Goal: Task Accomplishment & Management: Manage account settings

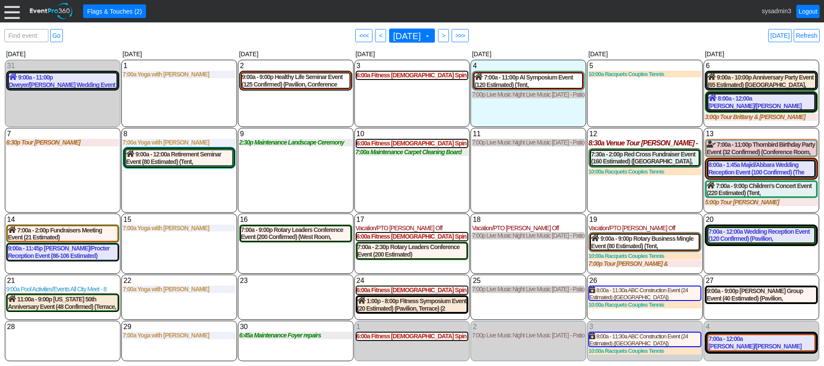
click at [10, 11] on div at bounding box center [11, 11] width 15 height 15
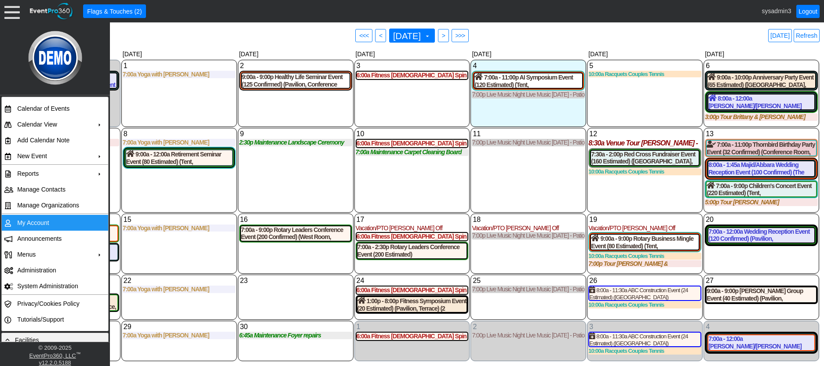
click at [32, 220] on td "My Account" at bounding box center [53, 223] width 79 height 16
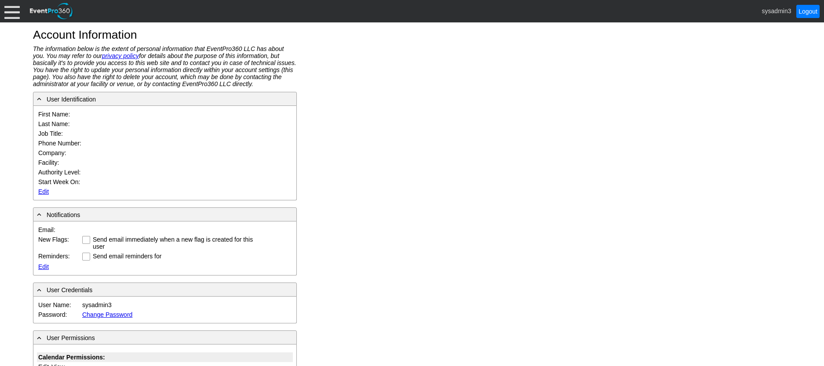
type input "System"
type input "Administrator"
type input "System Administrator"
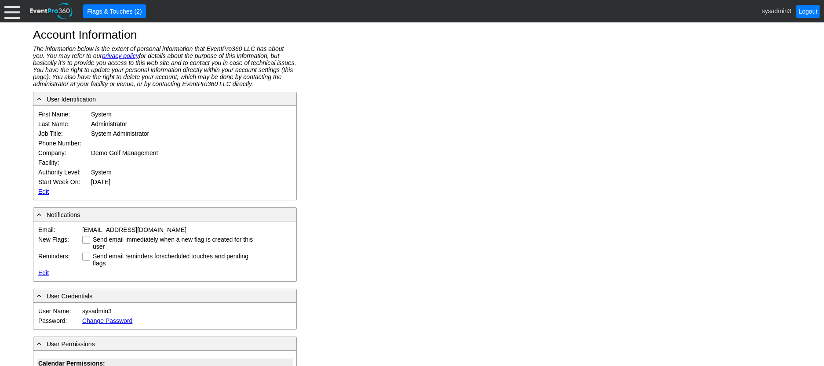
click at [44, 190] on link "Edit" at bounding box center [43, 191] width 11 height 7
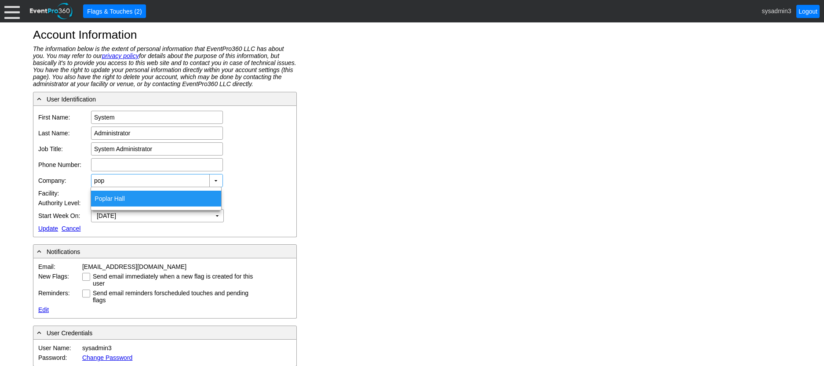
click at [109, 192] on div "Pop lar Hall" at bounding box center [156, 199] width 130 height 16
type input "Poplar Hall"
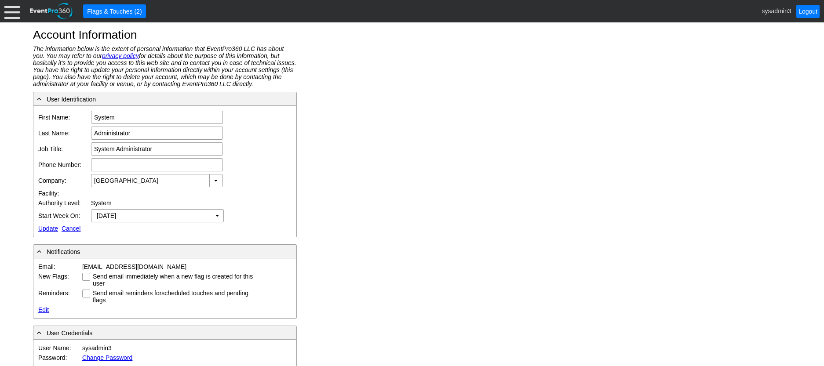
click at [50, 225] on link "Update" at bounding box center [48, 228] width 20 height 7
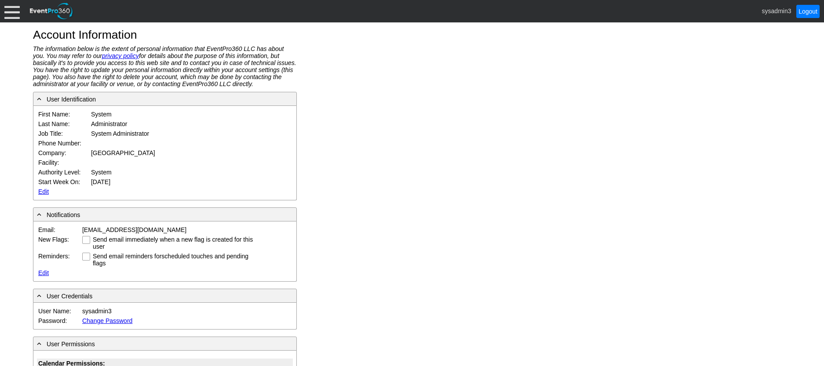
click at [15, 8] on div at bounding box center [11, 11] width 15 height 15
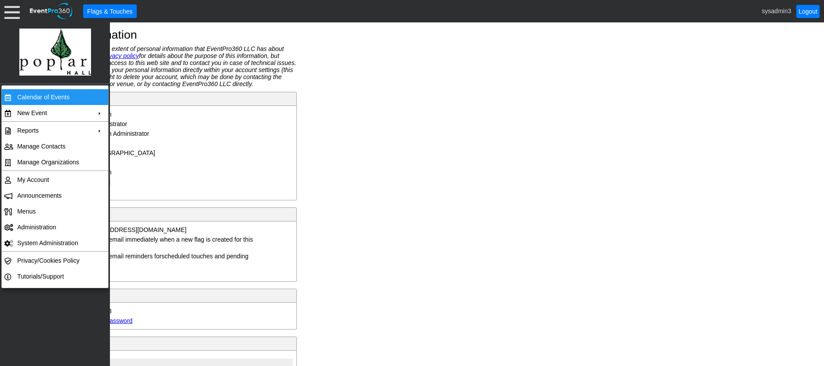
click at [30, 98] on td "Calendar of Events" at bounding box center [53, 97] width 79 height 16
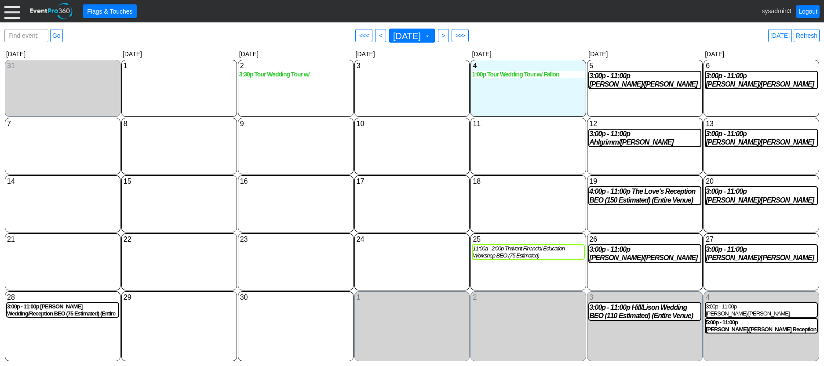
click at [12, 9] on div at bounding box center [11, 11] width 15 height 15
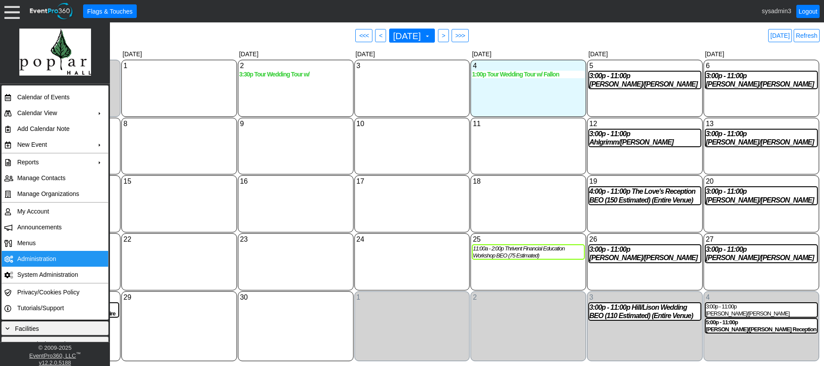
click at [41, 258] on td "Administration" at bounding box center [53, 259] width 79 height 16
click at [532, 215] on div "18 Thursday" at bounding box center [528, 203] width 116 height 57
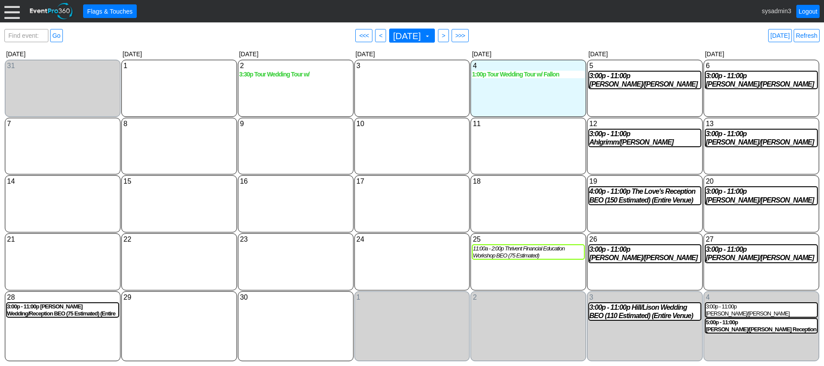
click at [15, 15] on div at bounding box center [11, 11] width 15 height 15
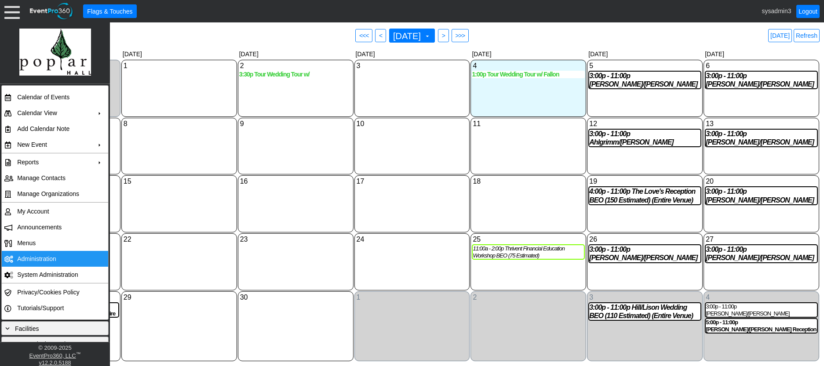
click at [38, 259] on td "Administration" at bounding box center [53, 259] width 79 height 16
click at [213, 263] on div "22 Monday" at bounding box center [179, 261] width 116 height 57
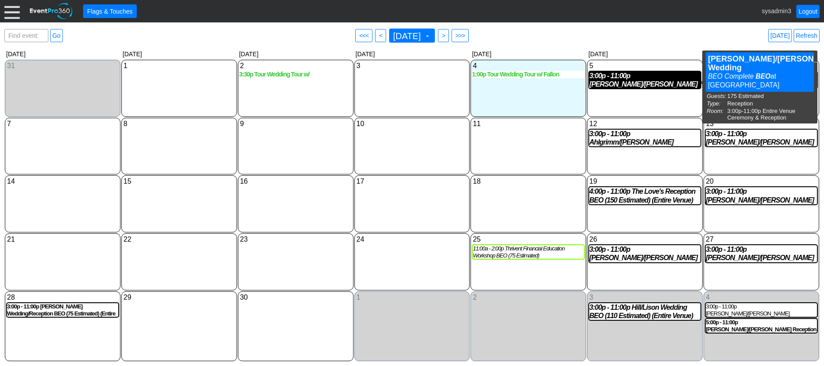
click at [644, 82] on div "3:00p - 11:00p Bentle/Malek Wedding BEO (175 Estimated) (Entire Venue)" at bounding box center [644, 80] width 111 height 17
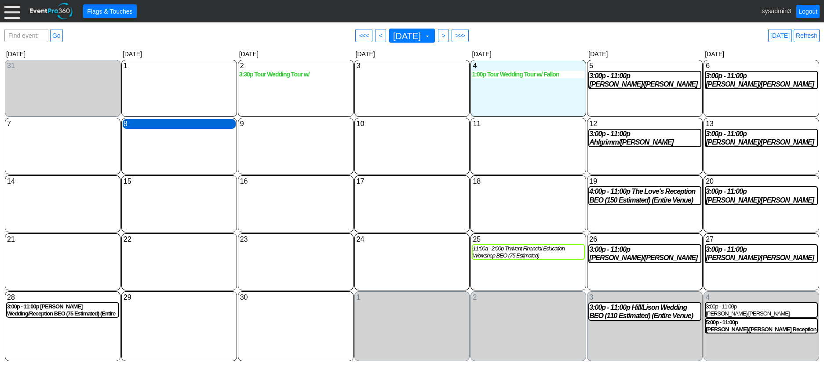
click at [155, 127] on div "8 Monday" at bounding box center [179, 124] width 113 height 10
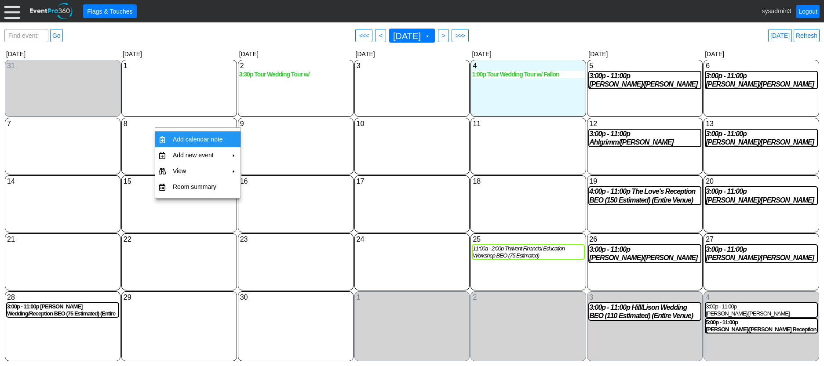
click at [190, 135] on td "Add calendar note" at bounding box center [197, 139] width 57 height 16
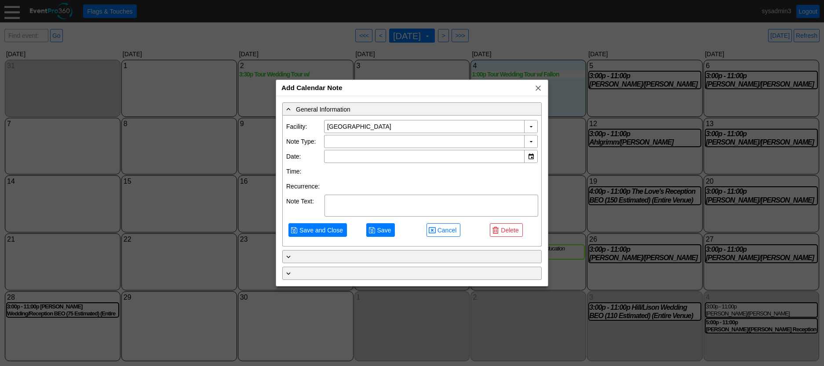
type input "9/8/2025"
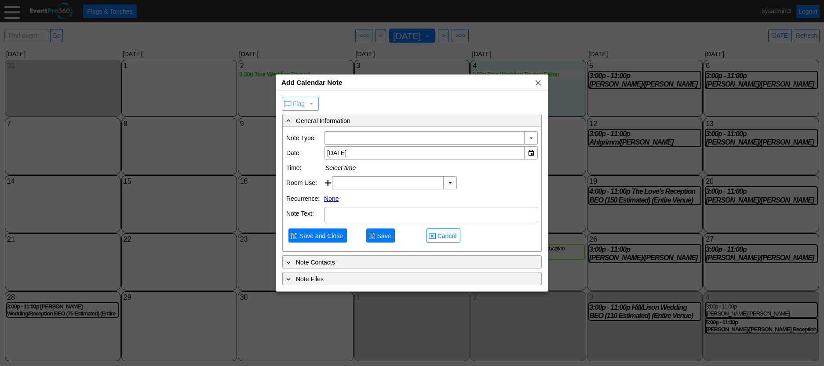
click at [542, 88] on div "Add Calendar Note x" at bounding box center [412, 83] width 272 height 16
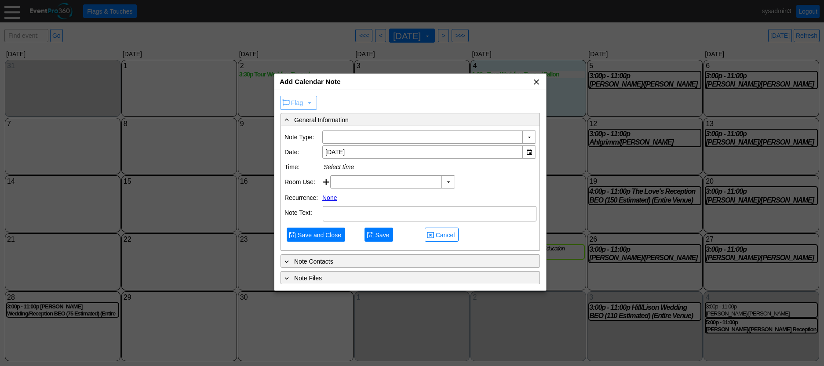
click at [536, 82] on span "x" at bounding box center [536, 81] width 9 height 9
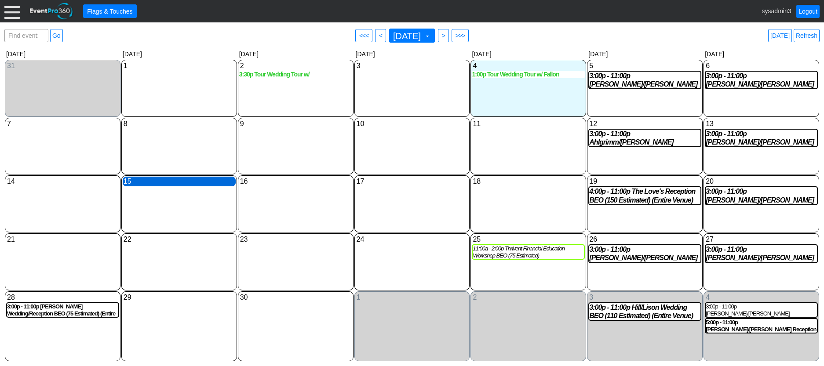
click at [166, 186] on div "15 Monday" at bounding box center [179, 182] width 113 height 10
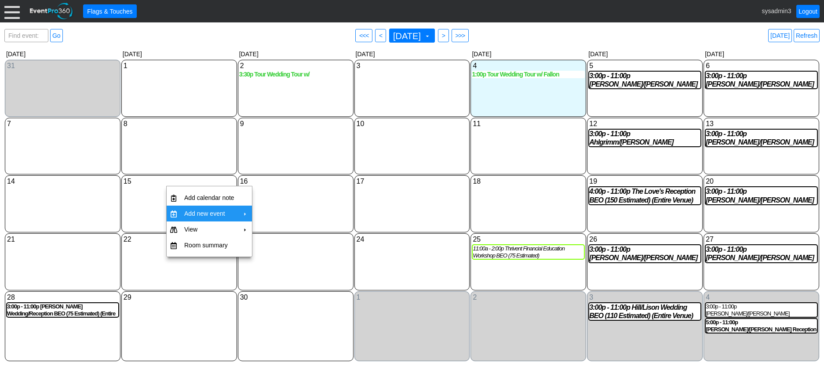
click at [191, 211] on td "Add new event" at bounding box center [209, 214] width 57 height 16
click at [272, 213] on td "BEO" at bounding box center [273, 218] width 20 height 16
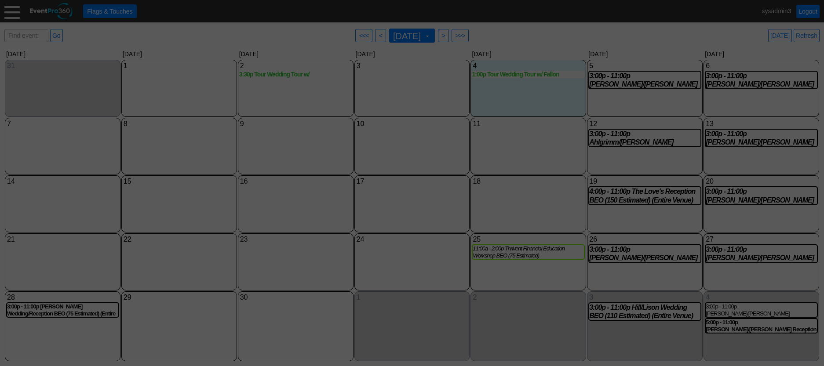
type input "[DATE]"
type input "Contract Sent"
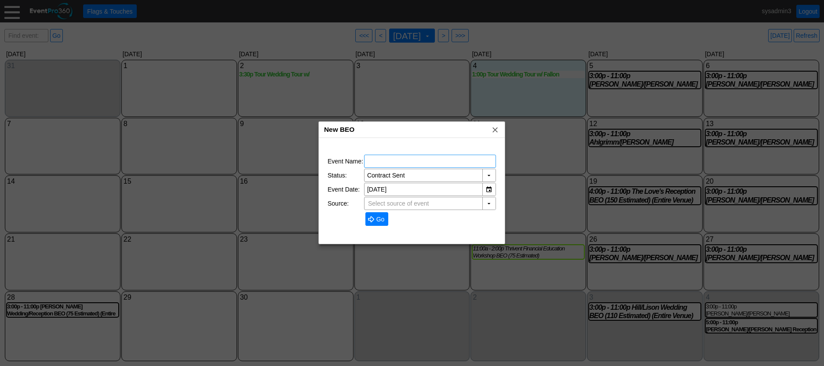
click at [375, 159] on input "text" at bounding box center [430, 161] width 126 height 12
type input "Test"
click at [376, 221] on span "Go" at bounding box center [381, 219] width 12 height 9
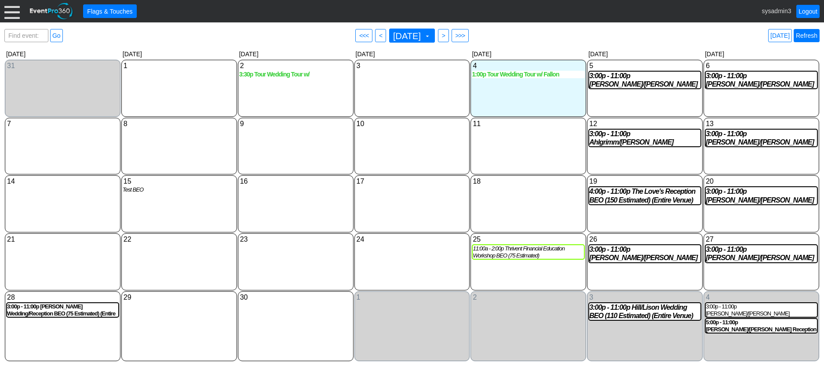
click at [808, 35] on link "Refresh" at bounding box center [807, 35] width 26 height 13
click at [11, 13] on div at bounding box center [11, 11] width 15 height 15
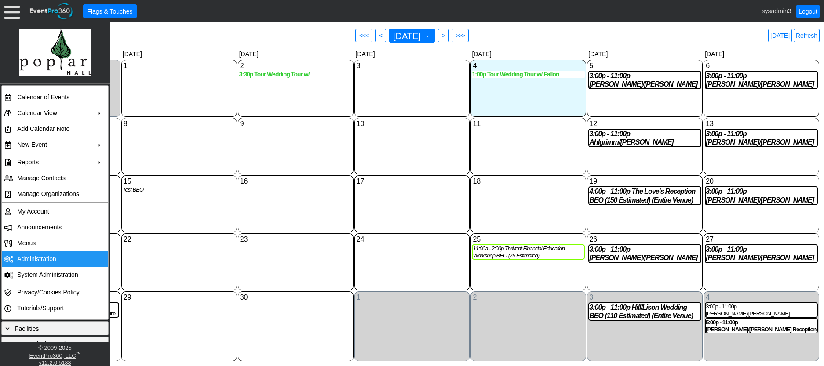
click at [41, 260] on td "Administration" at bounding box center [53, 259] width 79 height 16
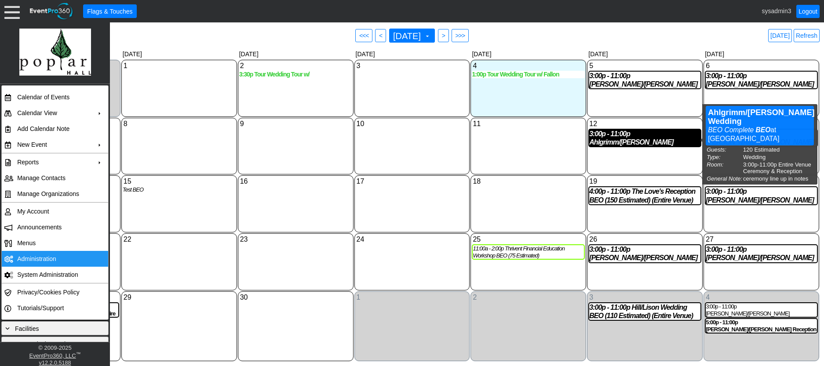
click at [627, 139] on div "3:00p - 11:00p Ahlgrimm/Zehner Wedding BEO (120 Estimated) (Entire Venue)" at bounding box center [644, 138] width 111 height 17
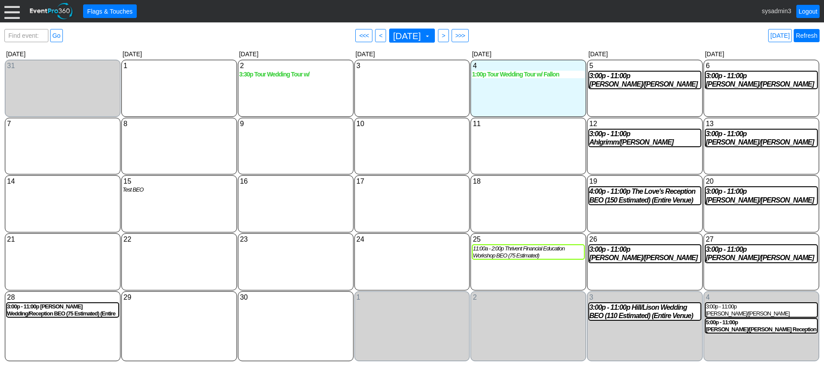
click at [805, 38] on link "Refresh" at bounding box center [807, 35] width 26 height 13
click at [138, 193] on div "Test BEO" at bounding box center [179, 189] width 113 height 7
click at [804, 34] on link "Refresh" at bounding box center [807, 35] width 26 height 13
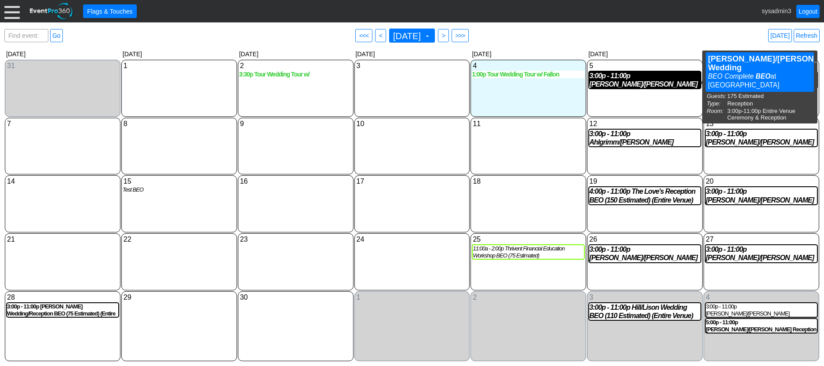
click at [639, 81] on div "3:00p - 11:00p Bentle/Malek Wedding BEO (175 Estimated) (Entire Venue)" at bounding box center [644, 80] width 111 height 17
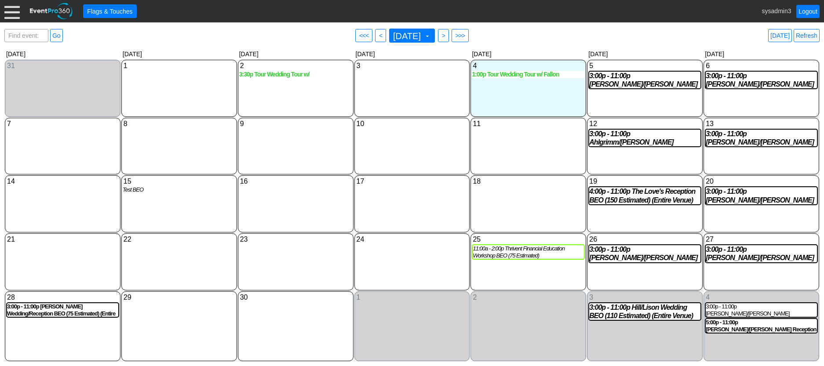
click at [8, 14] on div at bounding box center [11, 11] width 15 height 15
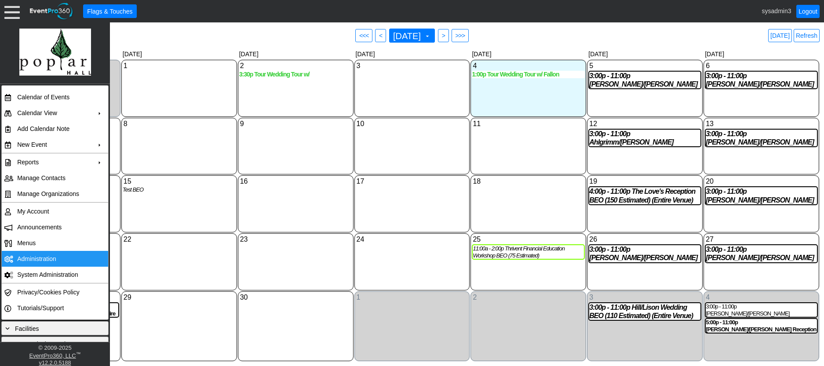
click at [40, 257] on td "Administration" at bounding box center [53, 259] width 79 height 16
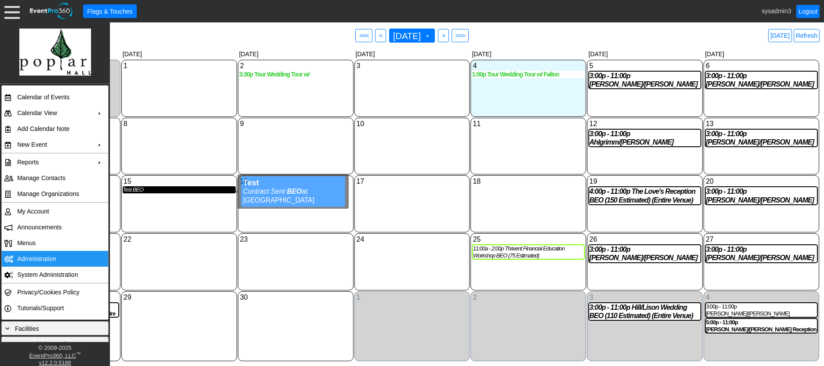
click at [142, 193] on div "Test BEO" at bounding box center [179, 189] width 113 height 7
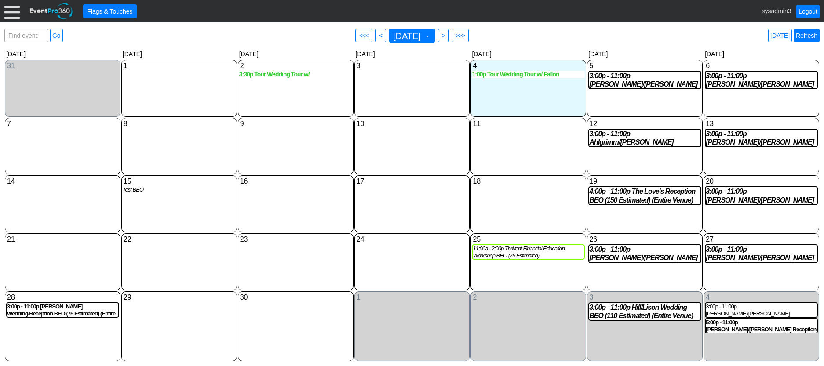
click at [804, 36] on link "Refresh" at bounding box center [807, 35] width 26 height 13
click at [134, 189] on div "Test BEO" at bounding box center [179, 189] width 113 height 7
click at [8, 11] on div at bounding box center [11, 11] width 15 height 15
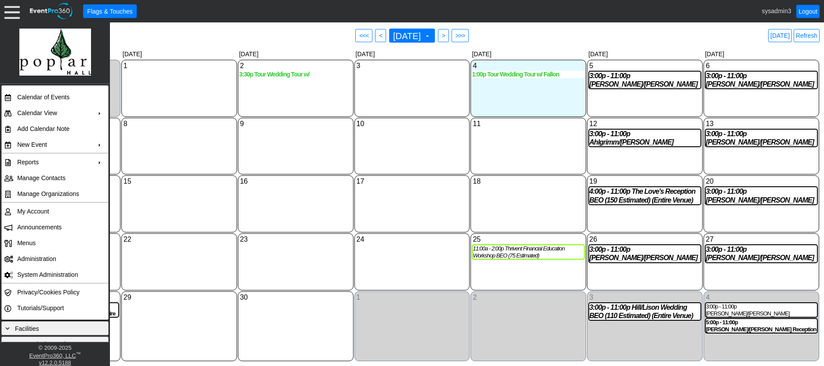
click at [284, 145] on div "9 Tuesday" at bounding box center [296, 146] width 116 height 57
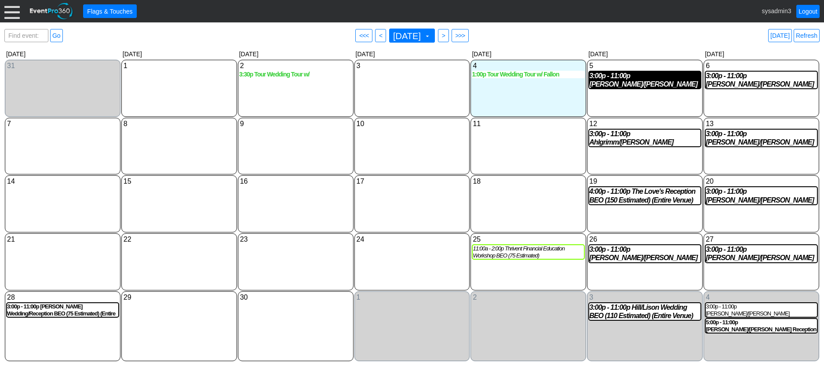
click at [654, 87] on div "3:00p - 11:00p Bentle/Malek Wedding BEO (175 Estimated) (Entire Venue)" at bounding box center [644, 80] width 111 height 17
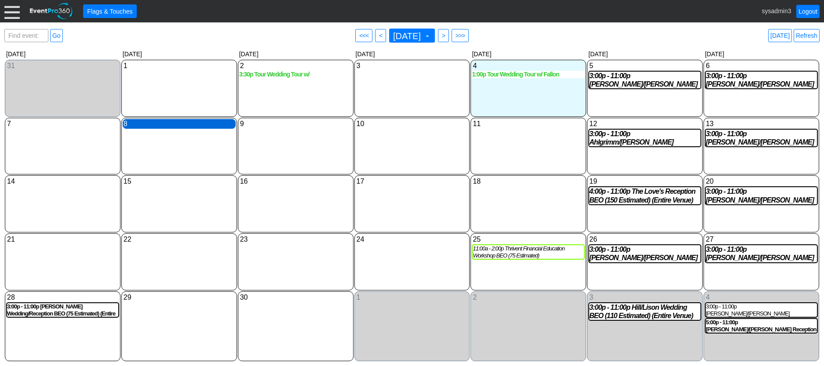
click at [172, 128] on div "8 Monday" at bounding box center [179, 124] width 113 height 10
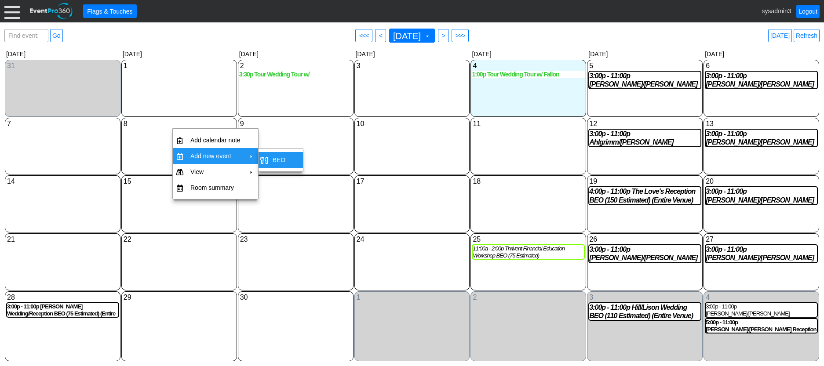
click at [285, 158] on td "BEO" at bounding box center [279, 160] width 20 height 16
type input "9/8/2025"
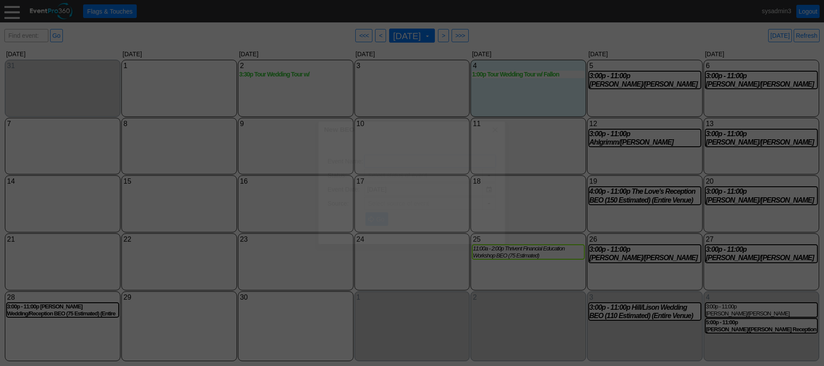
type input "Contract Sent"
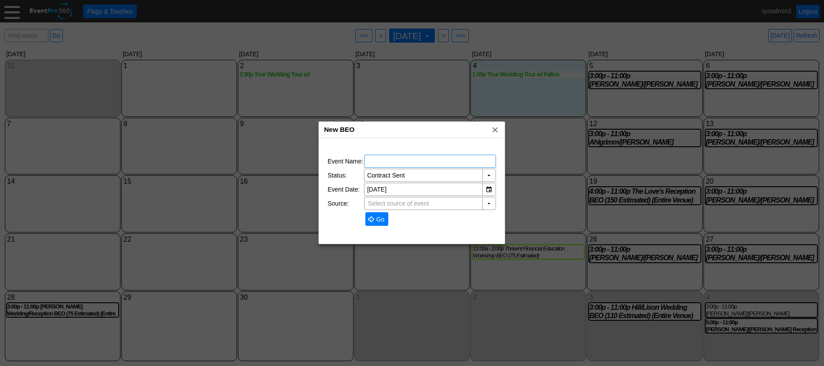
click at [373, 161] on input "text" at bounding box center [430, 161] width 126 height 12
type input "TEST"
click at [375, 218] on span "Go" at bounding box center [381, 219] width 12 height 9
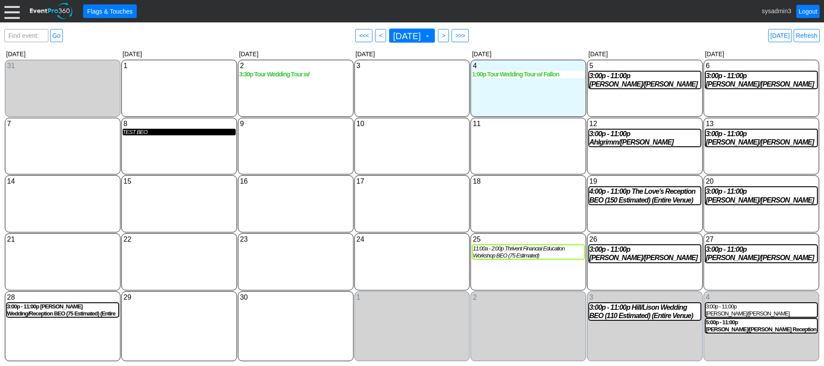
click at [144, 135] on div "TEST BEO" at bounding box center [179, 132] width 113 height 7
click at [9, 8] on div at bounding box center [11, 11] width 15 height 15
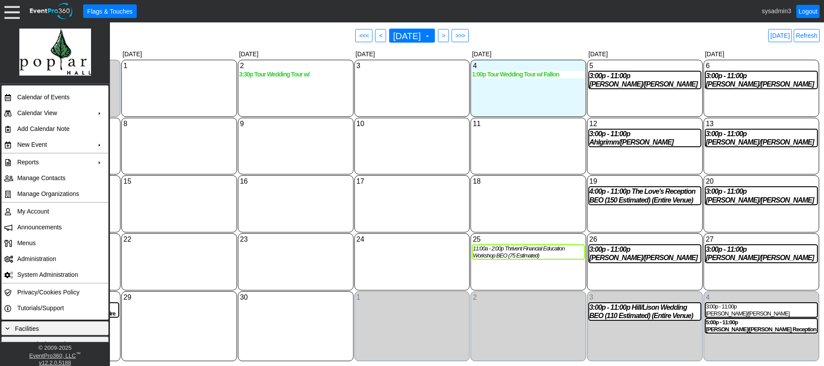
click at [286, 162] on div "9 Tuesday" at bounding box center [296, 146] width 116 height 57
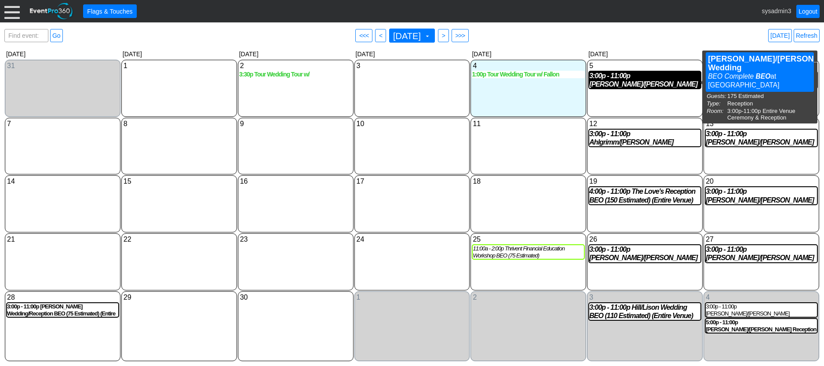
click at [641, 80] on div "3:00p - 11:00p Bentle/Malek Wedding BEO (175 Estimated) (Entire Venue)" at bounding box center [644, 80] width 111 height 17
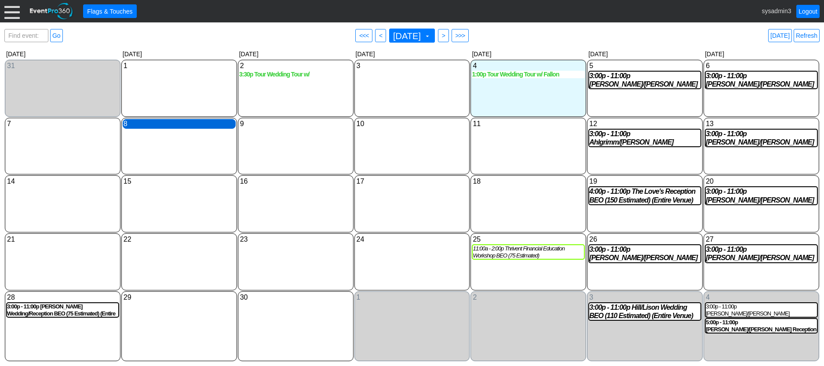
click at [172, 127] on div "8 Monday" at bounding box center [179, 124] width 113 height 10
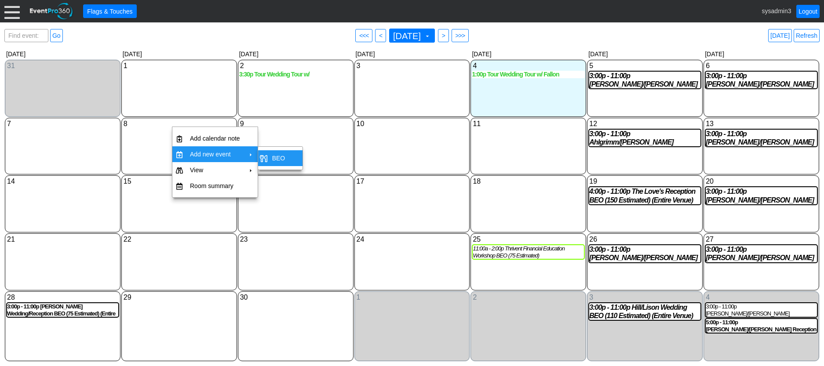
click at [287, 158] on td "BEO" at bounding box center [279, 158] width 20 height 16
type input "9/8/2025"
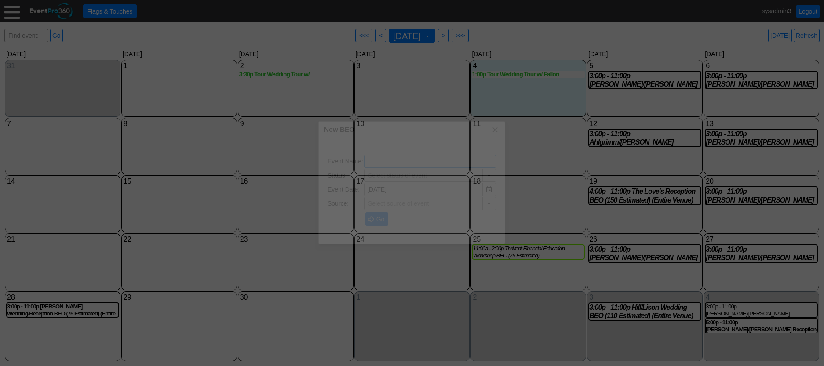
type input "Contract Sent"
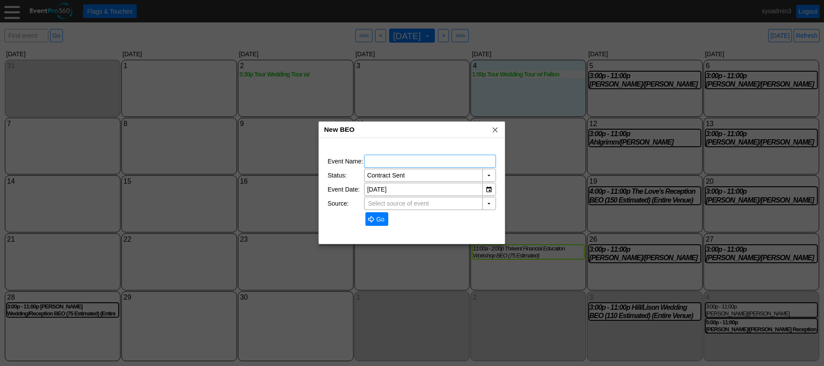
click at [396, 164] on input "text" at bounding box center [430, 161] width 126 height 12
type input "TEST"
click at [384, 218] on span "Go" at bounding box center [381, 219] width 12 height 9
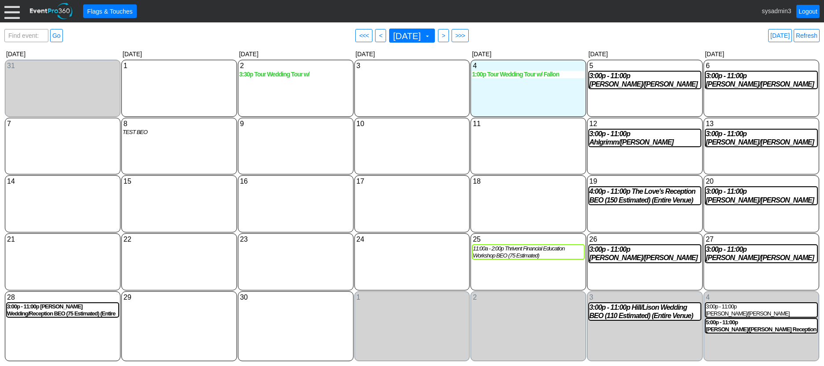
click at [11, 16] on div at bounding box center [11, 11] width 15 height 15
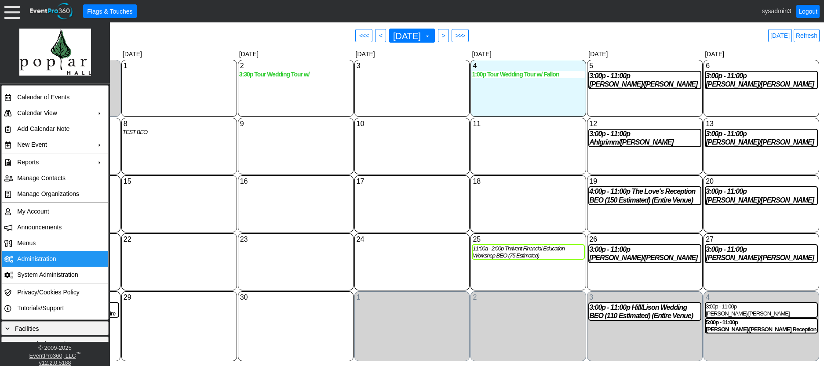
click at [34, 259] on td "Administration" at bounding box center [53, 259] width 79 height 16
click at [813, 36] on link "Refresh" at bounding box center [807, 35] width 26 height 13
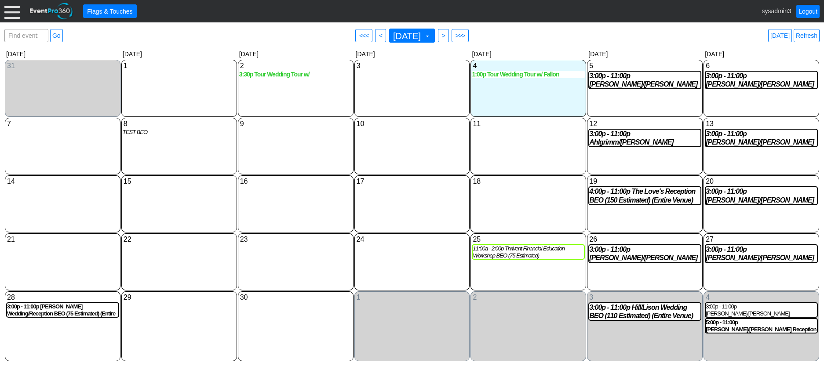
click at [9, 11] on div at bounding box center [11, 11] width 15 height 15
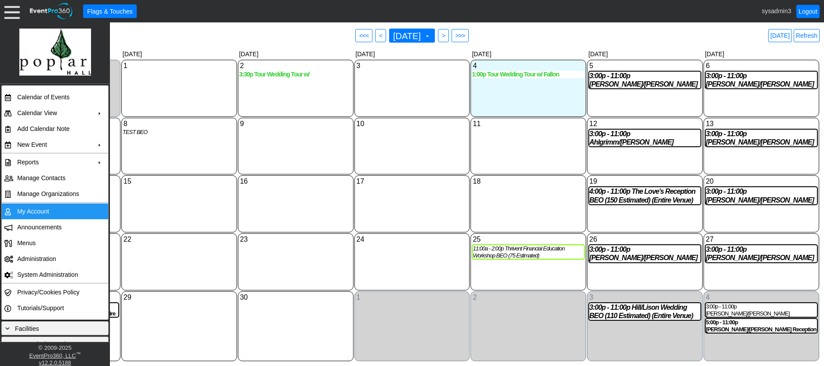
click at [42, 212] on td "My Account" at bounding box center [53, 212] width 79 height 16
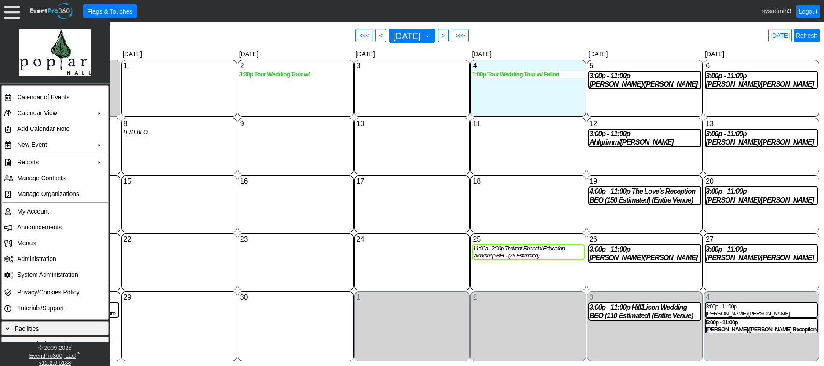
click at [817, 34] on link "Refresh" at bounding box center [807, 35] width 26 height 13
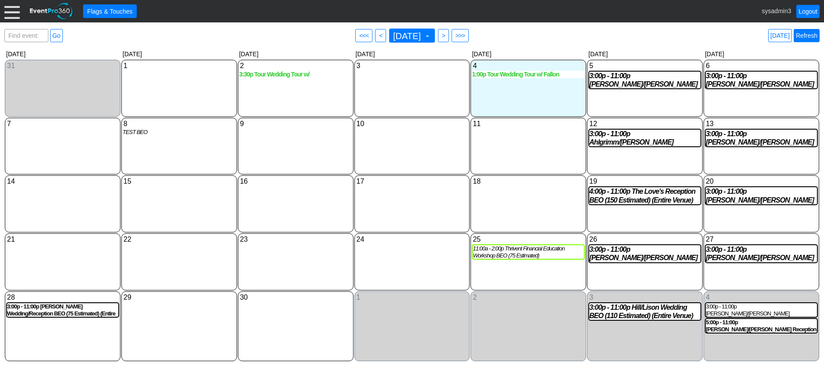
click at [812, 37] on link "Refresh" at bounding box center [807, 35] width 26 height 13
click at [804, 32] on link "Refresh" at bounding box center [807, 35] width 26 height 13
click at [806, 9] on link "Logout" at bounding box center [807, 11] width 23 height 13
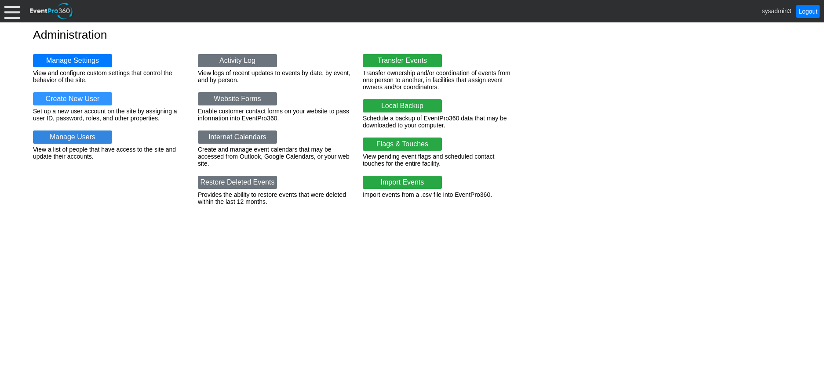
click at [68, 138] on link "Manage Users" at bounding box center [72, 137] width 79 height 13
drag, startPoint x: 0, startPoint y: 0, endPoint x: 76, endPoint y: 59, distance: 96.1
click at [76, 59] on link "Manage Settings" at bounding box center [72, 60] width 79 height 13
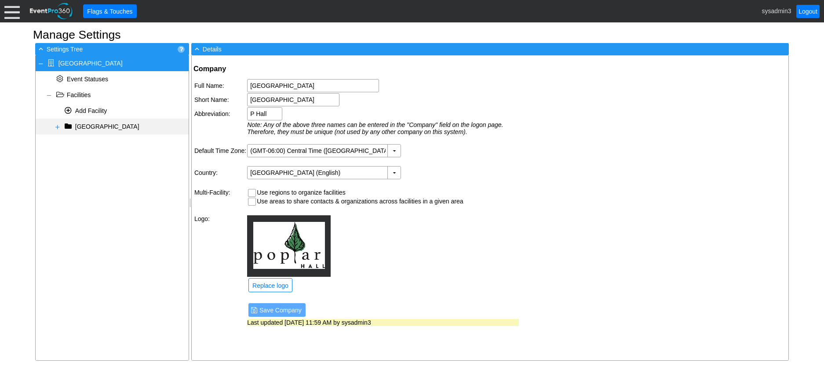
click at [57, 127] on span at bounding box center [57, 127] width 7 height 7
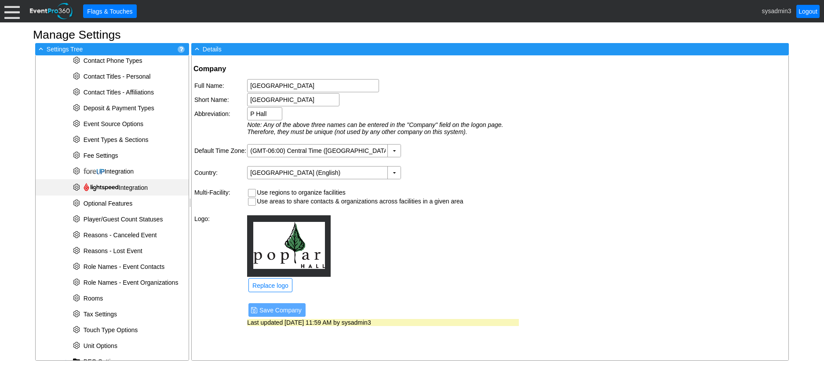
scroll to position [197, 0]
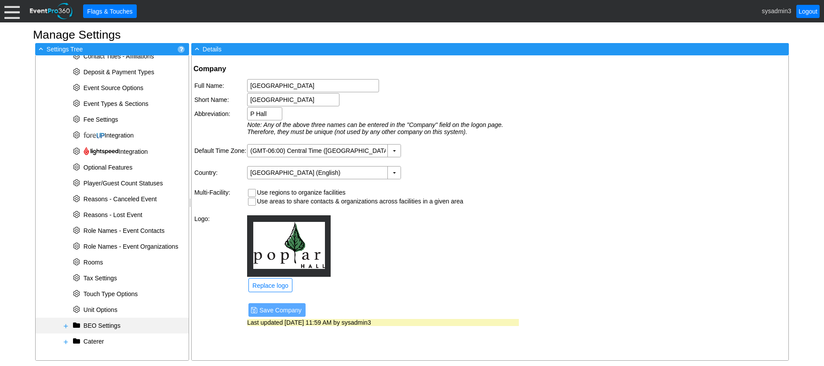
click at [67, 326] on span at bounding box center [65, 326] width 7 height 7
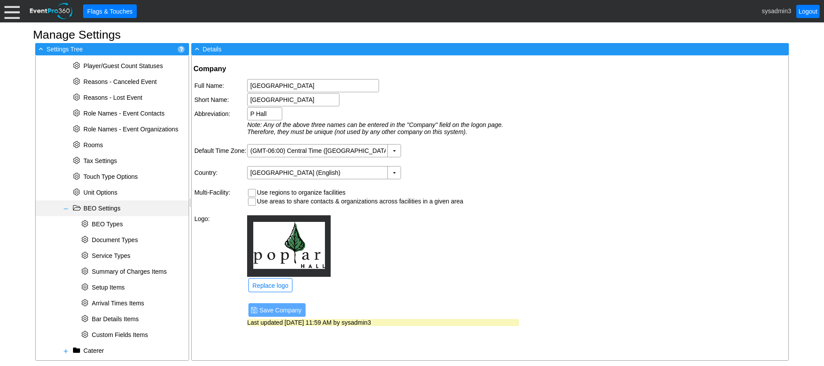
scroll to position [324, 0]
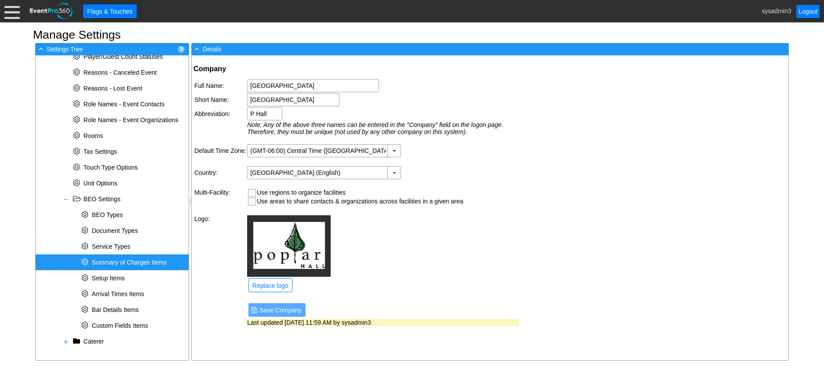
click at [125, 261] on span "Summary of Charges Items" at bounding box center [129, 262] width 75 height 7
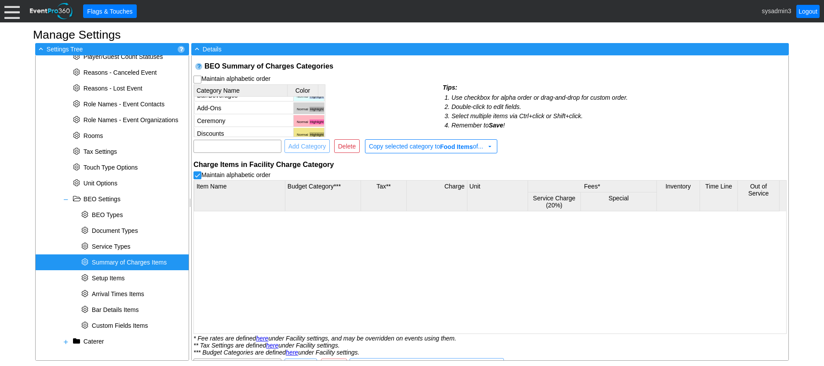
scroll to position [36, 0]
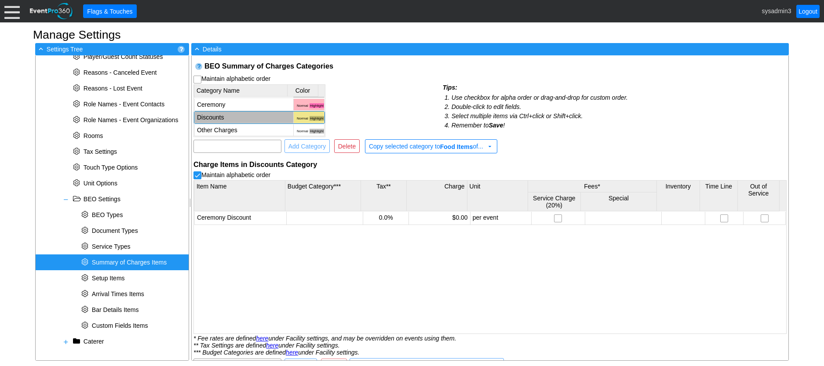
click at [243, 115] on td "Discounts" at bounding box center [243, 118] width 99 height 12
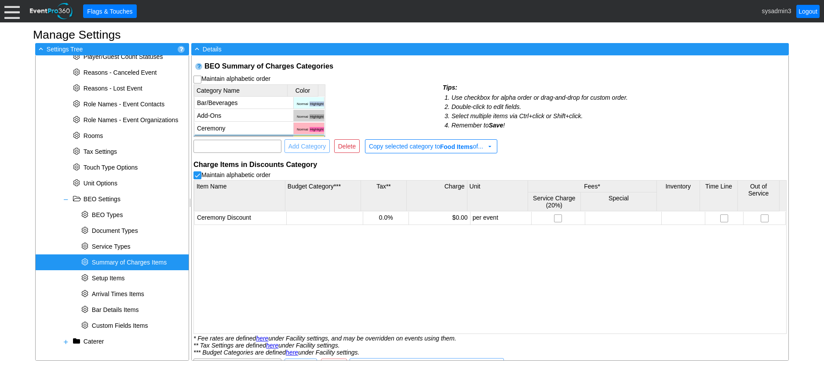
scroll to position [0, 0]
checkbox input "true"
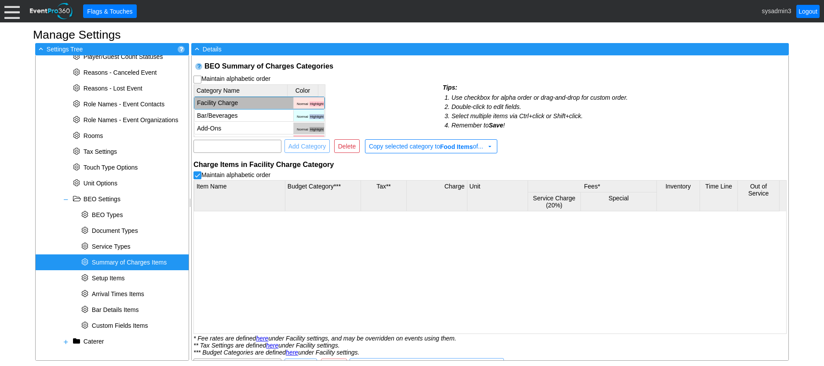
click at [244, 103] on td "Facility Charge" at bounding box center [243, 103] width 99 height 12
click at [66, 340] on span at bounding box center [65, 342] width 7 height 7
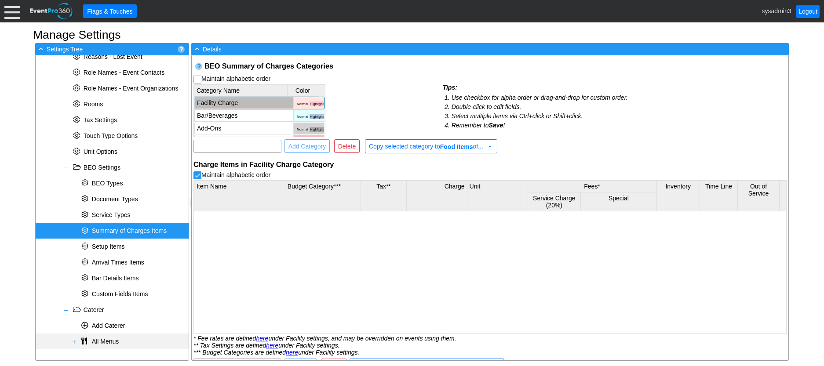
click at [76, 342] on span at bounding box center [74, 342] width 7 height 7
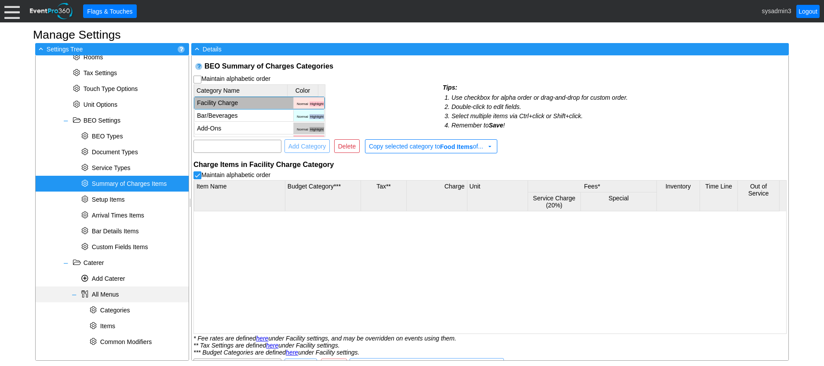
scroll to position [403, 0]
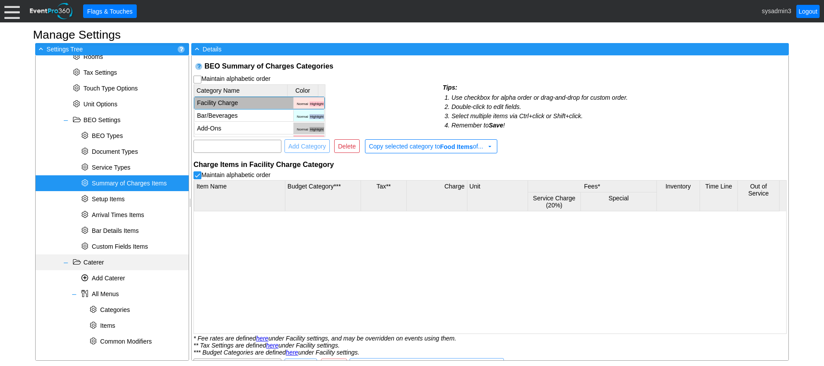
click at [68, 263] on span at bounding box center [65, 262] width 7 height 7
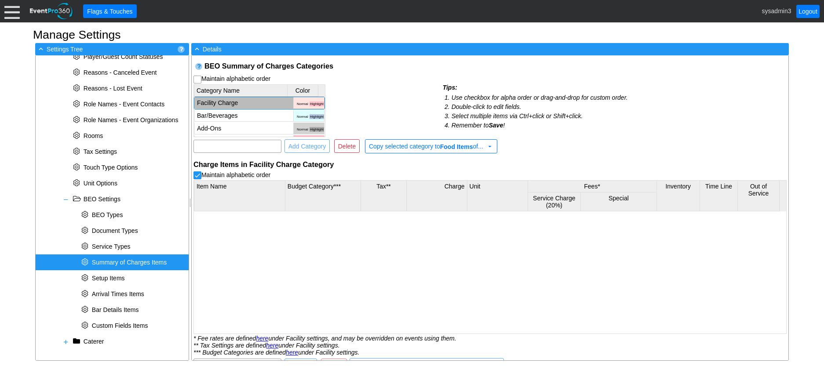
scroll to position [324, 0]
click at [67, 342] on span at bounding box center [65, 342] width 7 height 7
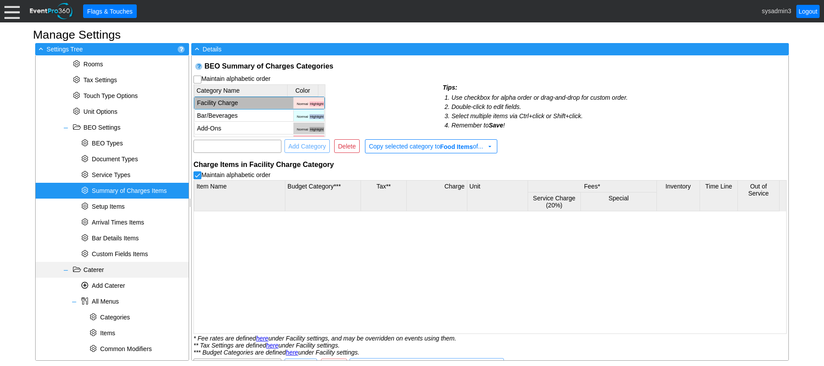
scroll to position [403, 0]
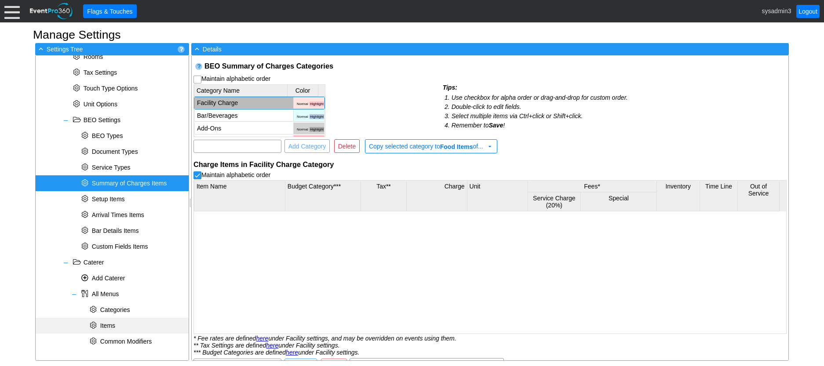
click at [110, 322] on span "Items" at bounding box center [107, 325] width 15 height 7
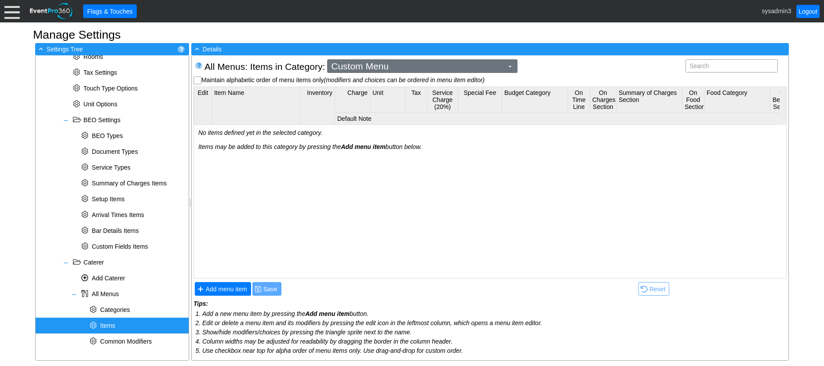
click at [468, 67] on span "Custom Menu" at bounding box center [417, 66] width 176 height 9
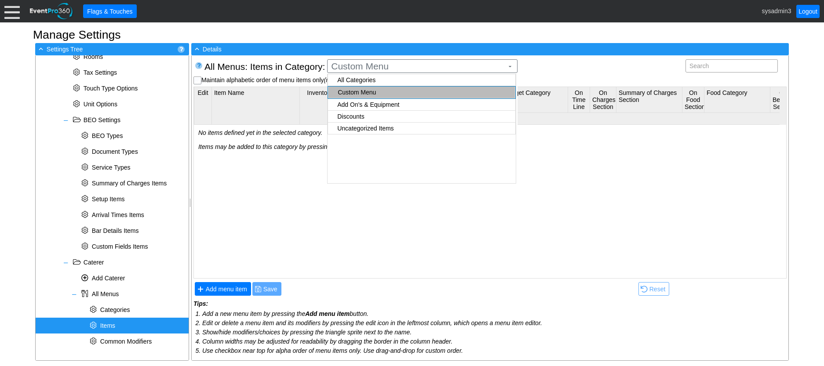
click at [398, 106] on body "Calendar of Events + New Event + Reports + Manage Contacts + Manage Organizatio…" at bounding box center [412, 183] width 824 height 366
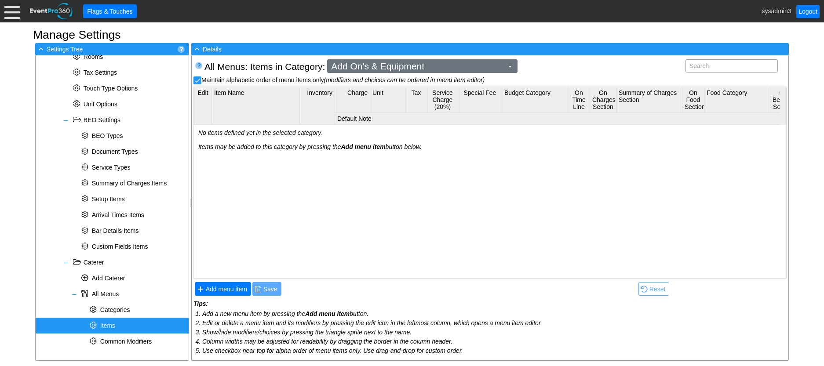
click at [426, 70] on span "Add On's & Equipment" at bounding box center [417, 66] width 176 height 9
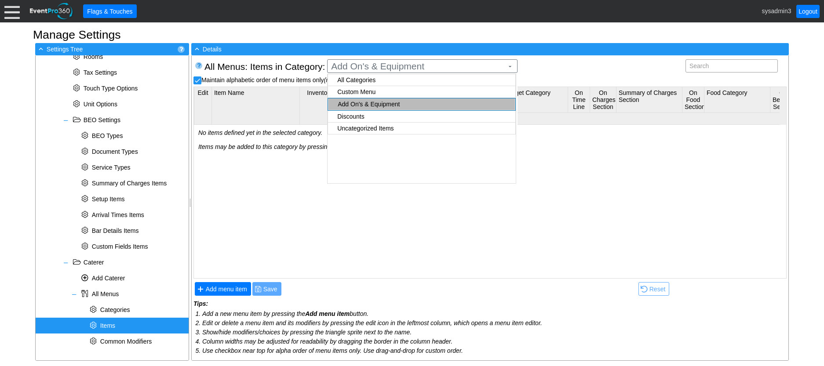
checkbox input "true"
click at [391, 116] on body "Calendar of Events + New Event + Reports + Manage Contacts + Manage Organizatio…" at bounding box center [412, 183] width 824 height 366
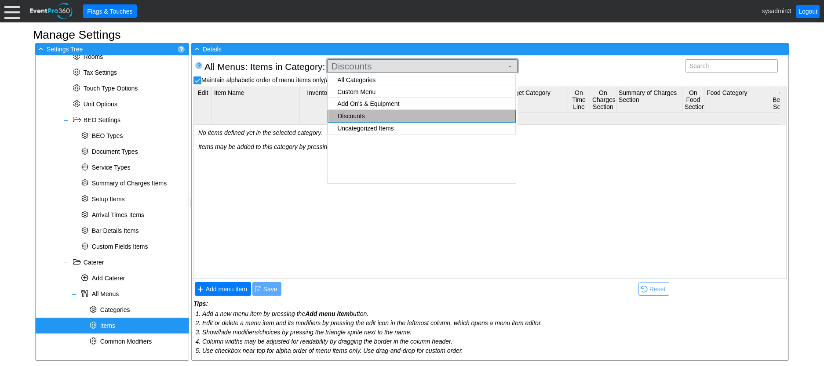
click at [430, 66] on span "Discounts" at bounding box center [417, 66] width 176 height 9
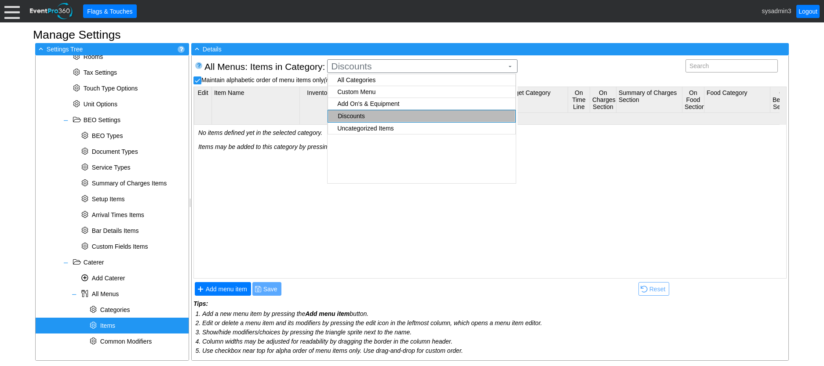
click at [301, 193] on div "No items defined yet in the selected category. Items may be added to this categ…" at bounding box center [583, 201] width 779 height 152
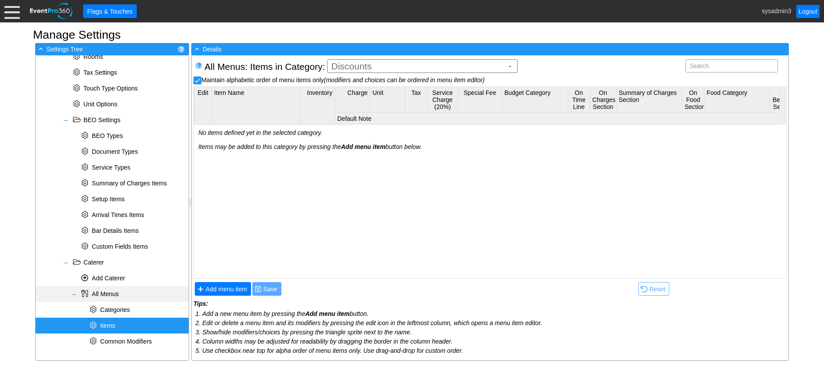
click at [75, 296] on span at bounding box center [74, 294] width 7 height 7
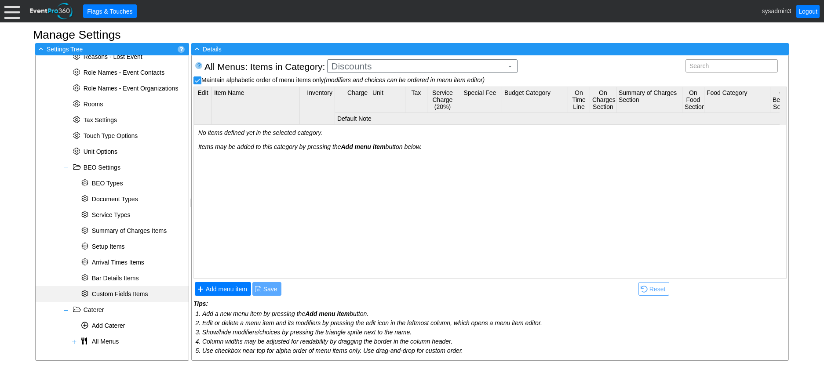
scroll to position [355, 0]
click at [115, 227] on span "Summary of Charges Items" at bounding box center [129, 230] width 75 height 7
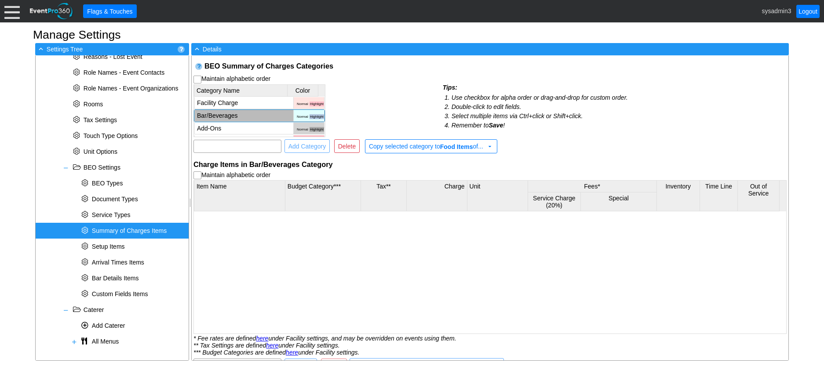
click at [252, 113] on td "Bar/Beverages" at bounding box center [243, 116] width 99 height 12
click at [248, 127] on td "Add-Ons" at bounding box center [243, 129] width 99 height 12
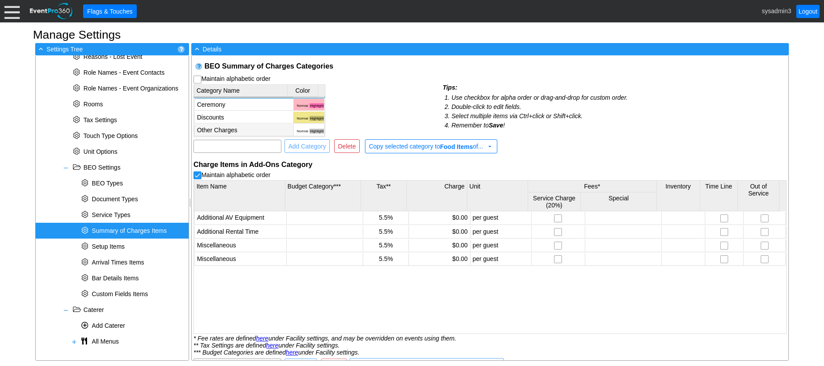
scroll to position [0, 0]
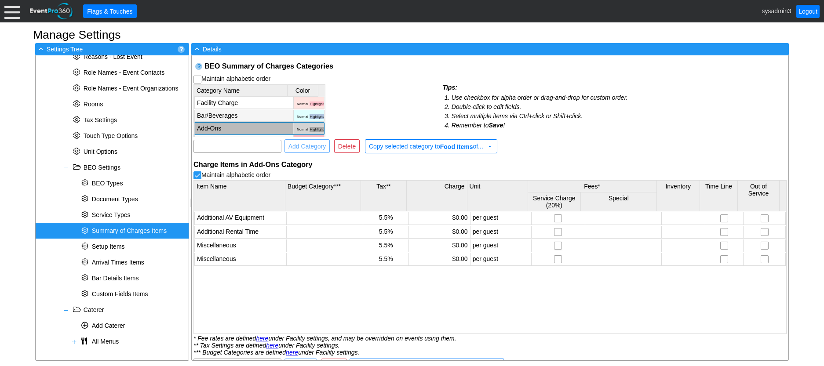
click at [237, 115] on td "Bar/Beverages" at bounding box center [243, 116] width 99 height 12
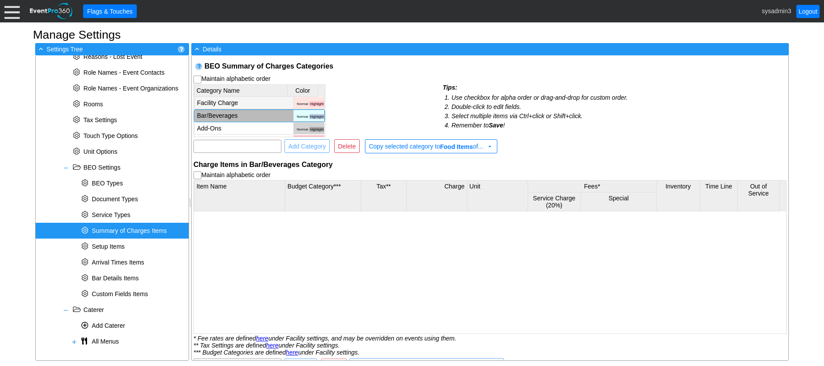
click at [213, 101] on td "Facility Charge" at bounding box center [243, 103] width 99 height 12
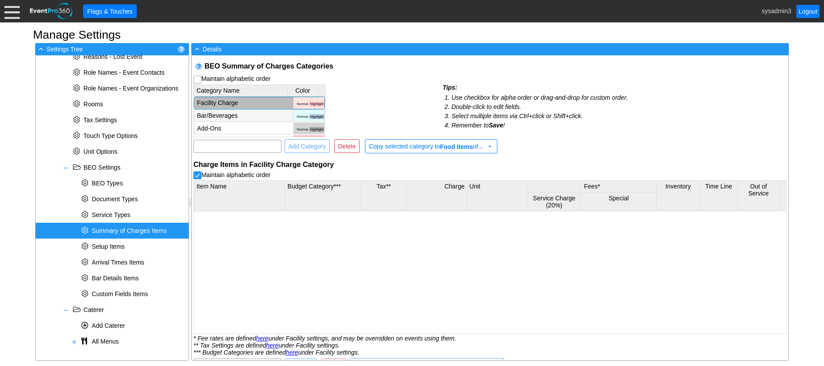
click at [218, 114] on td "Bar/Beverages" at bounding box center [243, 116] width 99 height 12
click at [215, 102] on td "Facility Charge" at bounding box center [243, 103] width 99 height 12
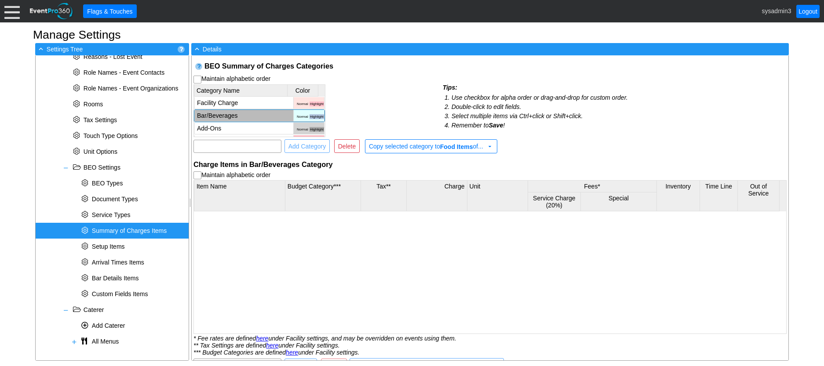
click at [220, 116] on td "Bar/Beverages" at bounding box center [243, 116] width 99 height 12
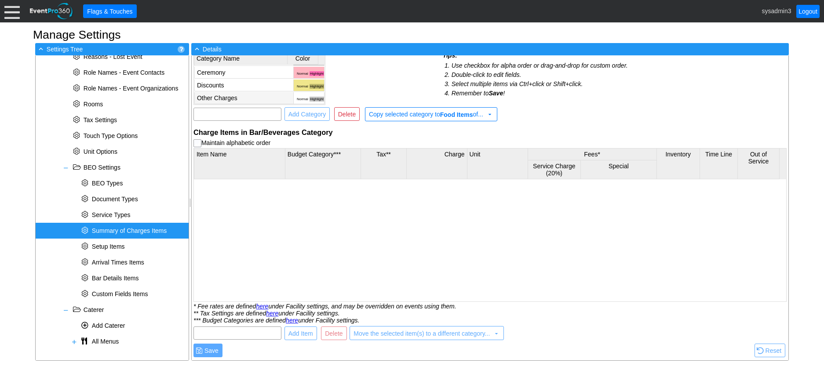
checkbox input "true"
click at [240, 98] on td "Other Charges" at bounding box center [243, 98] width 99 height 12
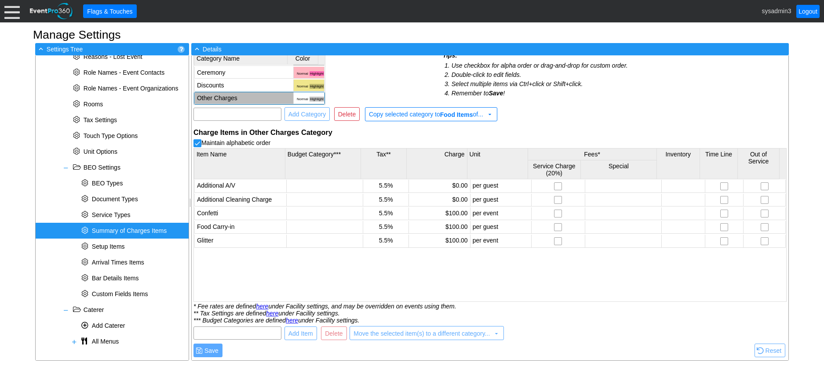
click at [240, 98] on td "Other Charges" at bounding box center [243, 98] width 99 height 12
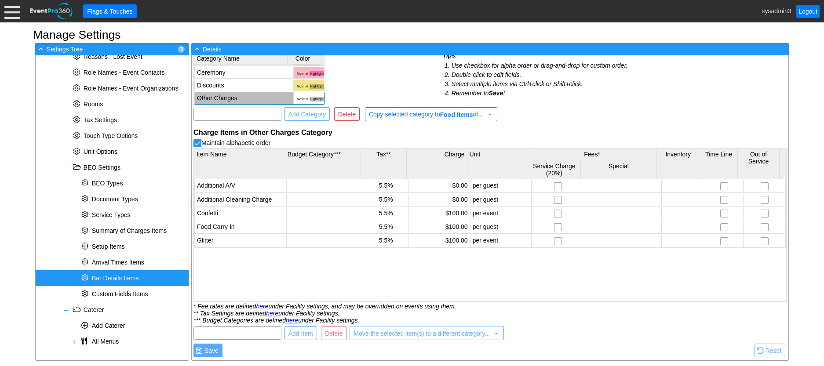
click at [116, 277] on span "Bar Details Items" at bounding box center [115, 278] width 47 height 7
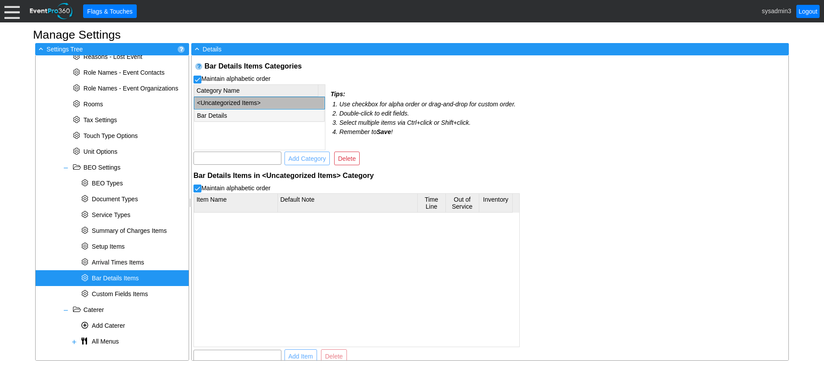
click at [225, 118] on td "Bar Details" at bounding box center [259, 116] width 130 height 12
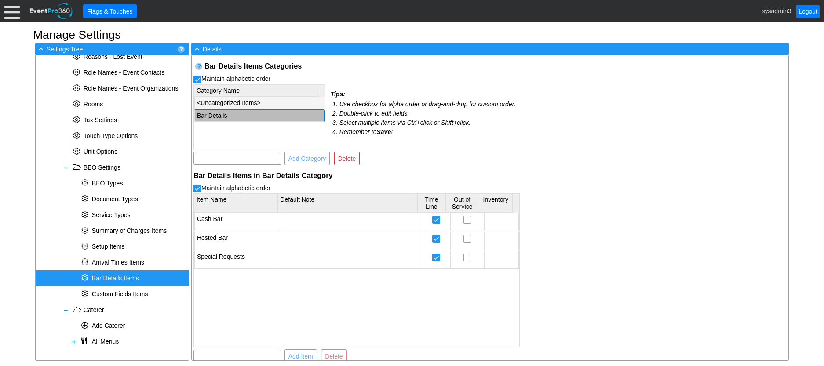
click at [237, 102] on td "<Uncategorized Items>" at bounding box center [259, 103] width 130 height 12
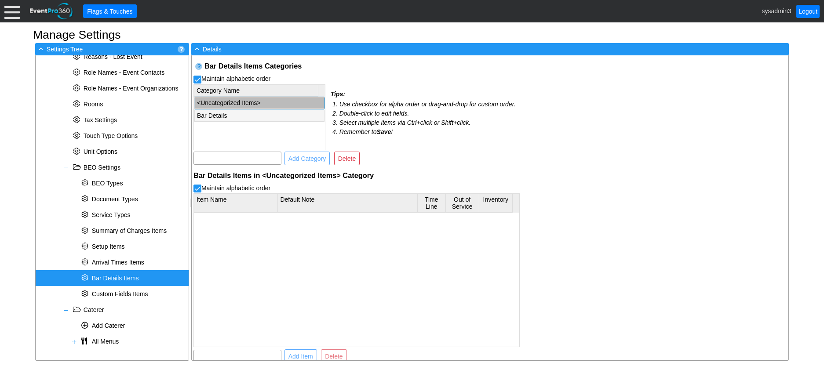
checkbox input "true"
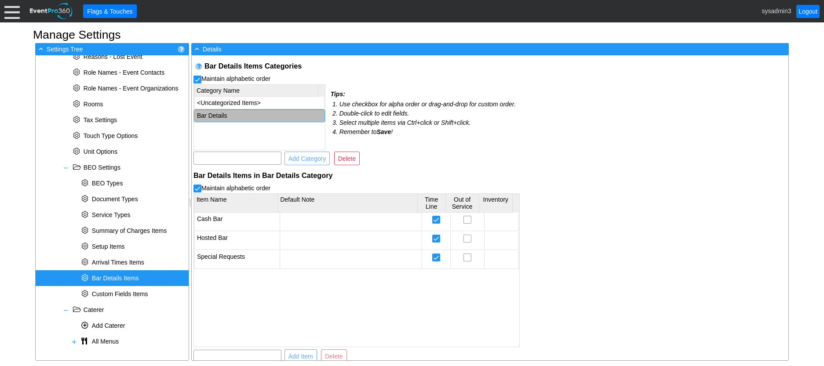
click at [234, 114] on td "Bar Details" at bounding box center [259, 116] width 130 height 12
click at [106, 227] on span "Summary of Charges Items" at bounding box center [129, 230] width 75 height 7
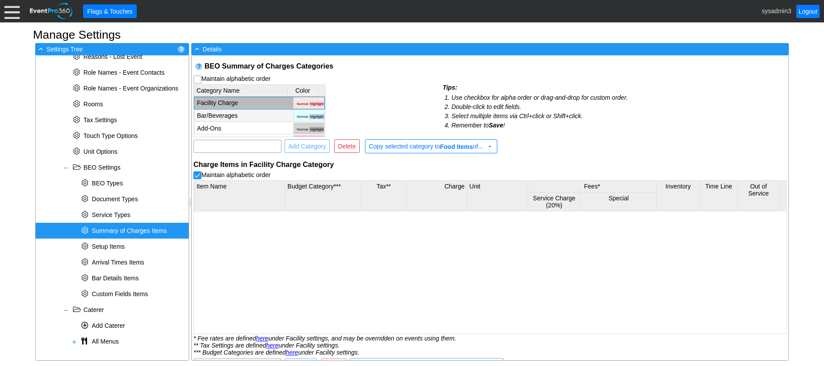
click at [246, 114] on td "Bar/Beverages" at bounding box center [243, 116] width 99 height 12
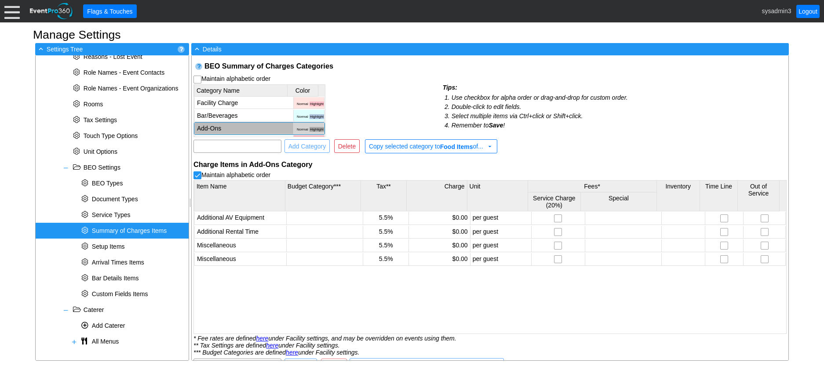
click at [242, 126] on td "Add-Ons" at bounding box center [243, 129] width 99 height 12
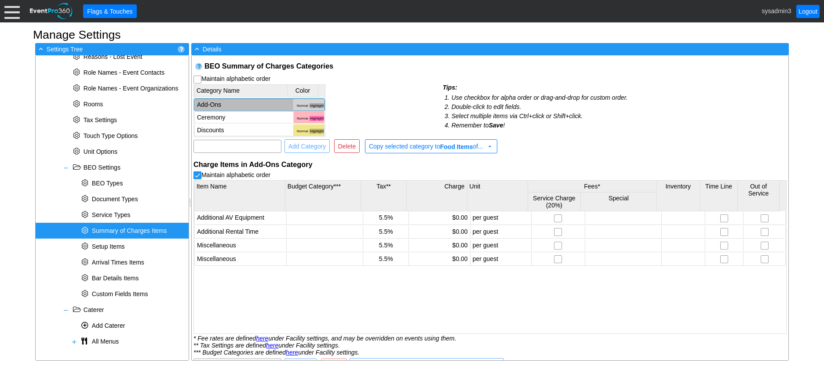
scroll to position [36, 0]
click at [238, 107] on td "Ceremony" at bounding box center [243, 105] width 99 height 12
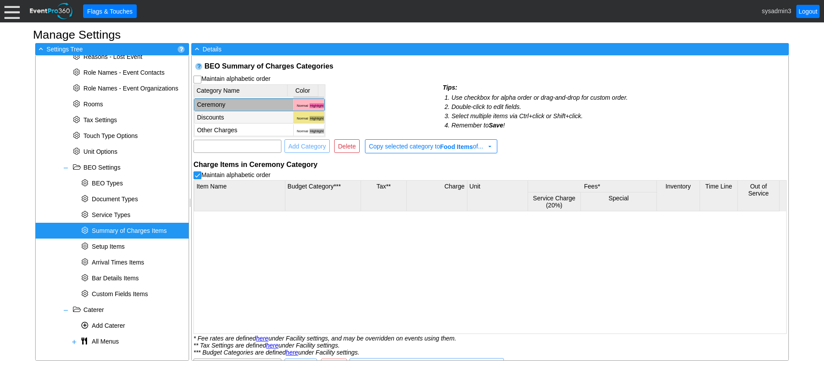
click at [234, 117] on td "Discounts" at bounding box center [243, 118] width 99 height 12
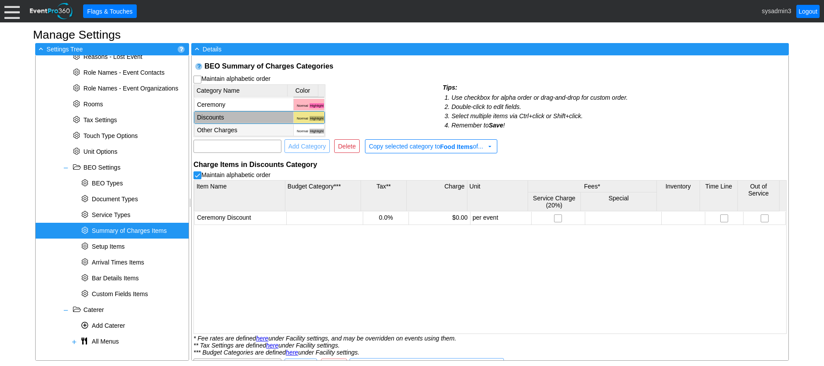
checkbox input "true"
click at [230, 128] on td "Other Charges" at bounding box center [243, 130] width 99 height 12
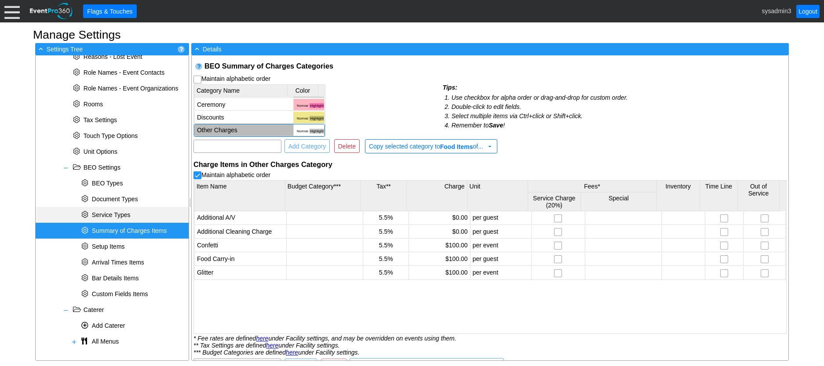
click at [110, 215] on span "Service Types" at bounding box center [111, 214] width 39 height 7
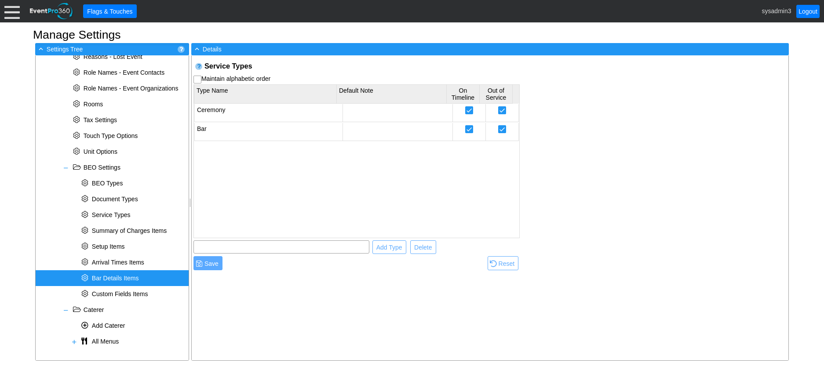
click at [114, 278] on span "Bar Details Items" at bounding box center [115, 278] width 47 height 7
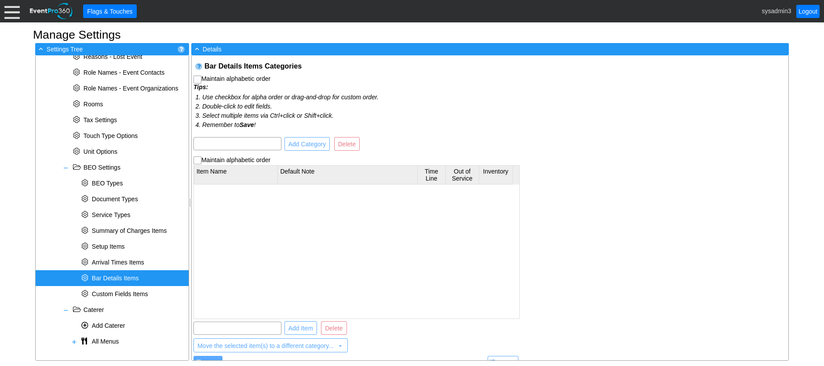
checkbox input "true"
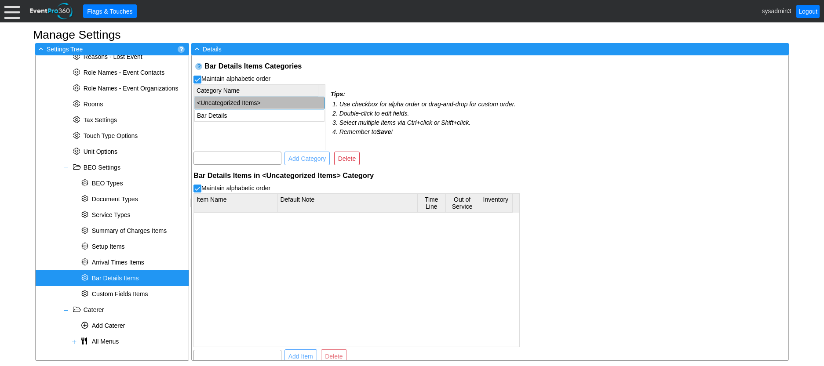
checkbox input "true"
click at [244, 109] on div "Bar Details" at bounding box center [259, 115] width 131 height 13
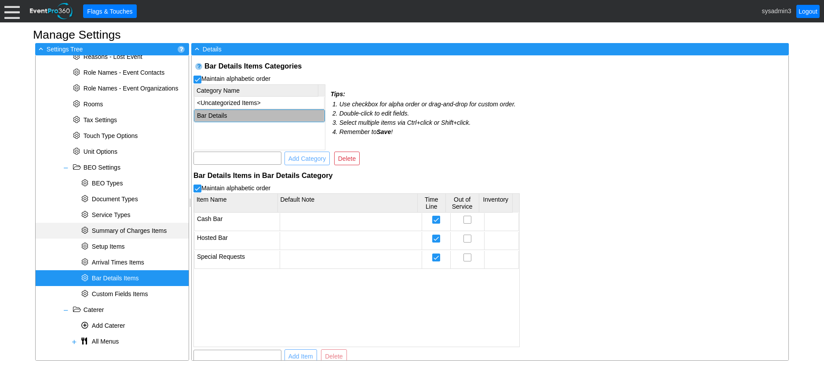
click at [126, 230] on span "Summary of Charges Items" at bounding box center [129, 230] width 75 height 7
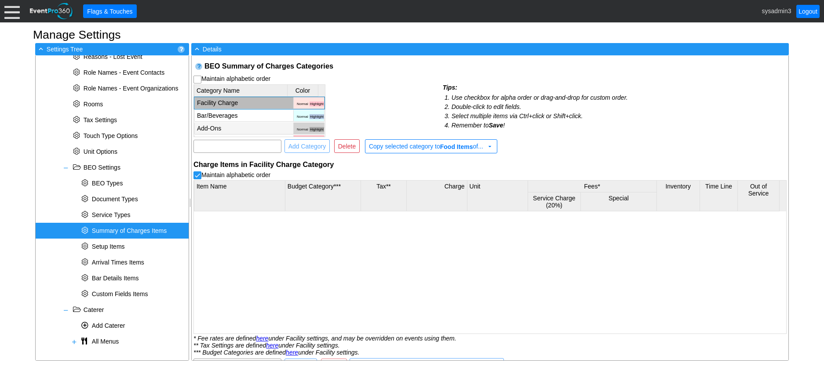
checkbox input "false"
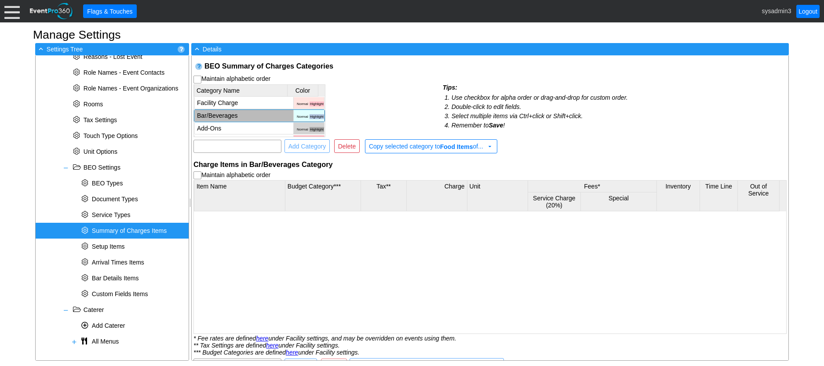
click at [239, 116] on td "Bar/Beverages" at bounding box center [243, 116] width 99 height 12
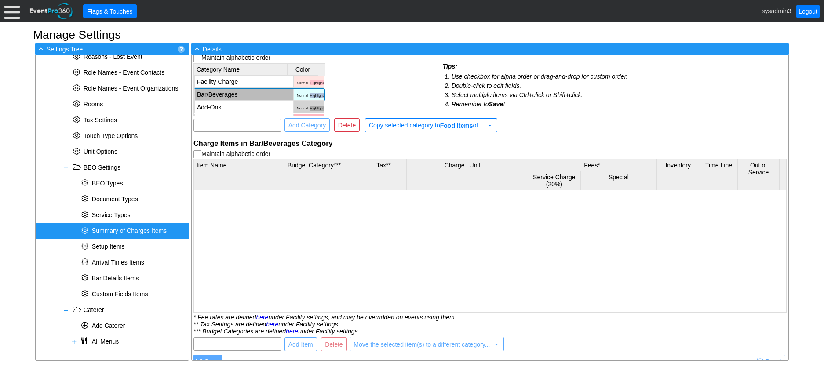
scroll to position [33, 0]
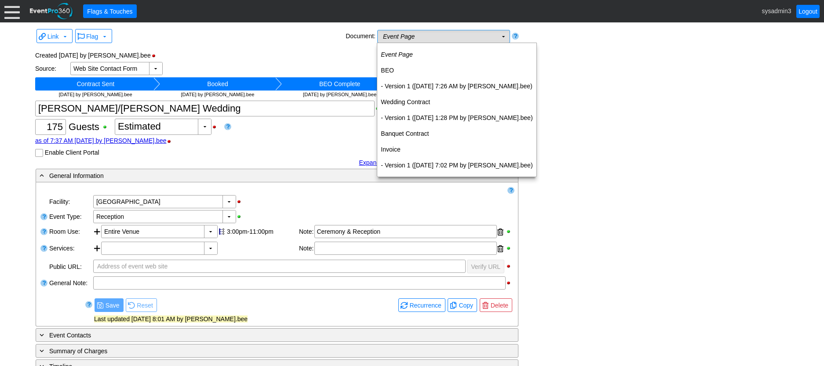
click at [451, 34] on td "Event Page Χ" at bounding box center [438, 36] width 120 height 12
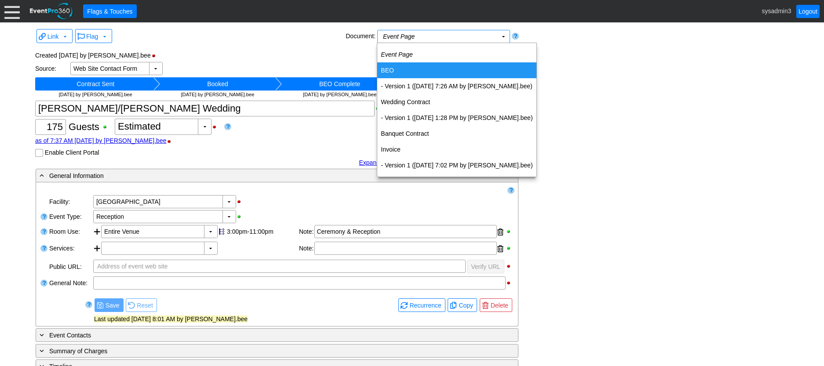
click at [404, 73] on td "BEO" at bounding box center [456, 70] width 159 height 16
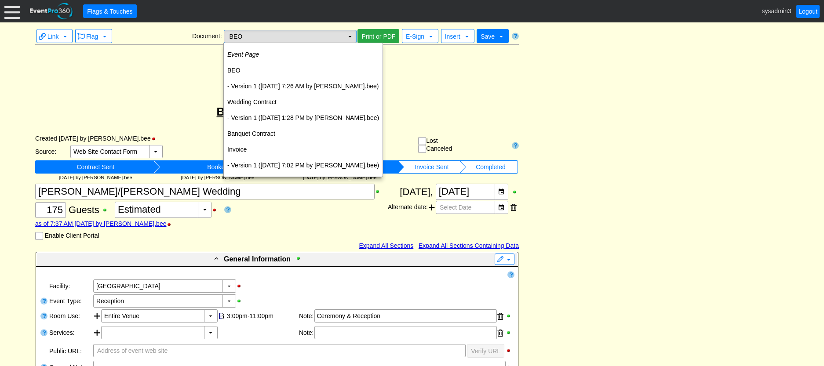
click at [353, 38] on td "▼" at bounding box center [350, 36] width 12 height 12
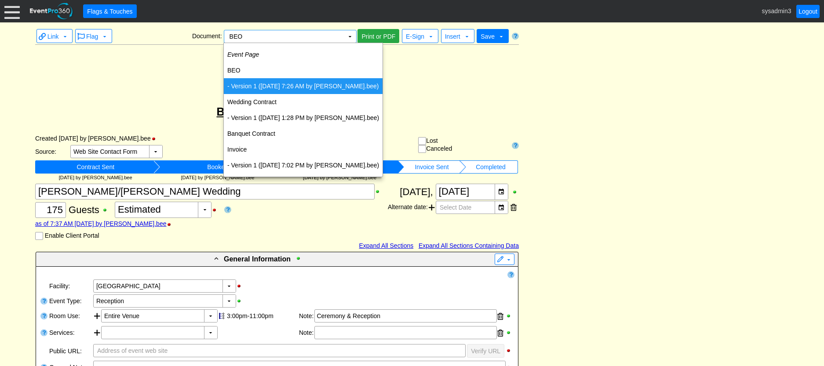
click at [292, 84] on td "- Version 1 (9/2/2025 at 7:26 AM by nicki.bee)" at bounding box center [303, 86] width 159 height 16
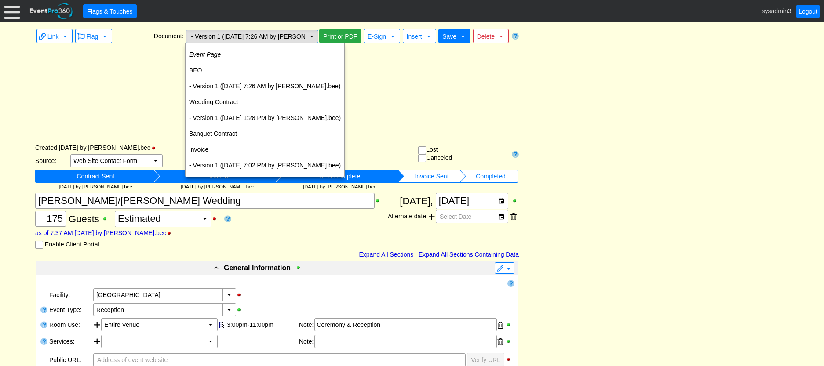
click at [313, 35] on td "▼" at bounding box center [312, 36] width 12 height 12
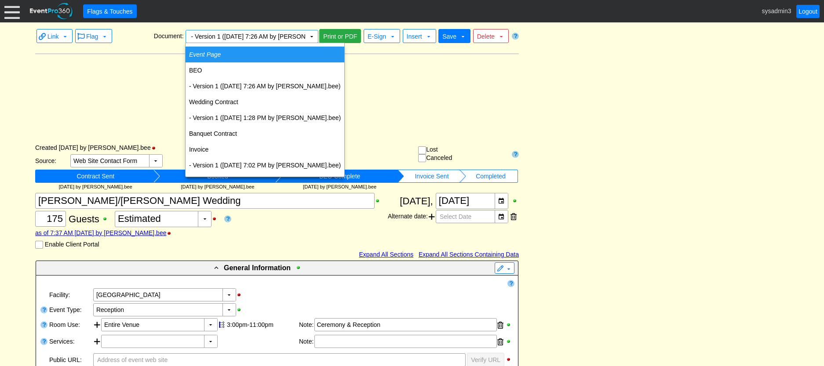
click at [208, 55] on icon "Event Page" at bounding box center [205, 54] width 32 height 7
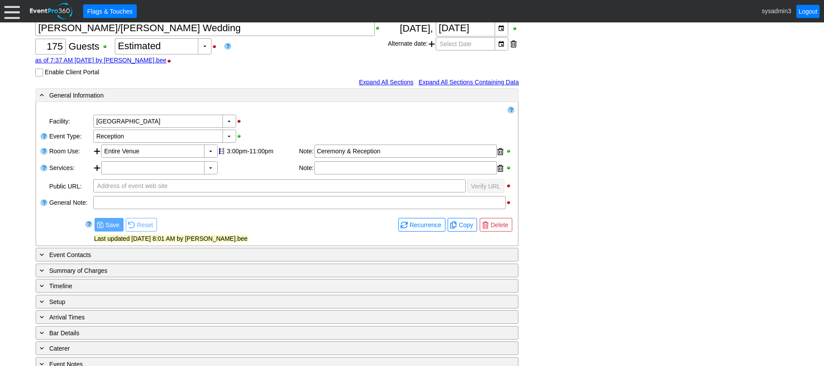
scroll to position [109, 0]
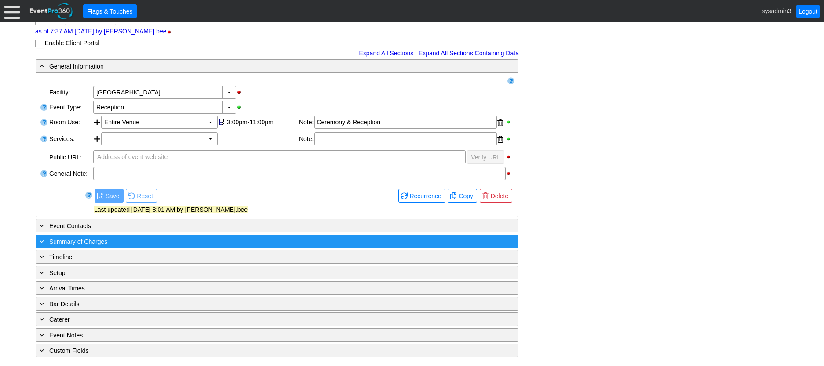
click at [181, 242] on div "+ Summary of Charges" at bounding box center [259, 242] width 442 height 10
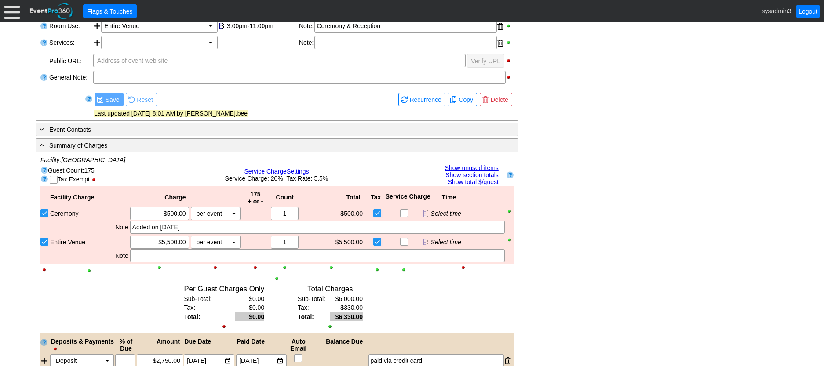
scroll to position [176, 0]
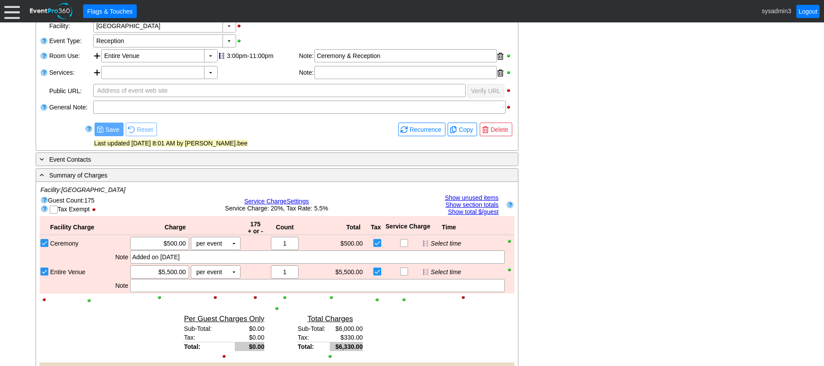
click at [470, 197] on link "Show unused items" at bounding box center [472, 197] width 54 height 7
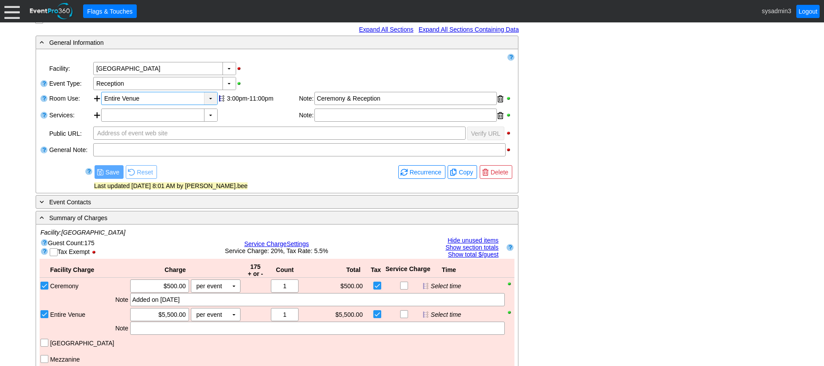
scroll to position [44, 0]
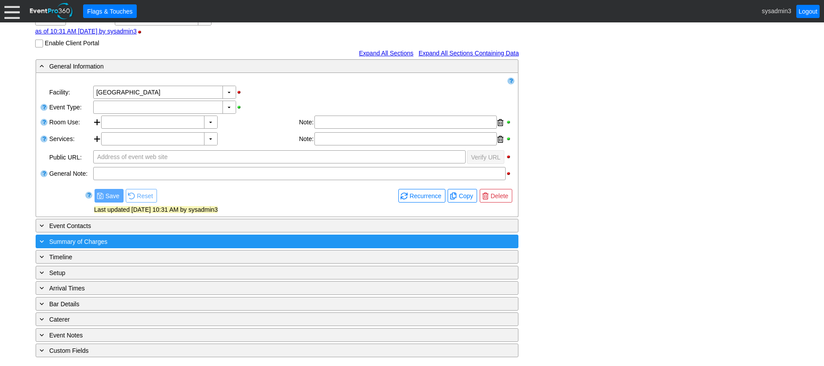
click at [167, 238] on div "+ Summary of Charges" at bounding box center [259, 242] width 442 height 10
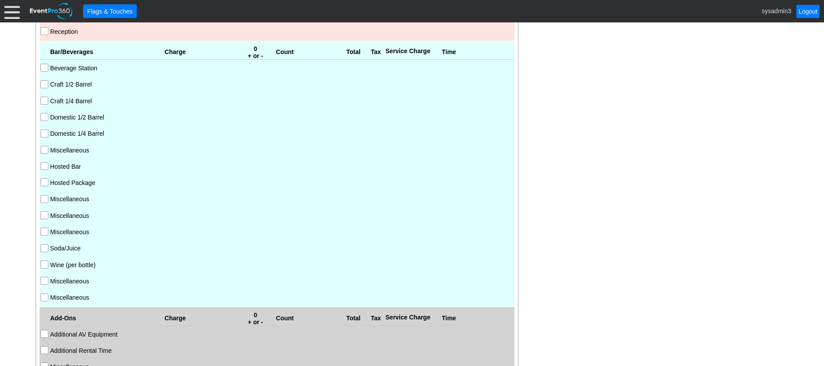
scroll to position [277, 0]
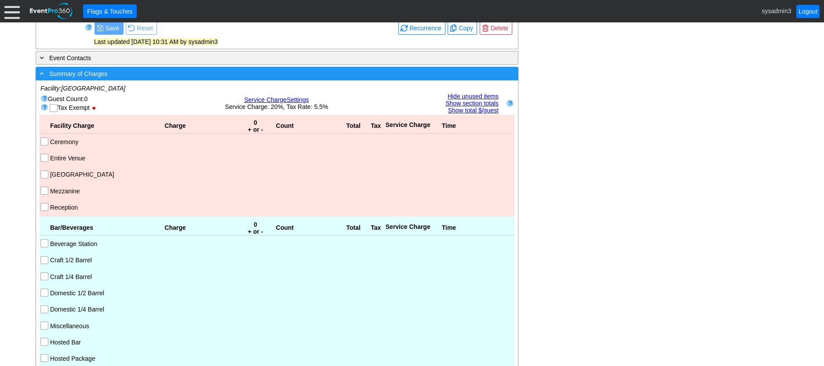
click at [223, 74] on div "- Summary of Charges" at bounding box center [259, 74] width 442 height 10
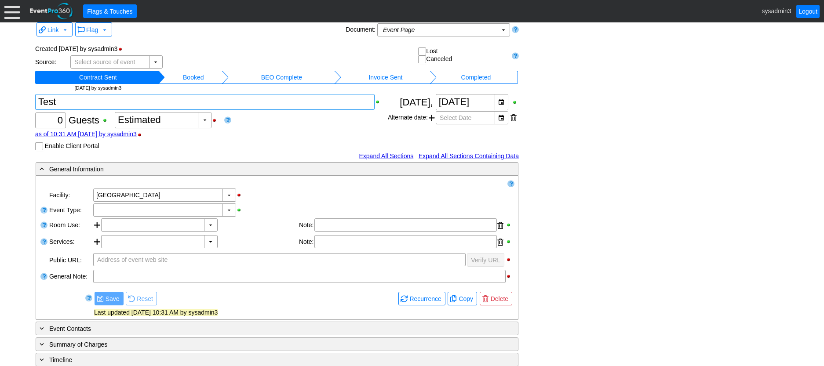
scroll to position [0, 0]
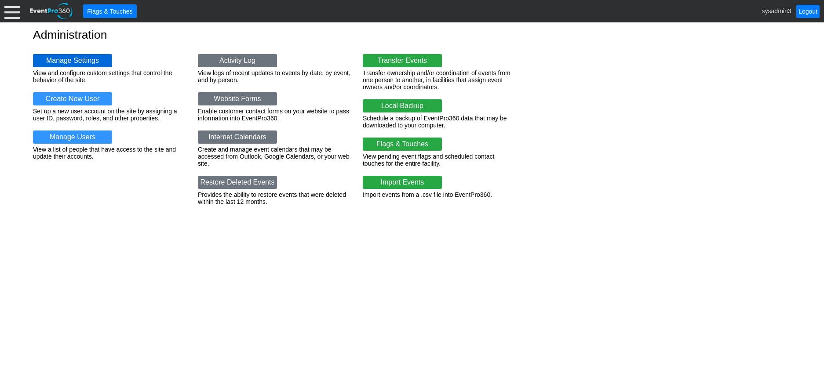
click at [73, 58] on link "Manage Settings" at bounding box center [72, 60] width 79 height 13
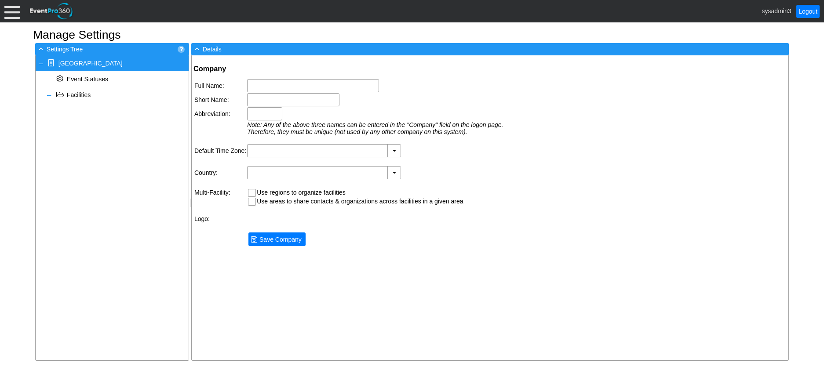
type input "[GEOGRAPHIC_DATA]"
type input "P Hall"
type input "(GMT-06:00) Central Time (US & Canada)"
type input "United States (English)"
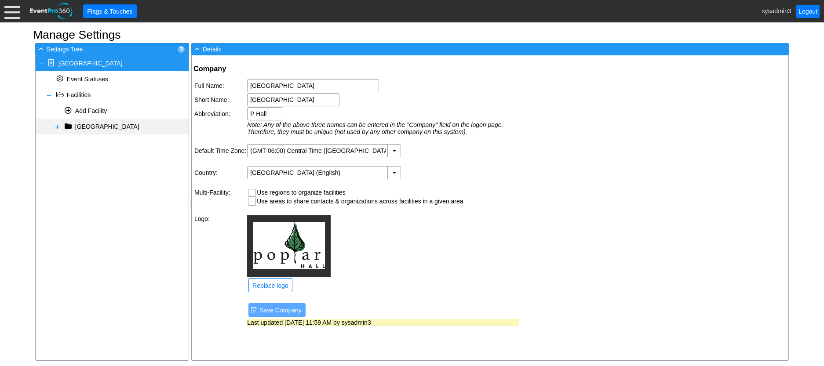
click at [58, 127] on span at bounding box center [57, 127] width 7 height 7
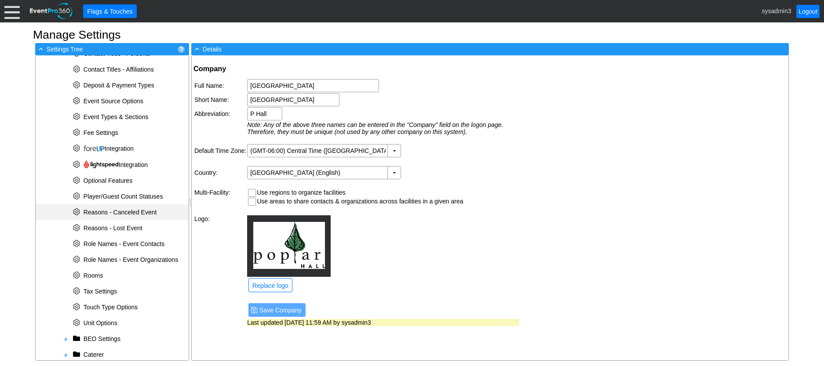
scroll to position [197, 0]
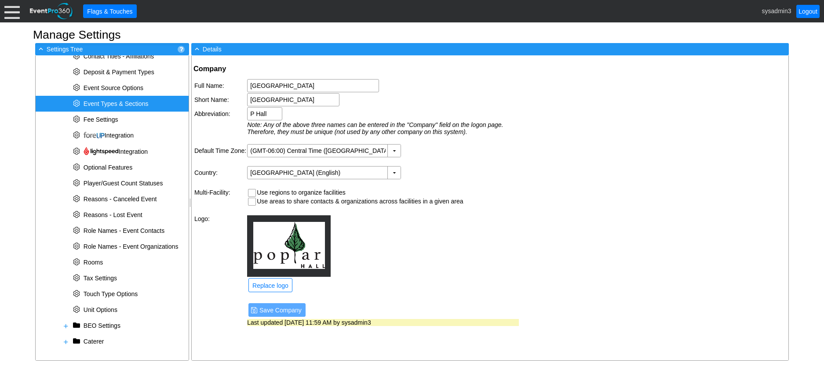
click at [121, 104] on span "Event Types & Sections" at bounding box center [116, 103] width 65 height 7
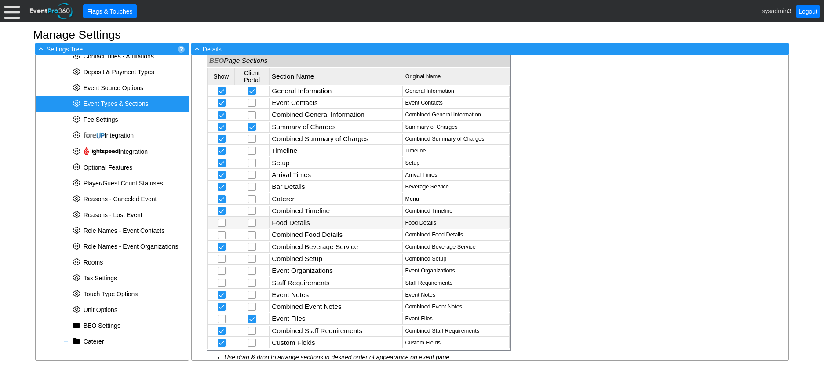
scroll to position [101, 0]
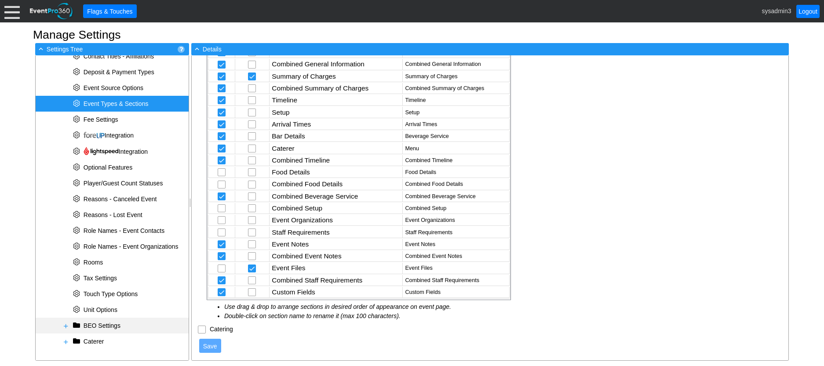
click at [64, 325] on span at bounding box center [65, 326] width 7 height 7
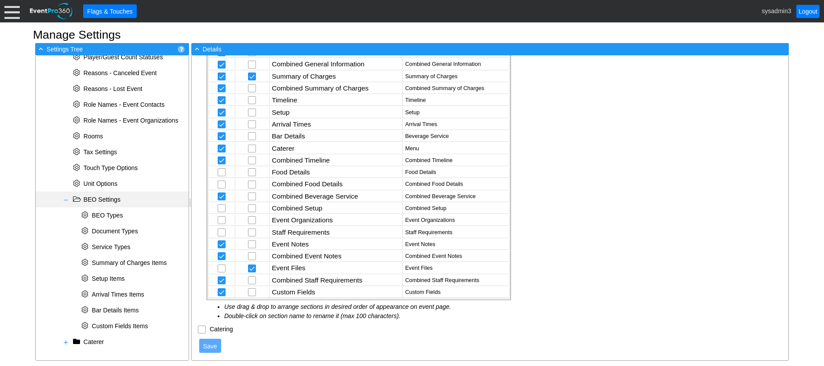
scroll to position [324, 0]
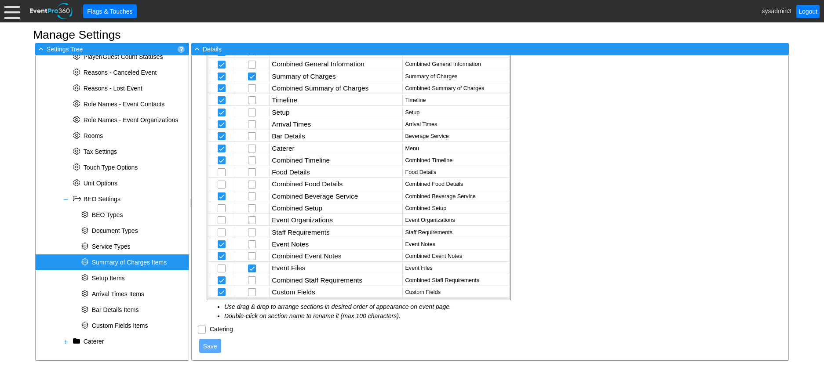
click at [121, 259] on span "Summary of Charges Items" at bounding box center [129, 262] width 75 height 7
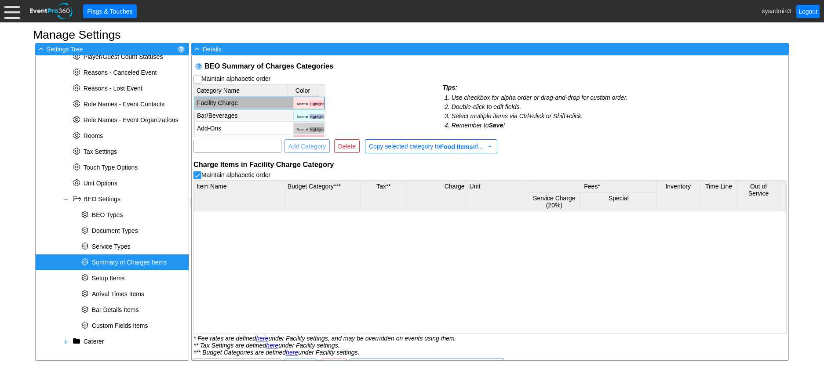
checkbox input "false"
click at [251, 117] on td "Bar/Beverages" at bounding box center [243, 116] width 99 height 12
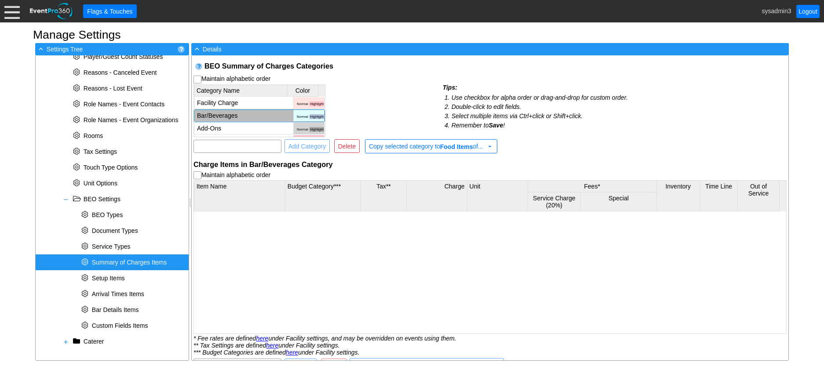
click at [251, 117] on td "Bar/Beverages" at bounding box center [243, 116] width 99 height 12
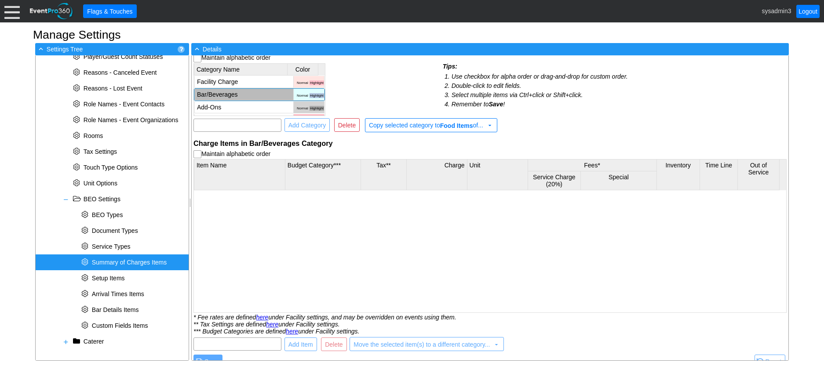
scroll to position [33, 0]
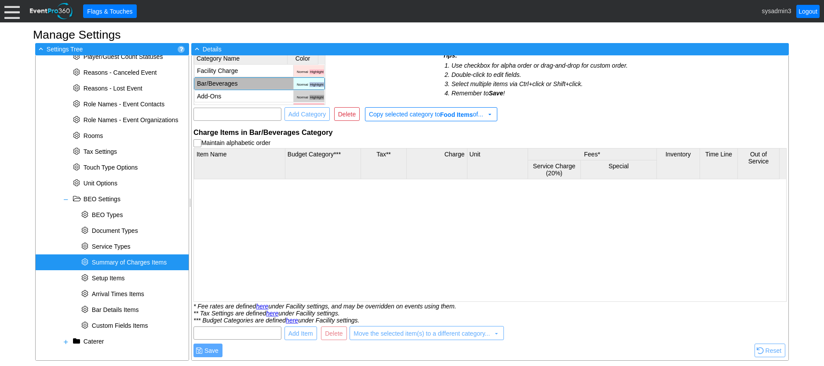
click at [9, 9] on div at bounding box center [11, 11] width 15 height 15
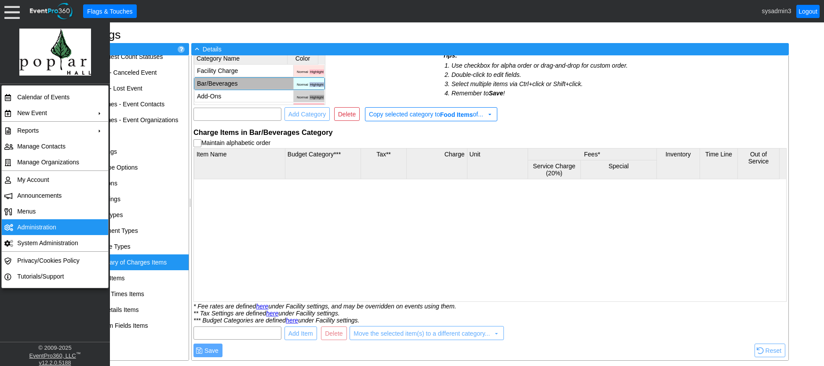
click at [38, 227] on td "Administration" at bounding box center [53, 227] width 79 height 16
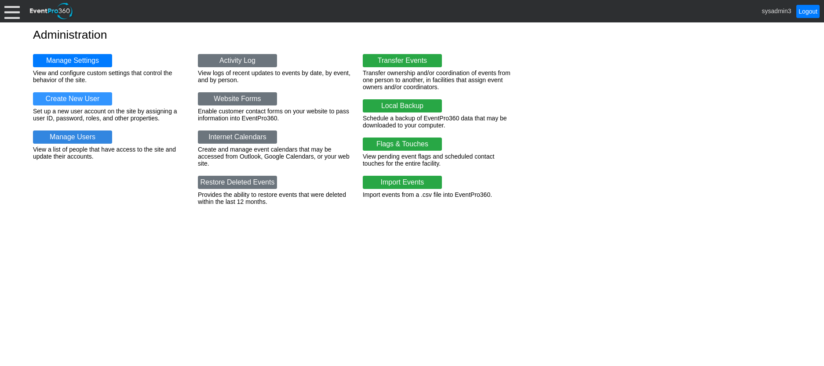
click at [70, 135] on link "Manage Users" at bounding box center [72, 137] width 79 height 13
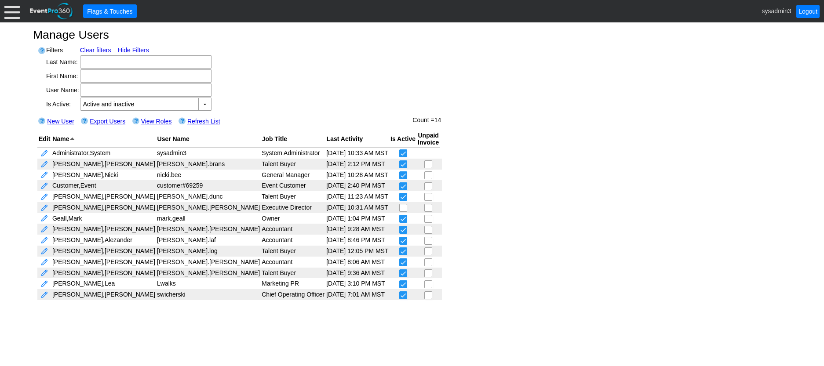
click at [339, 59] on div "Filters Clear filters Hide Filters Last Name: First Name: User Name: Authority …" at bounding box center [412, 173] width 758 height 264
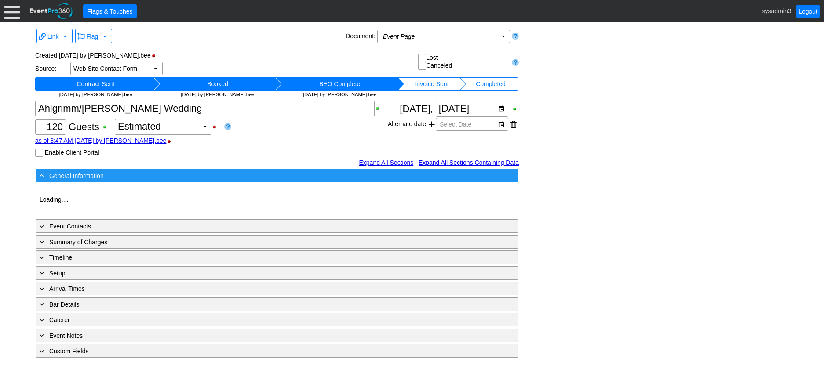
type input "[GEOGRAPHIC_DATA]"
type input "Wedding"
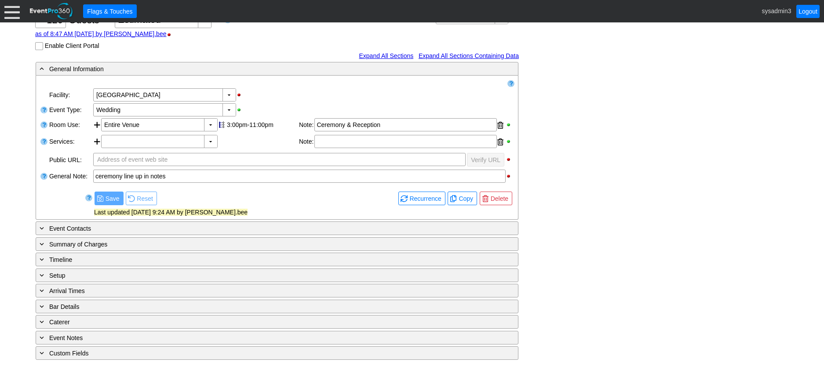
scroll to position [109, 0]
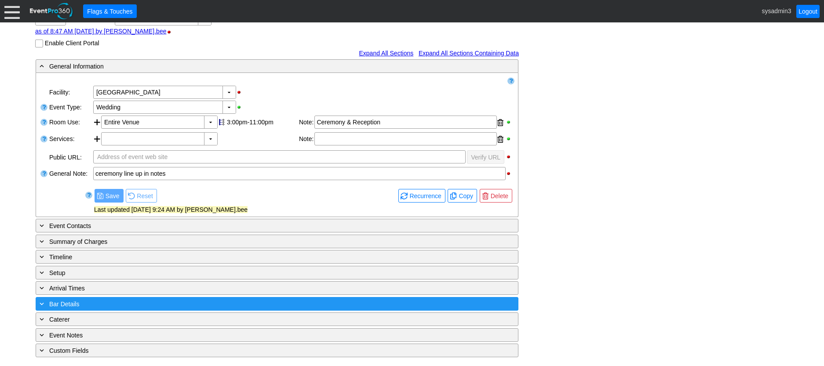
click at [186, 302] on div "+ Bar Details" at bounding box center [259, 304] width 442 height 10
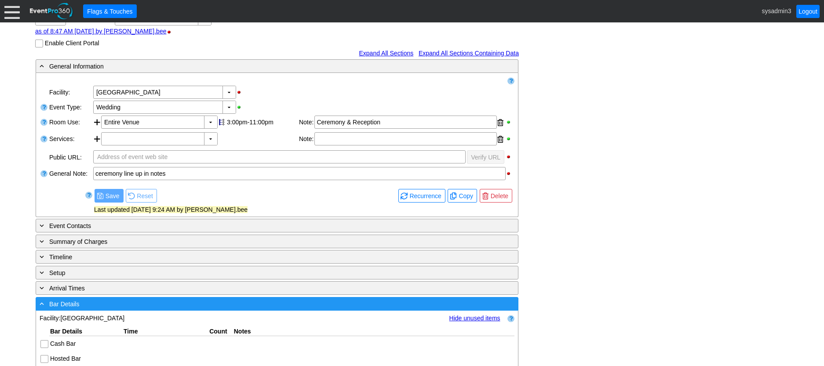
scroll to position [215, 0]
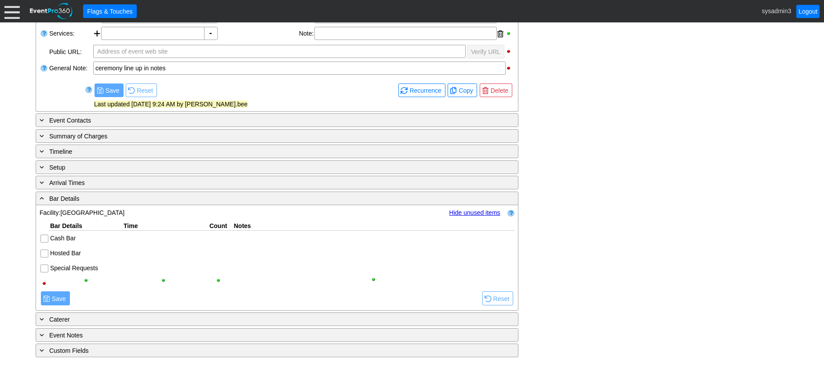
click at [470, 215] on link "Hide unused items" at bounding box center [474, 212] width 51 height 7
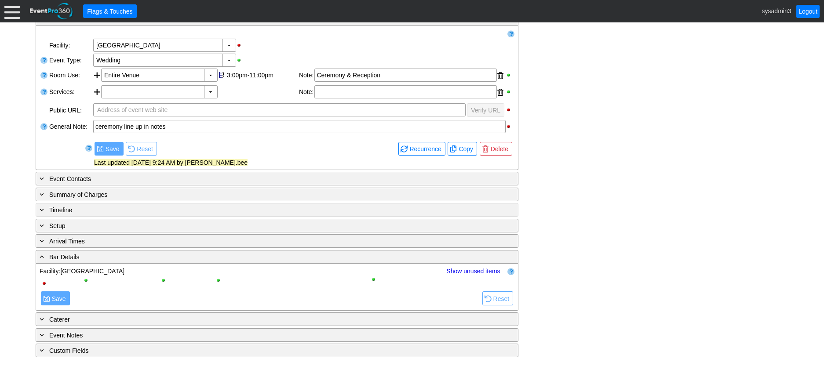
scroll to position [157, 0]
click at [474, 271] on link "Show unused items" at bounding box center [473, 271] width 54 height 7
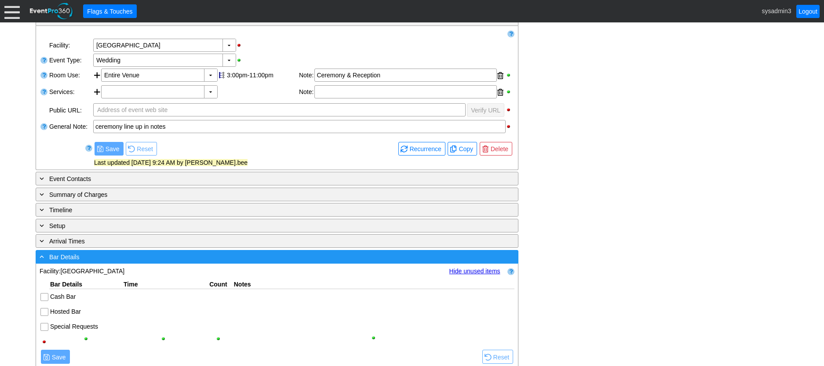
click at [236, 260] on div "- Bar Details" at bounding box center [259, 257] width 442 height 10
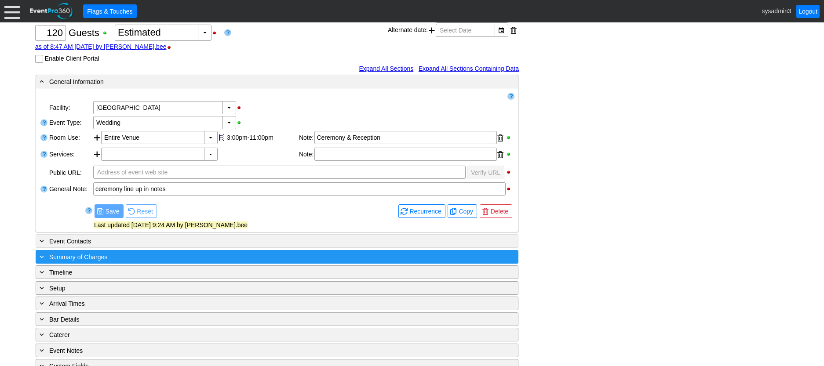
scroll to position [109, 0]
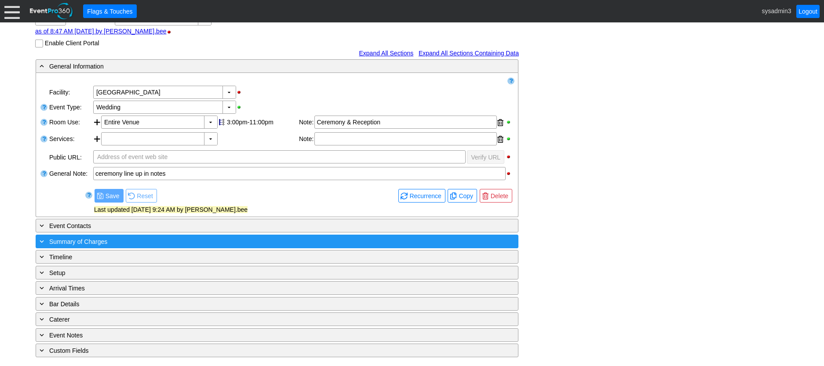
click at [182, 247] on div "+ Summary of Charges ▼" at bounding box center [277, 242] width 483 height 14
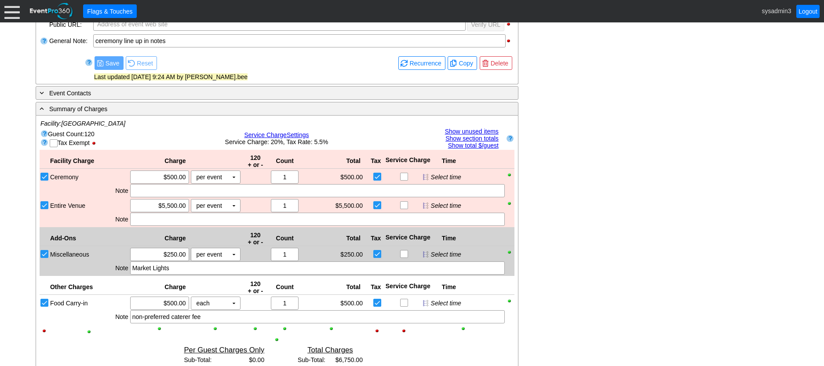
scroll to position [197, 0]
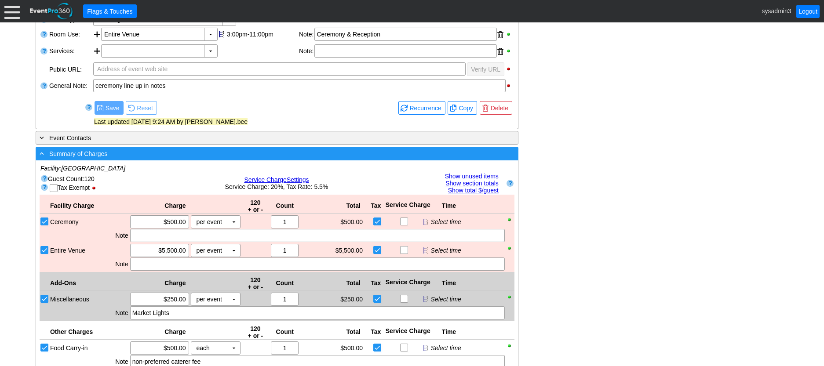
click at [206, 156] on div "- Summary of Charges" at bounding box center [259, 154] width 442 height 10
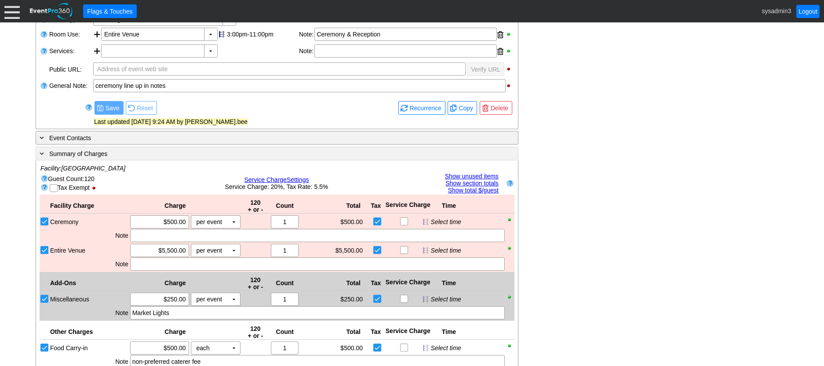
scroll to position [109, 0]
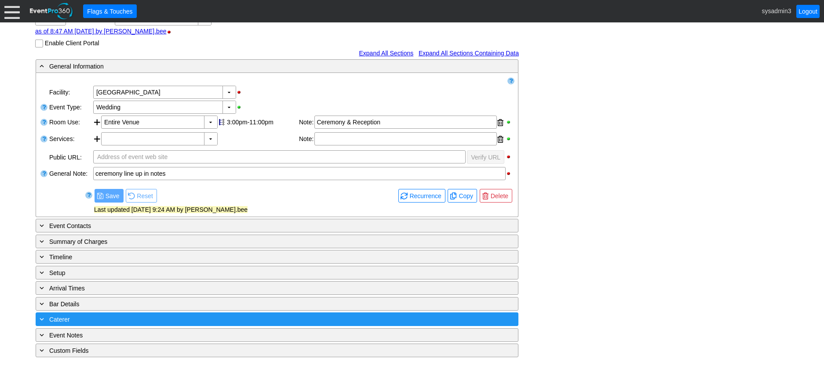
click at [120, 320] on div "+ Caterer" at bounding box center [259, 319] width 442 height 10
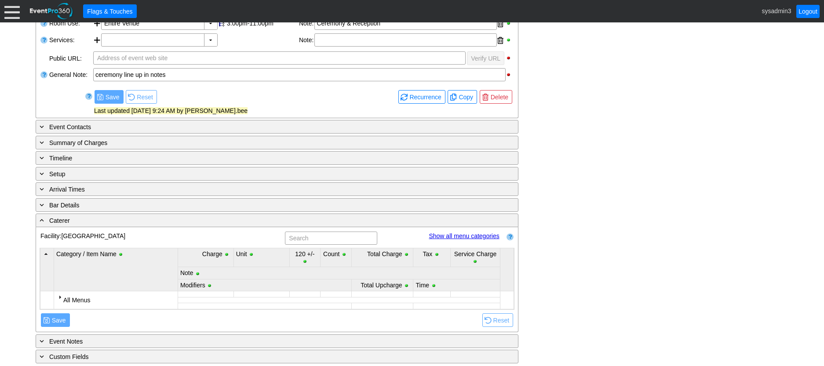
scroll to position [215, 0]
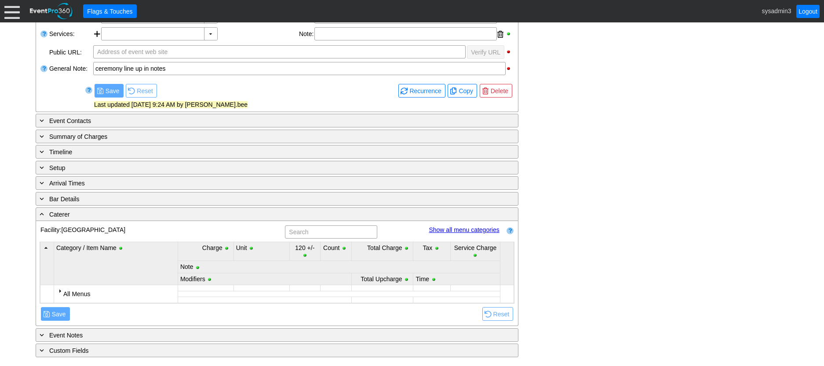
click at [61, 291] on div at bounding box center [59, 291] width 7 height 7
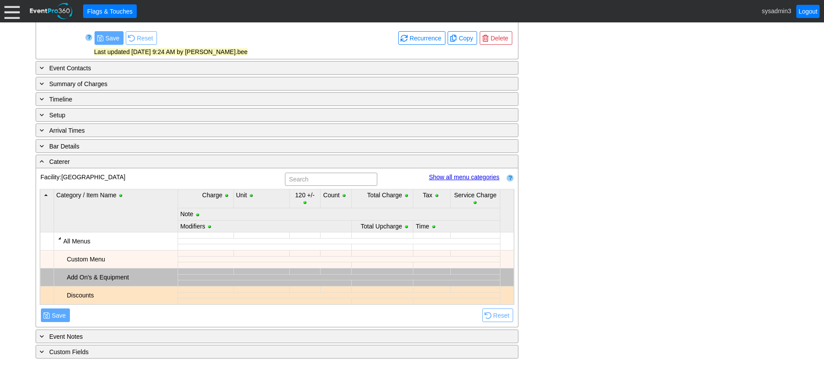
scroll to position [269, 0]
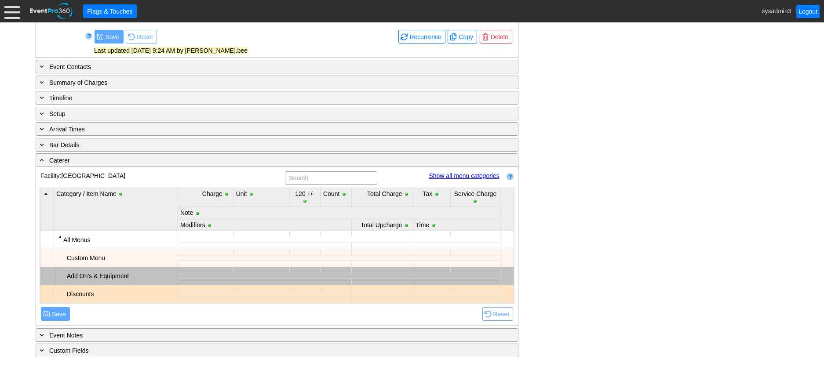
click at [87, 277] on div "Add On's & Equipment" at bounding box center [121, 275] width 109 height 13
click at [58, 237] on div at bounding box center [59, 236] width 7 height 7
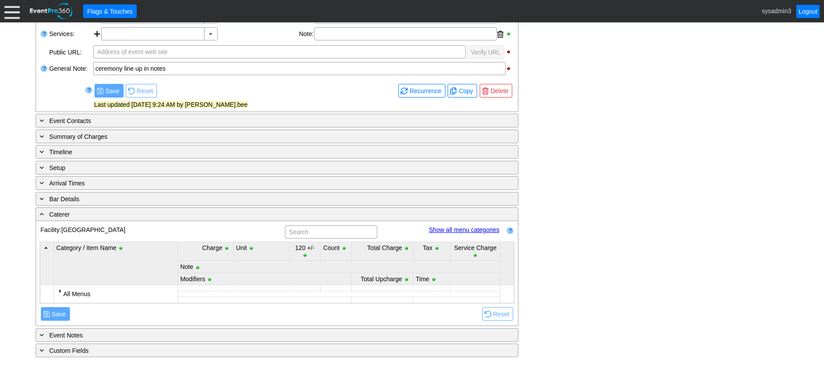
scroll to position [215, 0]
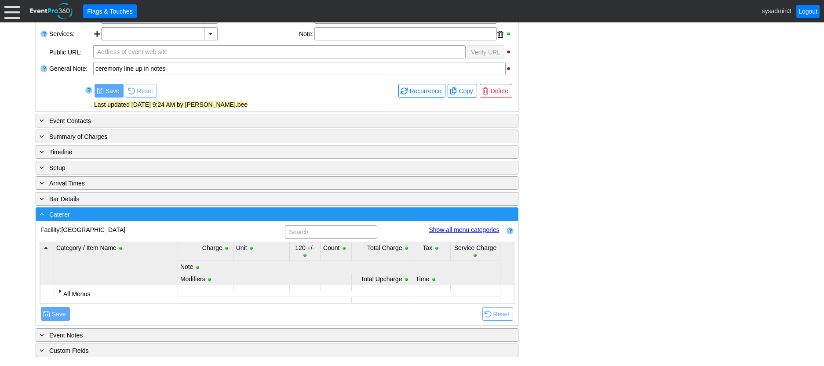
click at [116, 217] on div "- Caterer" at bounding box center [259, 214] width 442 height 10
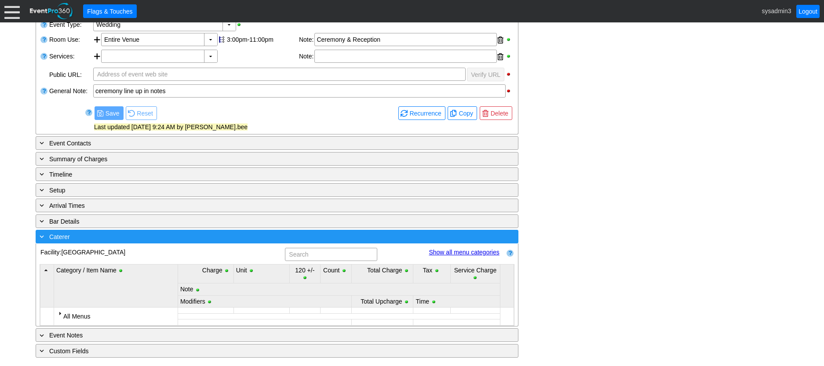
scroll to position [109, 0]
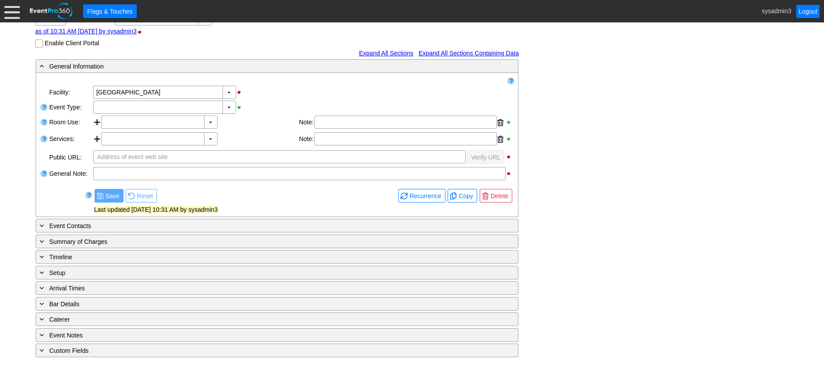
click at [678, 84] on div "- General Information ▼ Loading.... Remove all highlights Facility: ▼ Χ [GEOGRA…" at bounding box center [412, 208] width 758 height 299
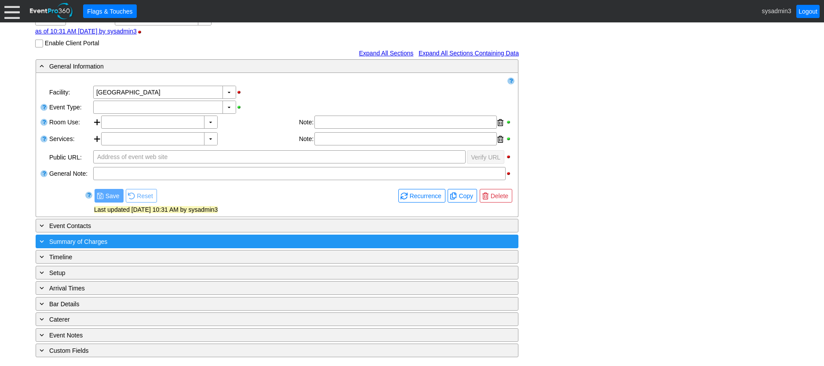
click at [131, 240] on div "+ Summary of Charges" at bounding box center [259, 242] width 442 height 10
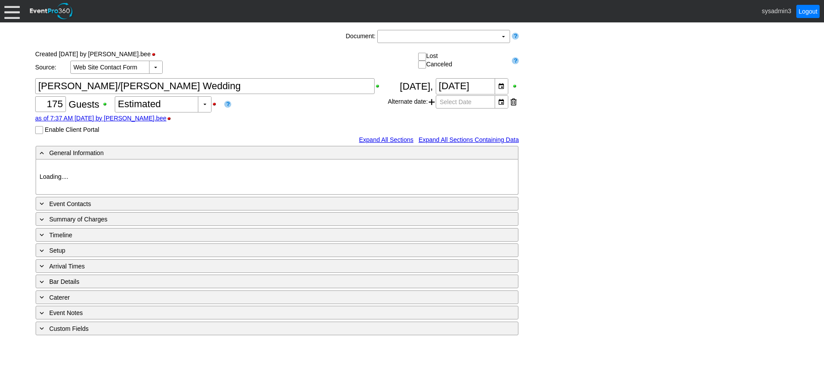
type input "[GEOGRAPHIC_DATA]"
type input "Reception"
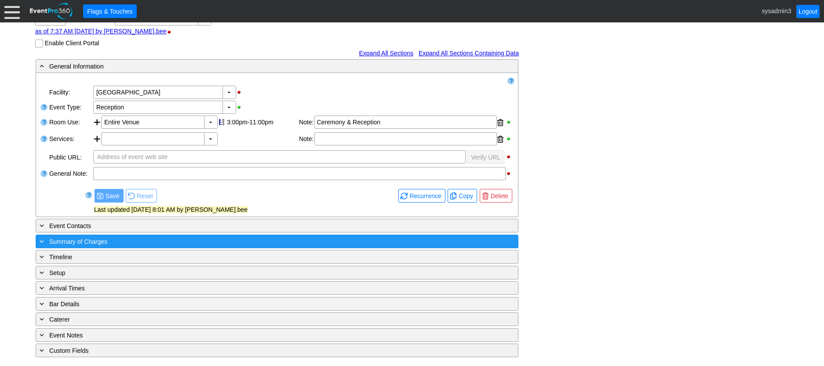
click at [164, 241] on div "+ Summary of Charges" at bounding box center [259, 242] width 442 height 10
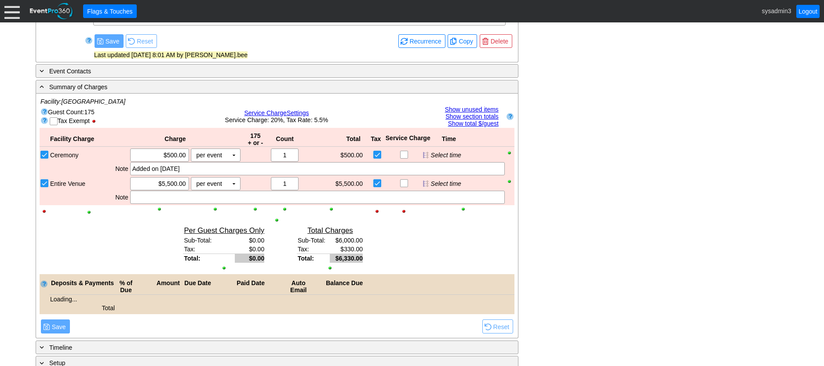
scroll to position [277, 0]
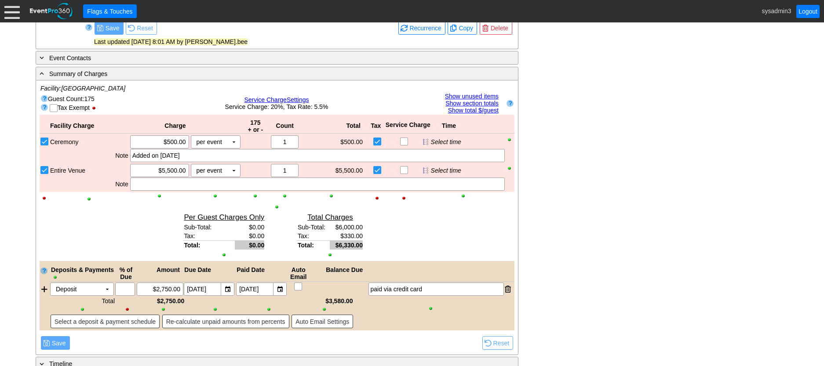
click at [466, 93] on link "Show unused items" at bounding box center [472, 96] width 54 height 7
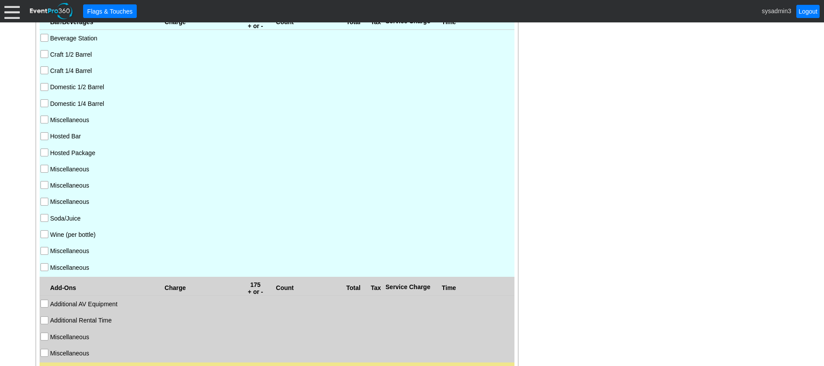
scroll to position [453, 0]
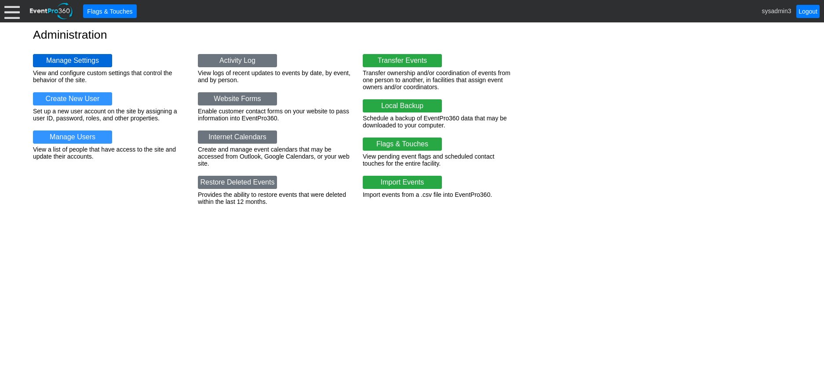
click at [83, 62] on link "Manage Settings" at bounding box center [72, 60] width 79 height 13
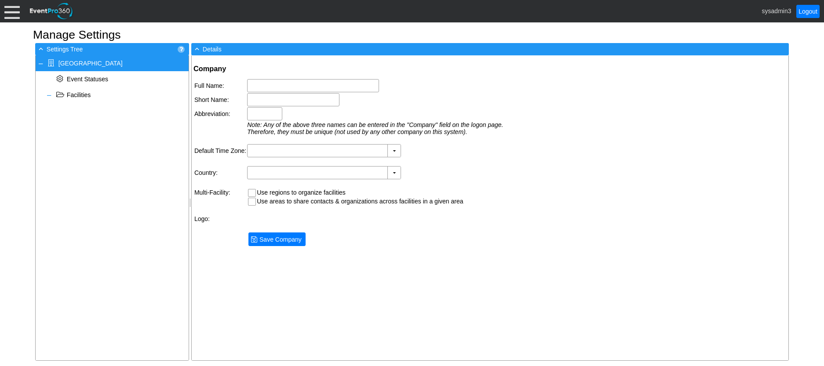
type input "[GEOGRAPHIC_DATA]"
type input "P Hall"
type input "(GMT-06:00) Central Time (US & Canada)"
type input "United States (English)"
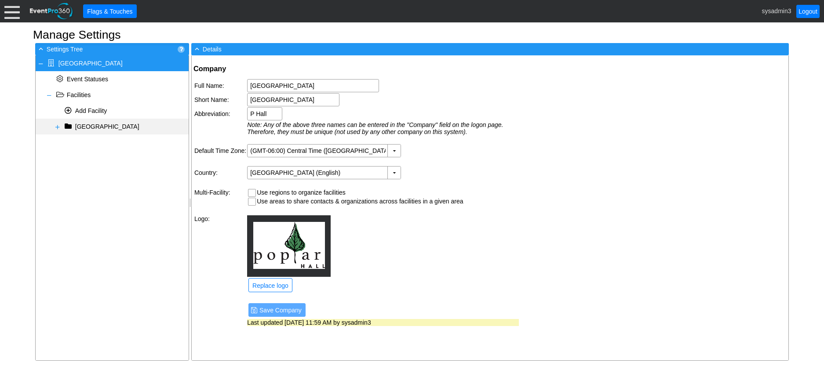
click at [56, 127] on span at bounding box center [57, 127] width 7 height 7
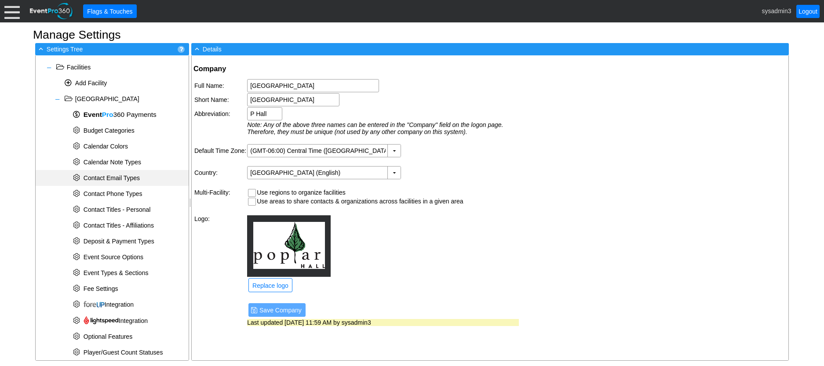
scroll to position [197, 0]
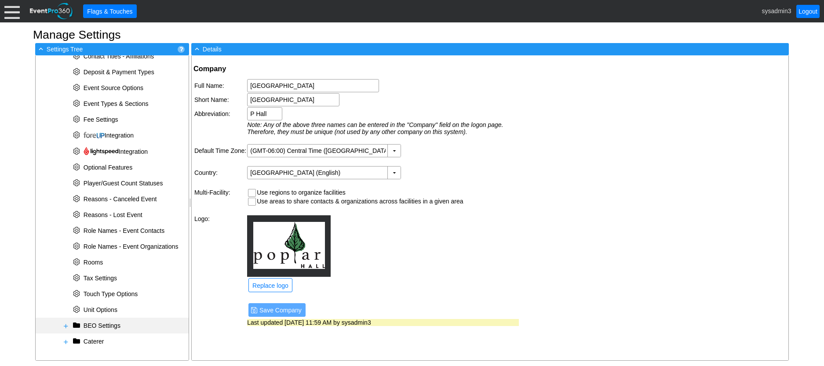
click at [62, 324] on span at bounding box center [65, 326] width 7 height 7
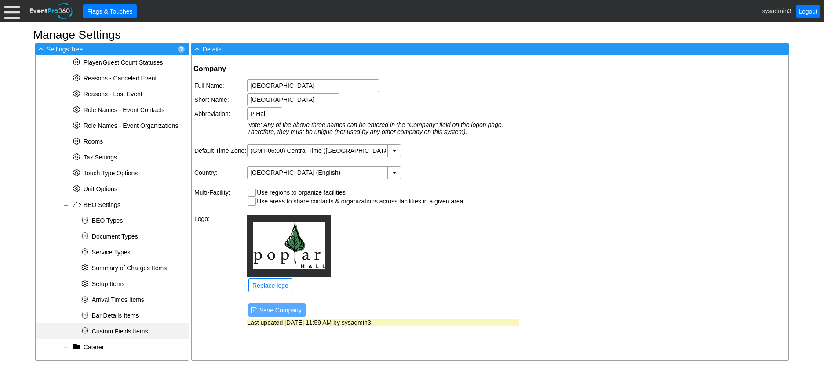
scroll to position [324, 0]
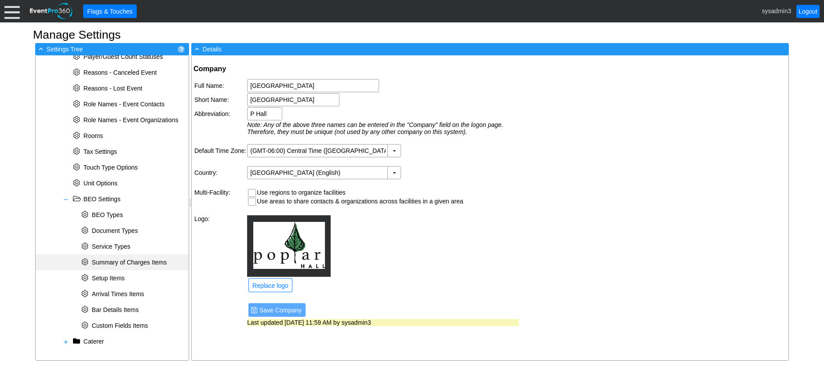
click at [128, 262] on span "Summary of Charges Items" at bounding box center [129, 262] width 75 height 7
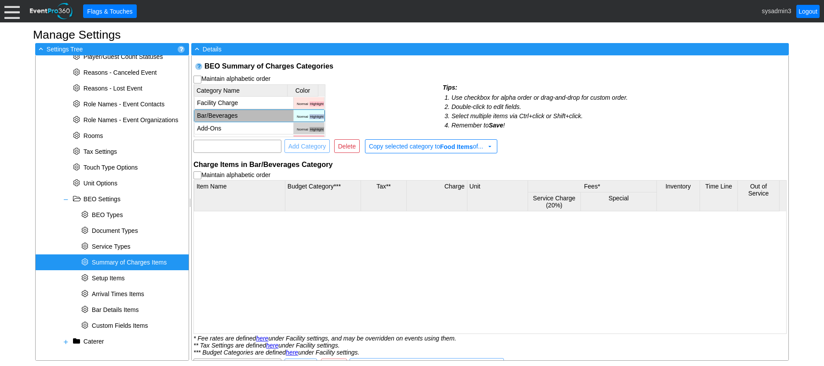
click at [255, 114] on td "Bar/Beverages" at bounding box center [243, 116] width 99 height 12
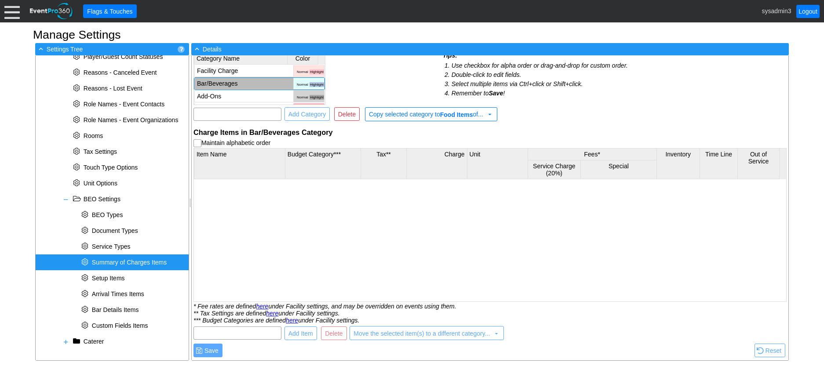
scroll to position [0, 0]
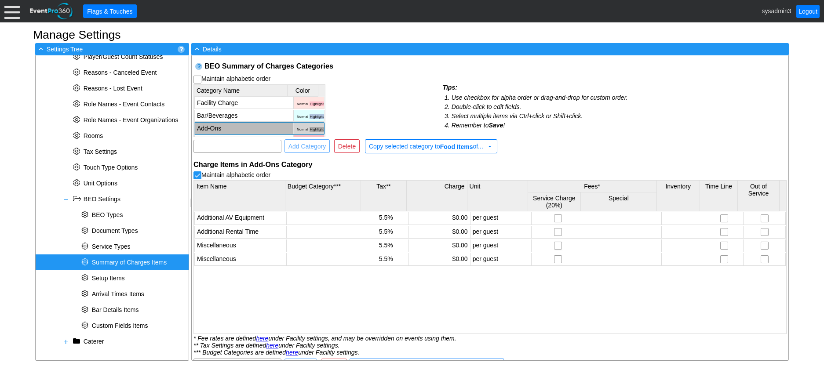
click at [258, 128] on td "Add-Ons" at bounding box center [243, 129] width 99 height 12
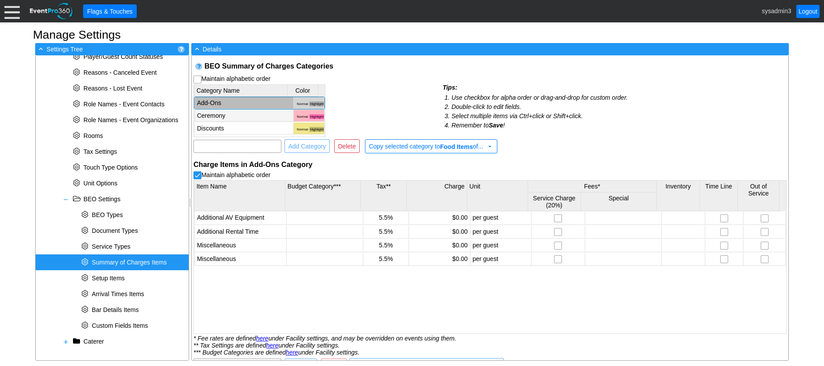
scroll to position [36, 0]
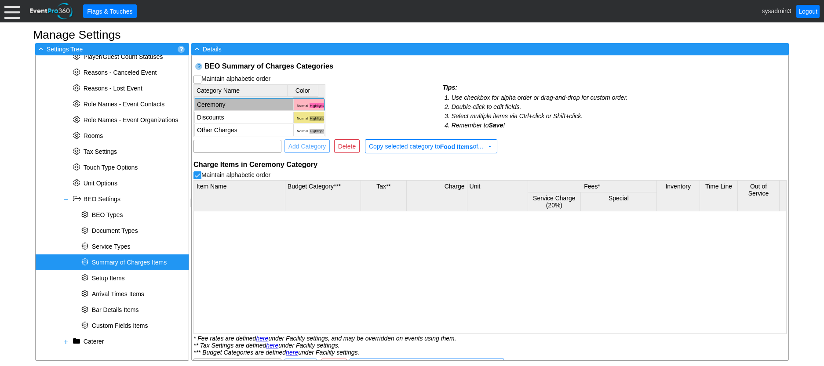
click at [243, 101] on td "Ceremony" at bounding box center [243, 105] width 99 height 12
click at [237, 115] on td "Discounts" at bounding box center [243, 118] width 99 height 12
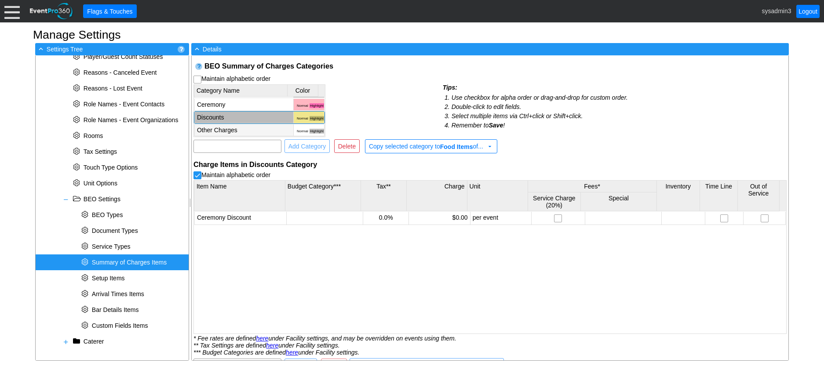
click at [237, 126] on td "Other Charges" at bounding box center [243, 130] width 99 height 12
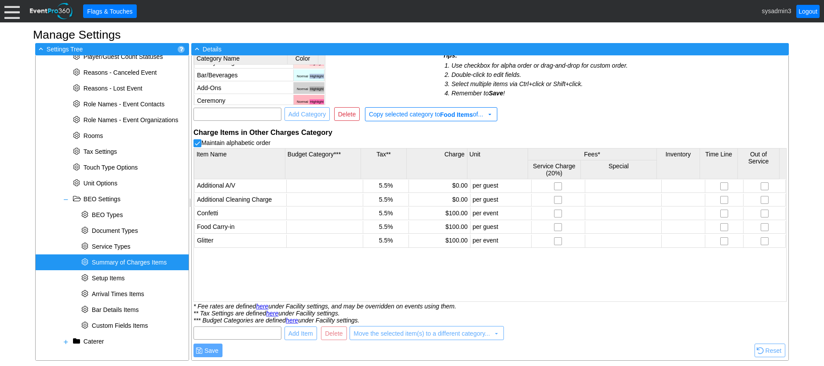
scroll to position [0, 0]
click at [241, 68] on td "Facility Charge" at bounding box center [243, 71] width 99 height 12
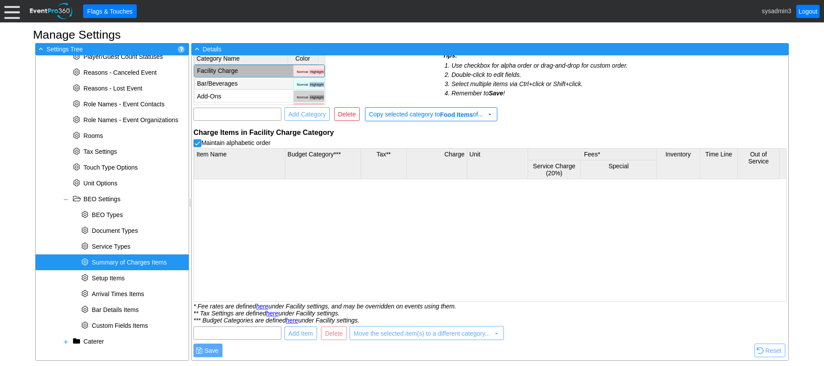
click at [241, 80] on td "Bar/Beverages" at bounding box center [243, 84] width 99 height 12
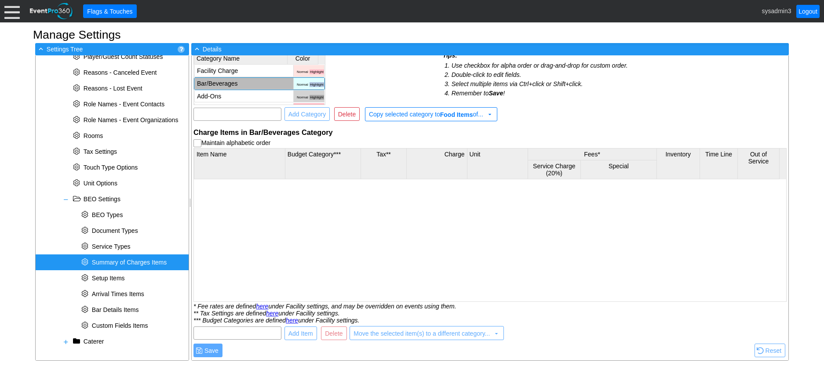
click at [199, 143] on input "checkbox" at bounding box center [198, 144] width 9 height 9
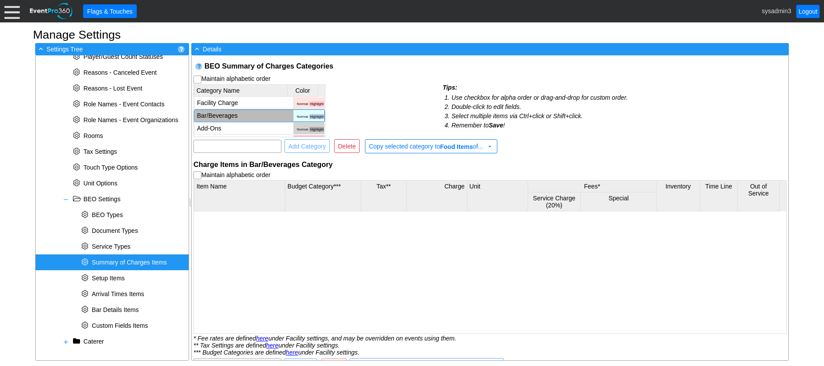
scroll to position [36, 0]
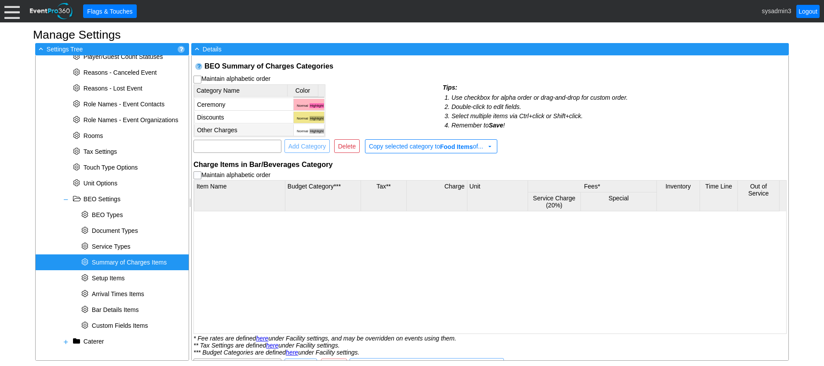
click at [238, 131] on td "Other Charges" at bounding box center [243, 130] width 99 height 12
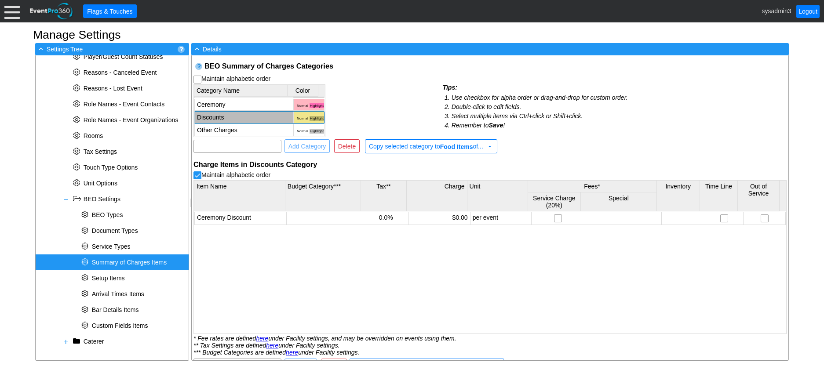
click at [240, 115] on td "Discounts" at bounding box center [243, 118] width 99 height 12
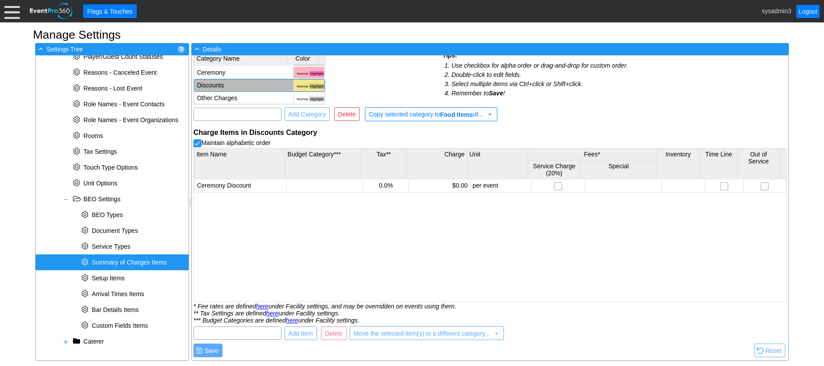
scroll to position [0, 0]
click at [240, 95] on td "Add-Ons" at bounding box center [243, 97] width 99 height 12
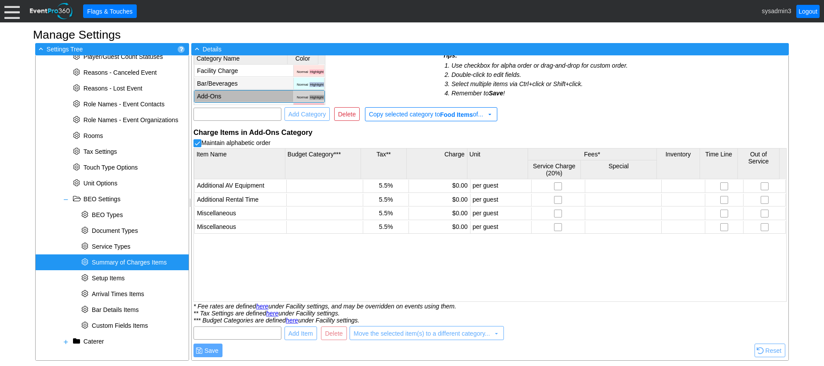
click at [244, 79] on td "Bar/Beverages" at bounding box center [243, 84] width 99 height 12
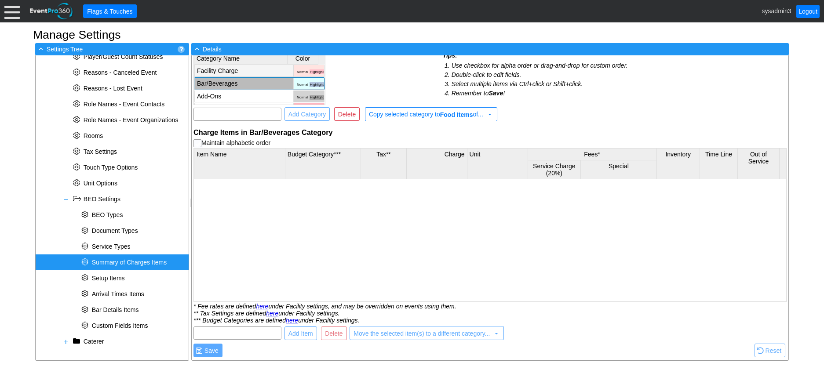
click at [247, 66] on td "Facility Charge" at bounding box center [243, 71] width 99 height 12
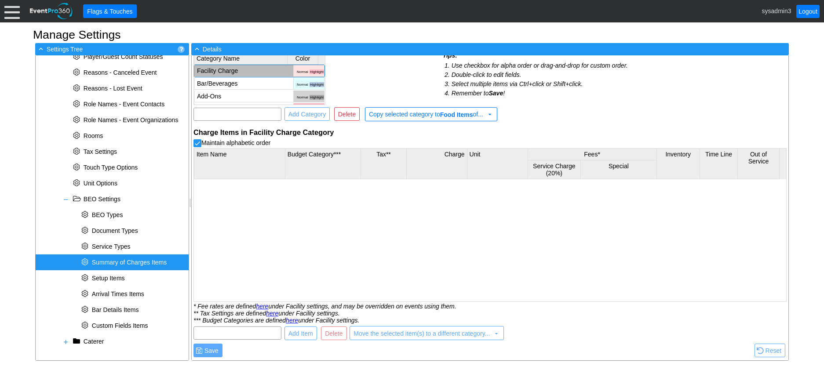
checkbox input "false"
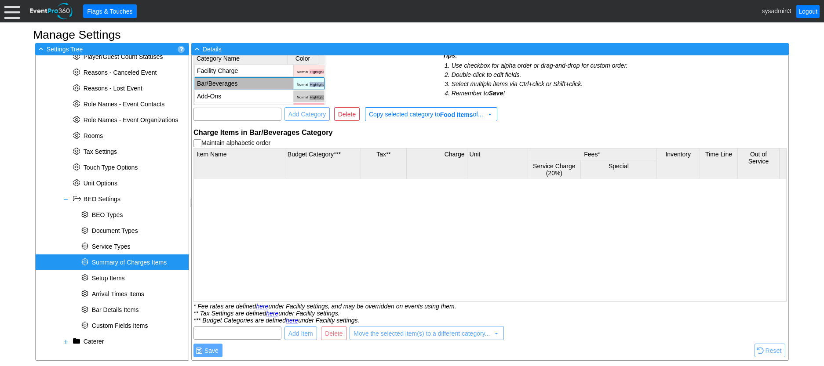
click at [236, 83] on td "Bar/Beverages" at bounding box center [243, 84] width 99 height 12
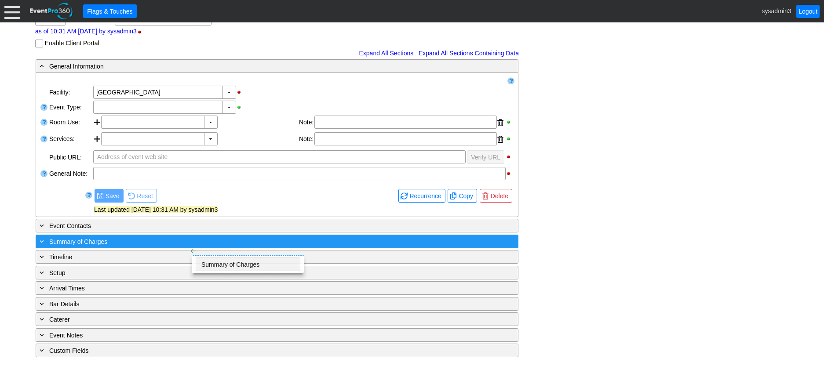
click at [182, 240] on div "+ Summary of Charges" at bounding box center [259, 242] width 442 height 10
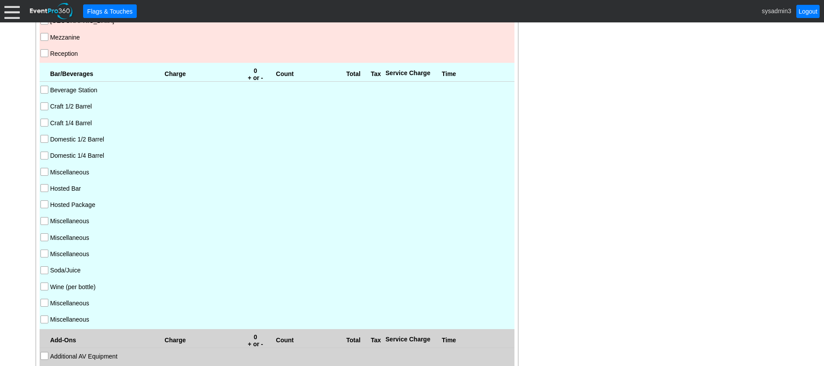
scroll to position [461, 0]
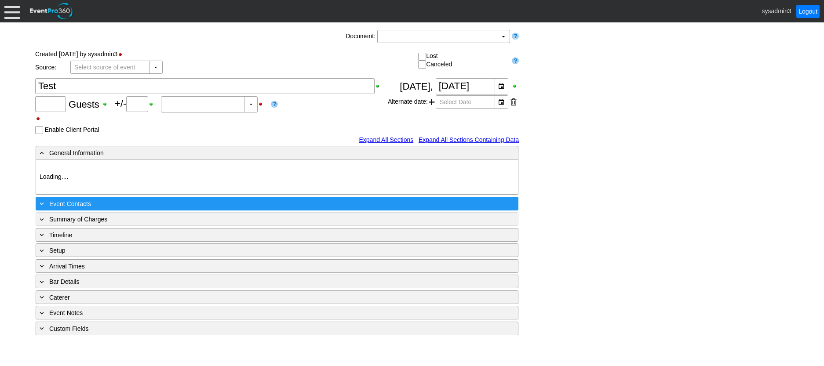
type input "0"
type input "Estimated"
type input "[GEOGRAPHIC_DATA]"
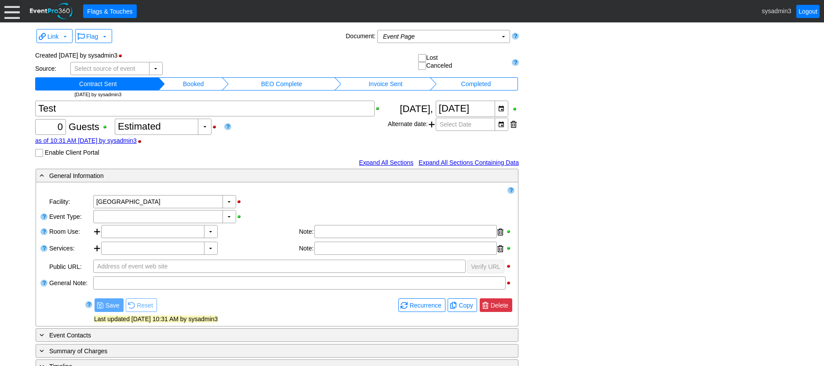
click at [498, 303] on span "Delete" at bounding box center [499, 305] width 21 height 9
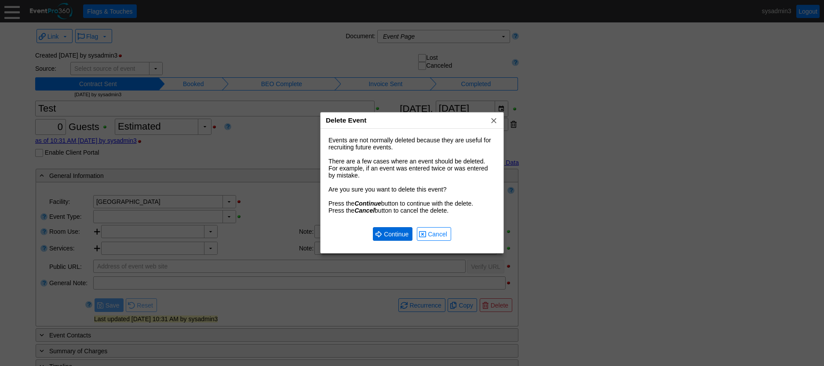
click at [394, 233] on span "Continue" at bounding box center [396, 234] width 28 height 9
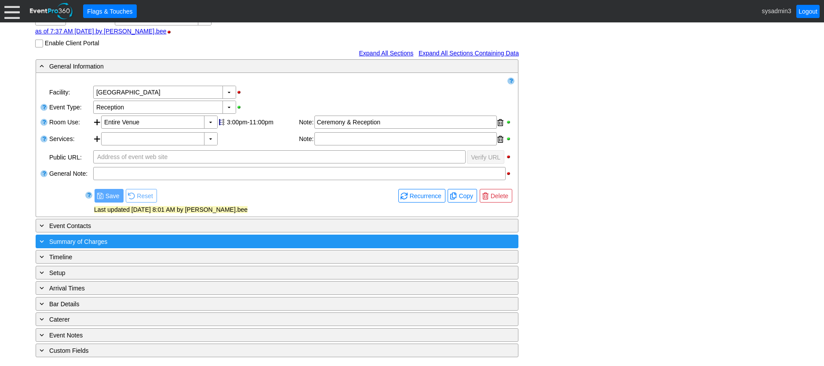
click at [178, 241] on div "+ Summary of Charges" at bounding box center [259, 242] width 442 height 10
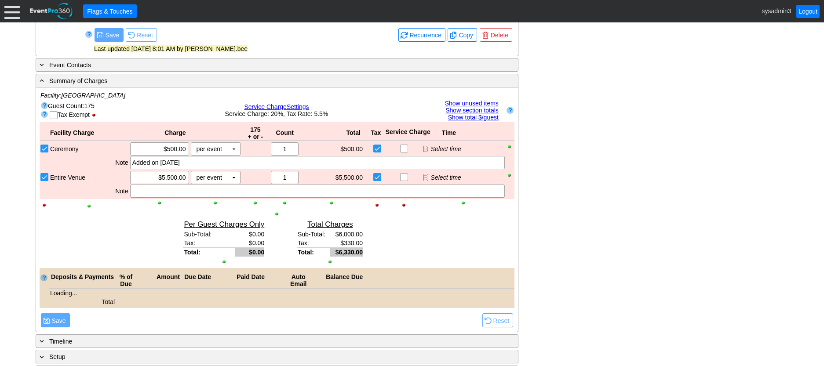
scroll to position [277, 0]
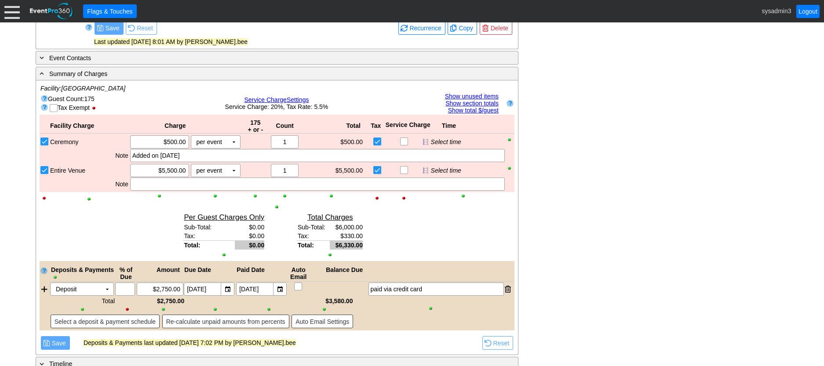
click at [475, 95] on link "Show unused items" at bounding box center [472, 96] width 54 height 7
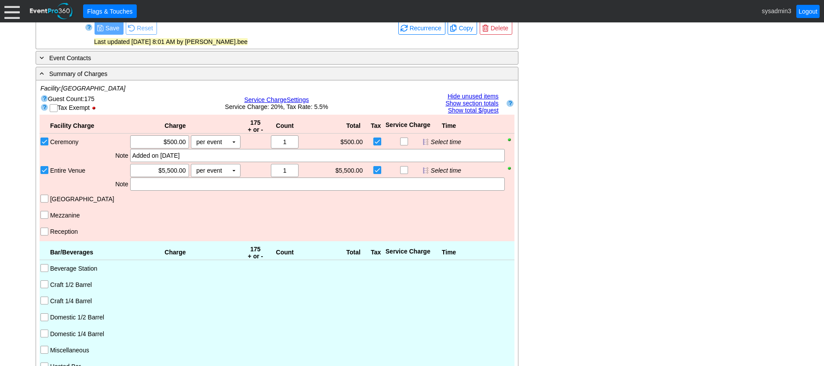
click at [473, 96] on link "Hide unused items" at bounding box center [473, 96] width 51 height 7
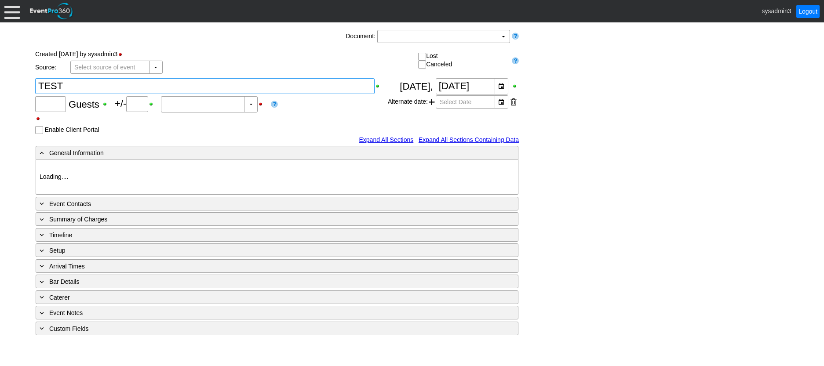
type input "0"
type input "Estimated"
type input "[GEOGRAPHIC_DATA]"
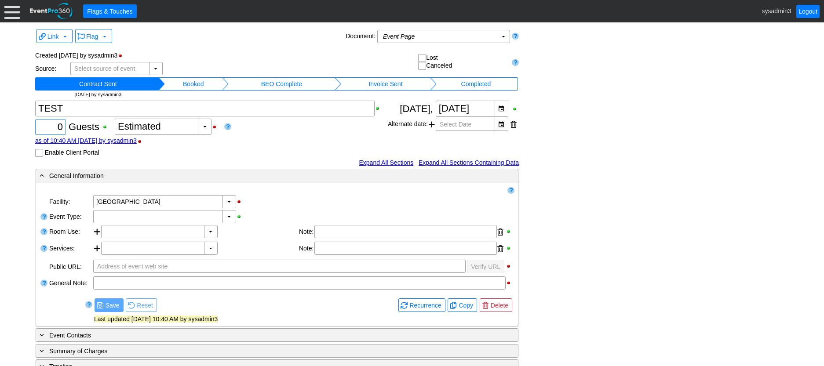
click at [59, 128] on input "0" at bounding box center [50, 127] width 25 height 15
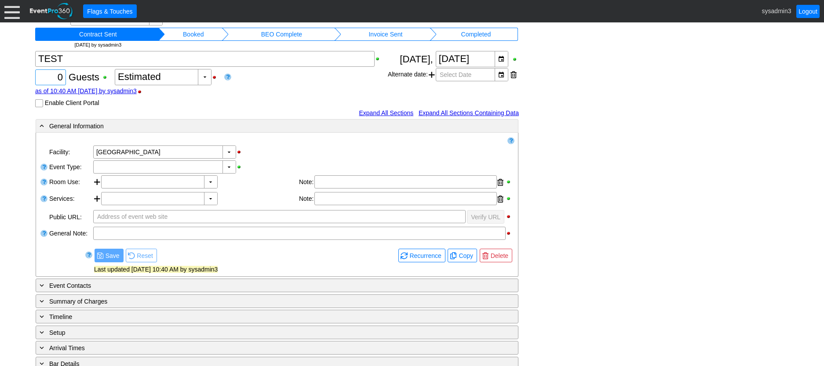
scroll to position [109, 0]
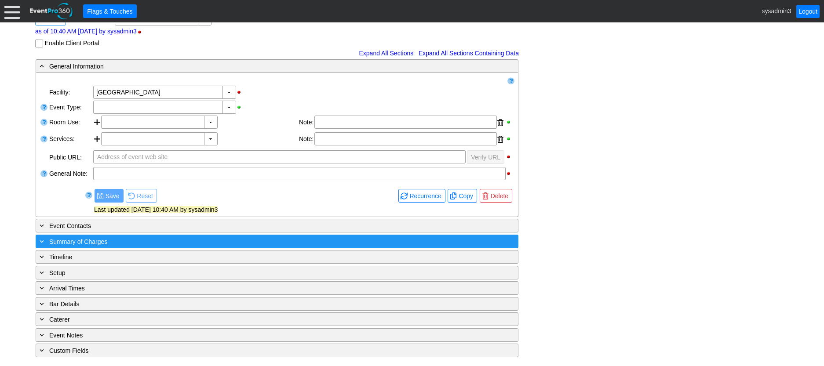
click at [167, 237] on div "+ Summary of Charges" at bounding box center [259, 242] width 442 height 10
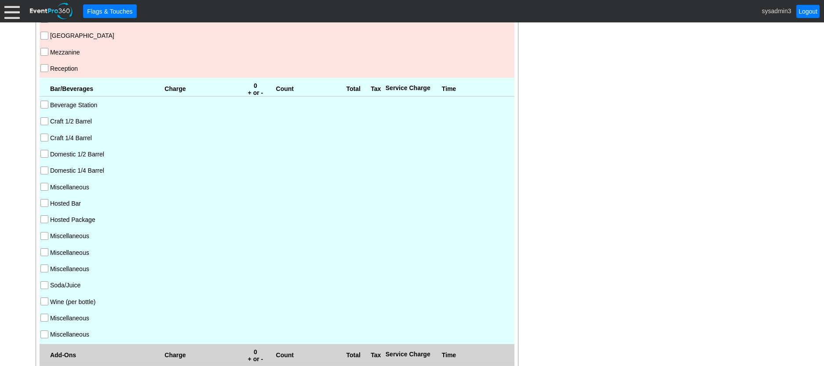
scroll to position [365, 0]
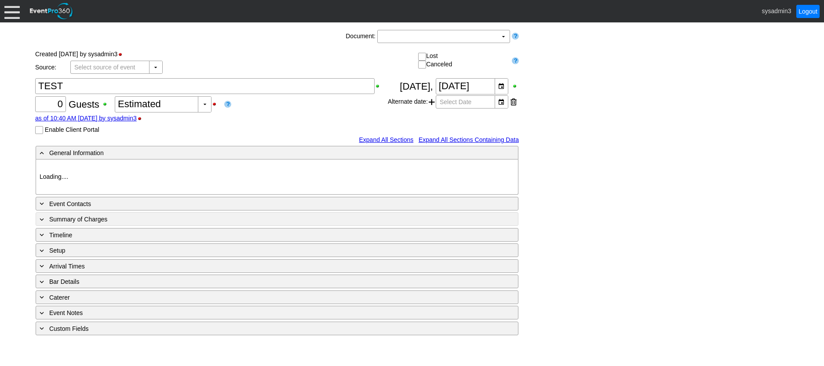
type input "[GEOGRAPHIC_DATA]"
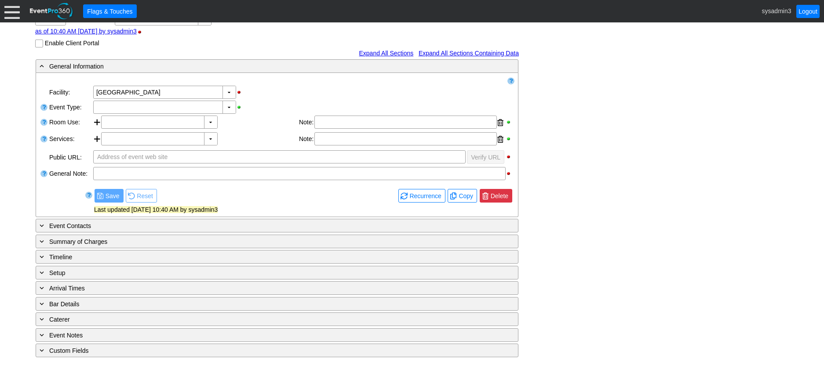
click at [496, 196] on span "Delete" at bounding box center [499, 196] width 21 height 9
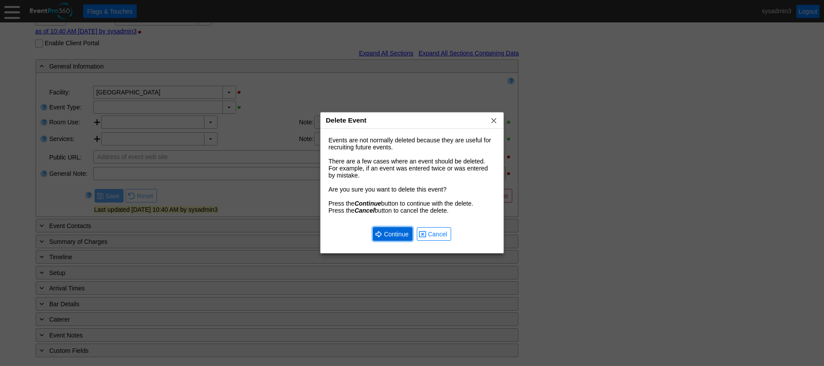
click at [395, 230] on span "Continue" at bounding box center [396, 234] width 28 height 9
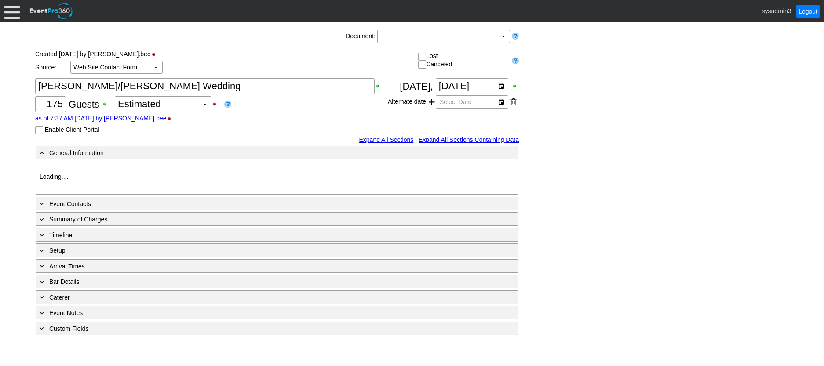
type input "[GEOGRAPHIC_DATA]"
type input "Reception"
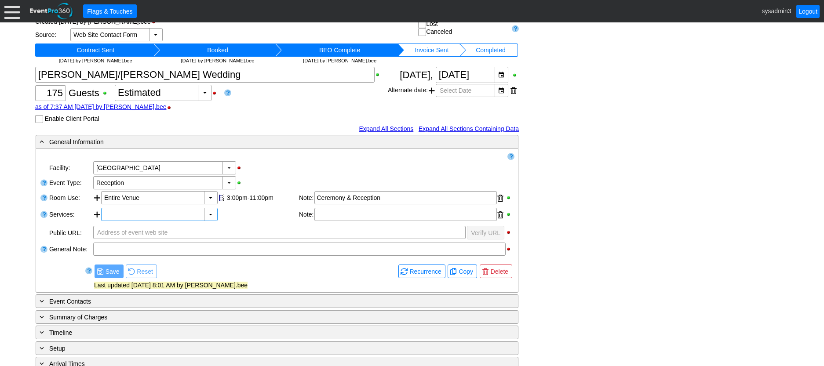
scroll to position [109, 0]
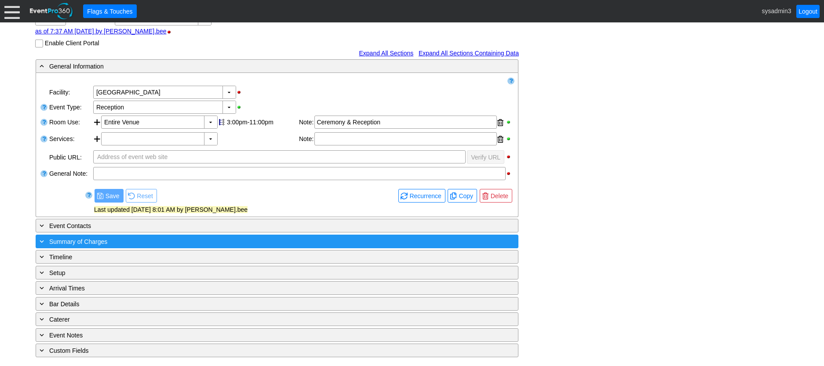
click at [121, 237] on div "+ Summary of Charges" at bounding box center [259, 242] width 442 height 10
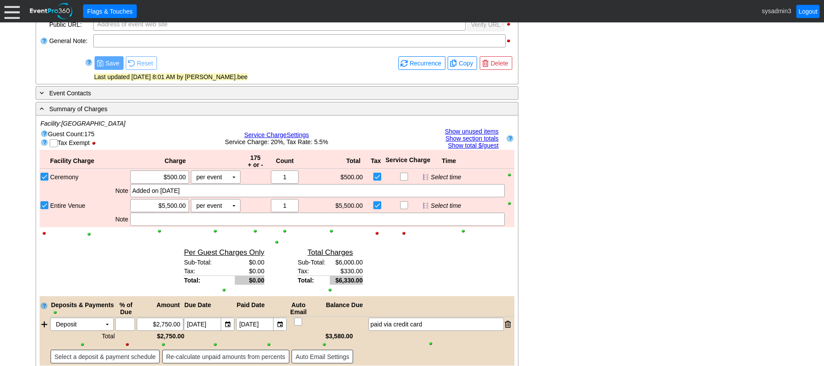
scroll to position [241, 0]
click at [470, 131] on link "Show unused items" at bounding box center [472, 132] width 54 height 7
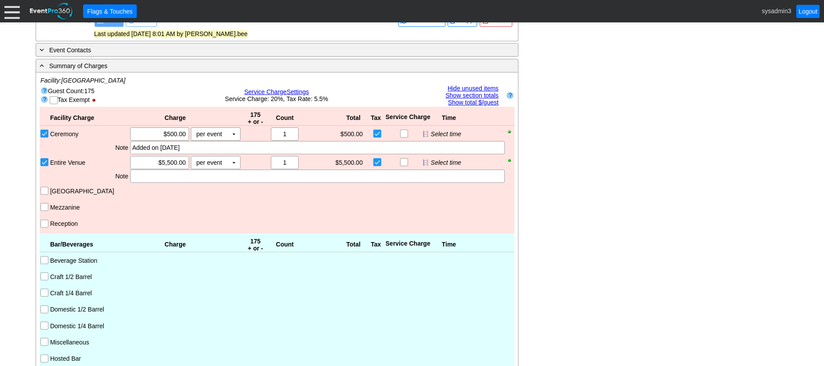
scroll to position [197, 0]
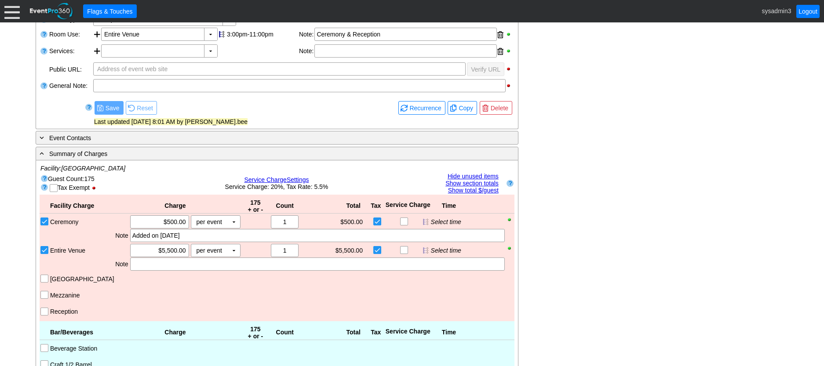
click at [461, 175] on link "Hide unused items" at bounding box center [473, 176] width 51 height 7
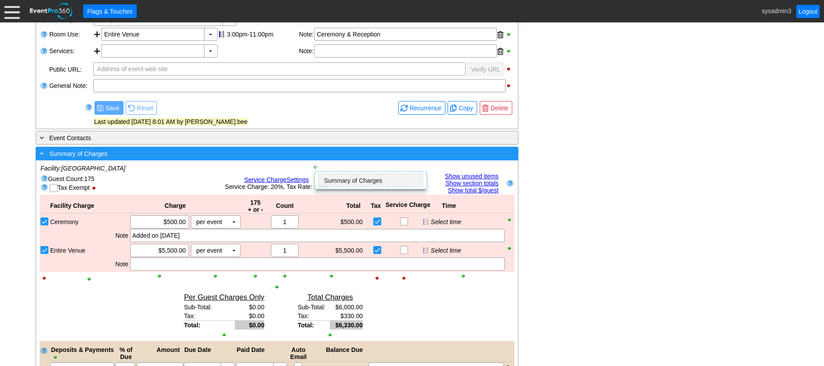
click at [304, 156] on div "- Summary of Charges" at bounding box center [259, 154] width 442 height 10
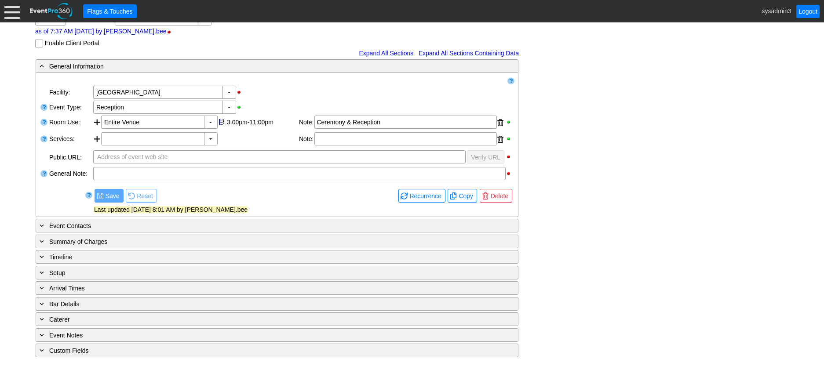
scroll to position [109, 0]
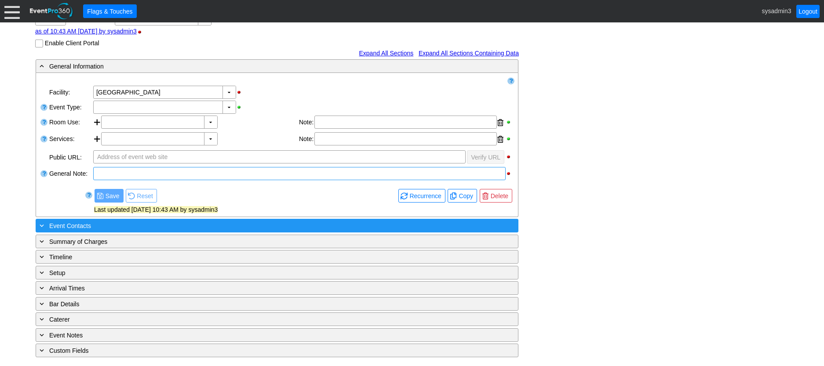
scroll to position [109, 0]
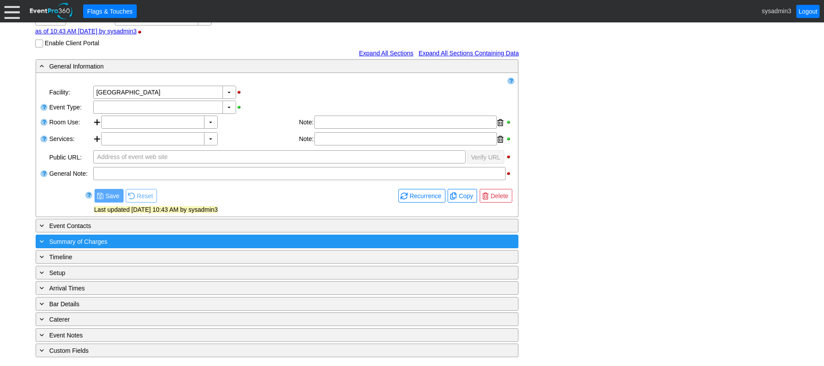
click at [179, 243] on div "+ Summary of Charges" at bounding box center [259, 242] width 442 height 10
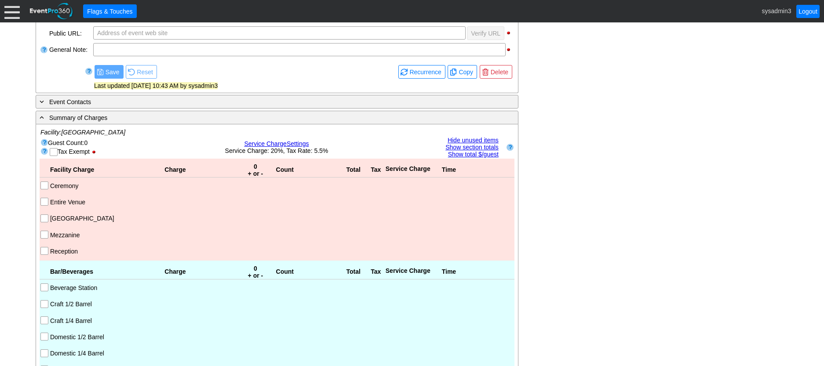
scroll to position [409, 0]
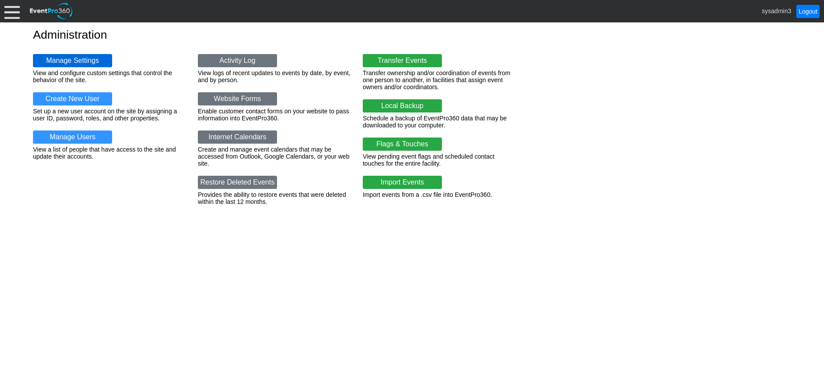
click at [81, 56] on link "Manage Settings" at bounding box center [72, 60] width 79 height 13
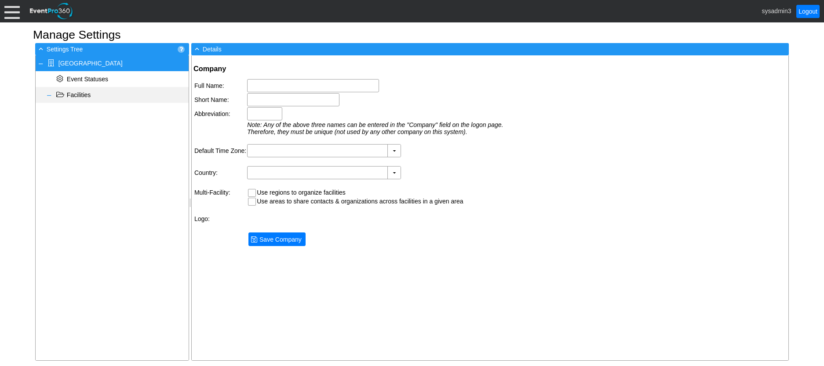
type input "[GEOGRAPHIC_DATA]"
type input "P Hall"
type input "(GMT-06:00) Central Time ([GEOGRAPHIC_DATA] & [GEOGRAPHIC_DATA])"
type input "[GEOGRAPHIC_DATA] (English)"
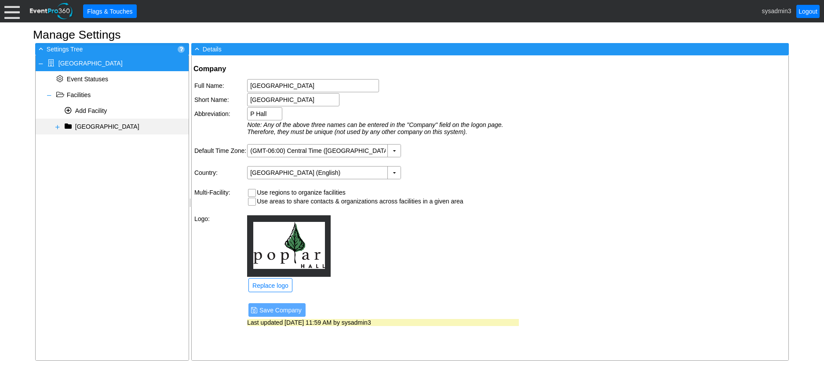
click at [57, 128] on span at bounding box center [57, 127] width 7 height 7
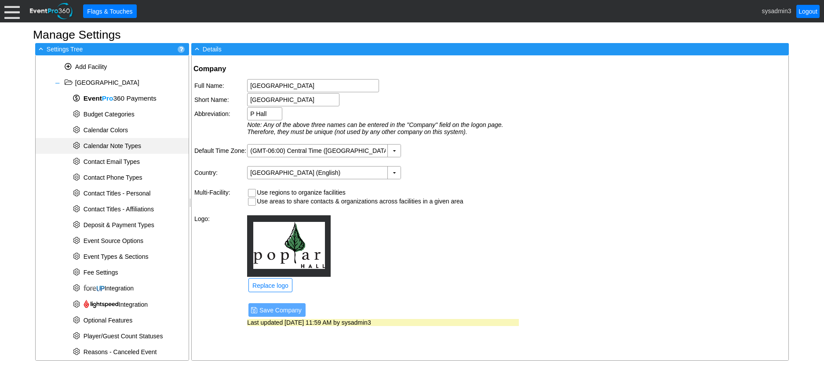
scroll to position [197, 0]
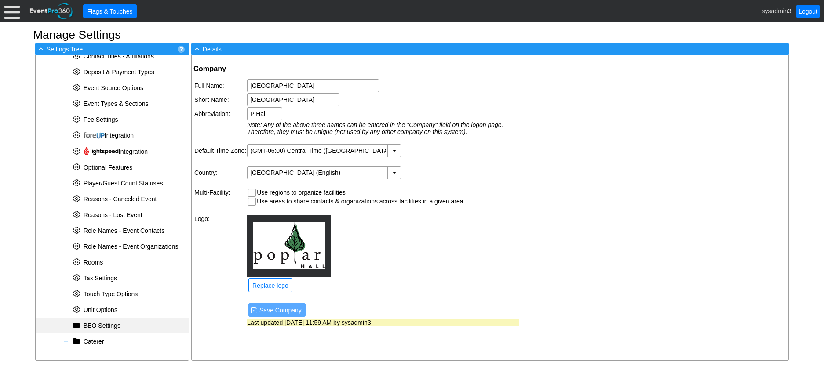
click at [66, 325] on span at bounding box center [65, 326] width 7 height 7
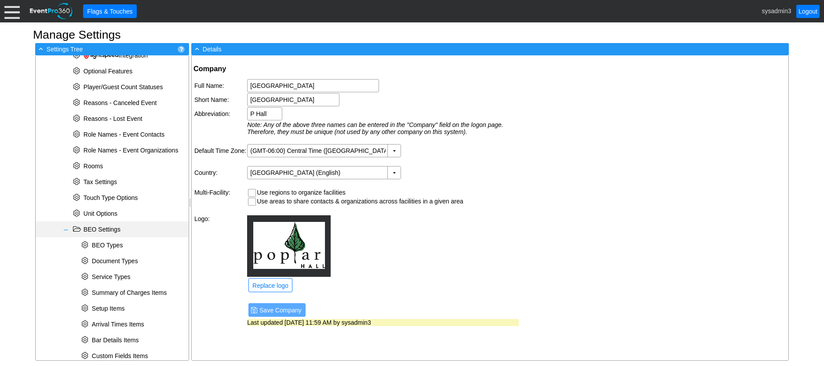
scroll to position [324, 0]
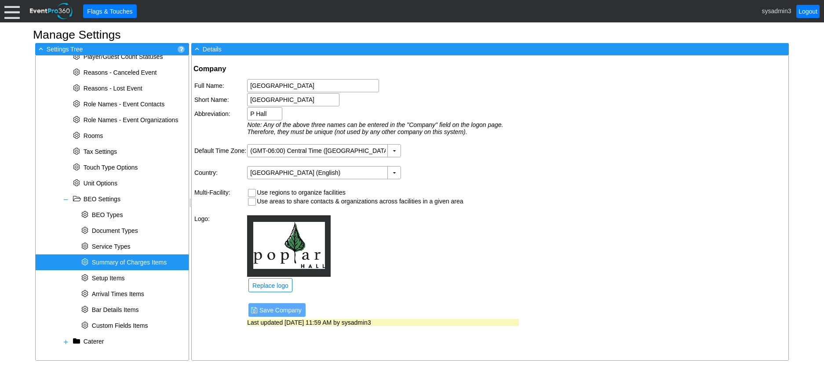
click at [114, 263] on span "Summary of Charges Items" at bounding box center [129, 262] width 75 height 7
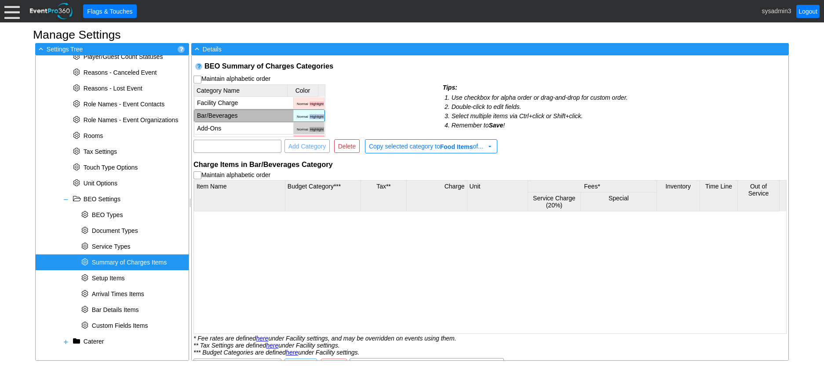
click at [230, 116] on td "Bar/Beverages" at bounding box center [243, 116] width 99 height 12
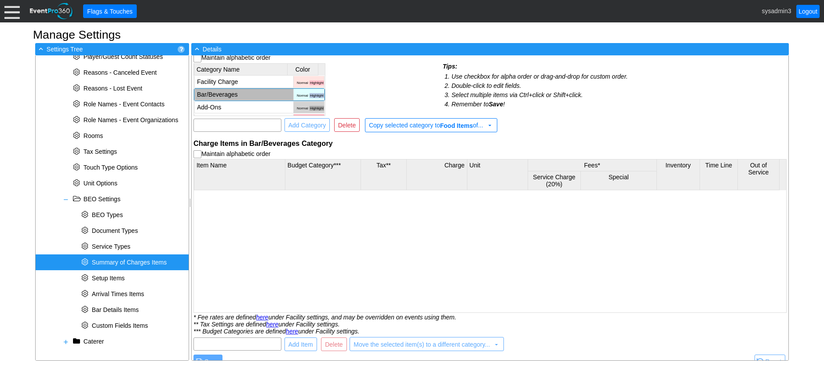
scroll to position [33, 0]
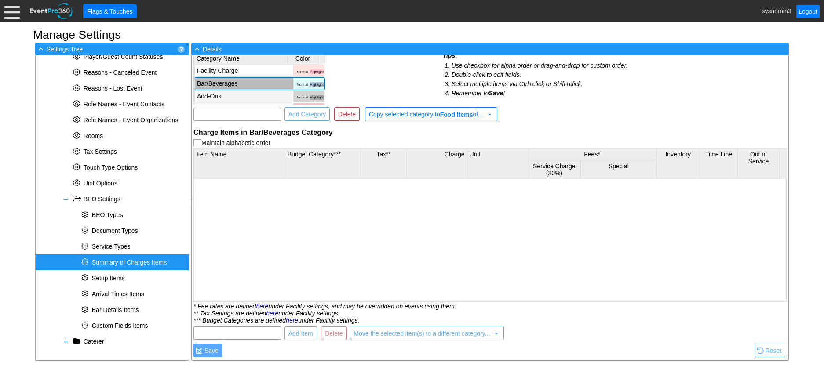
click at [249, 96] on td "Add-Ons" at bounding box center [243, 97] width 99 height 12
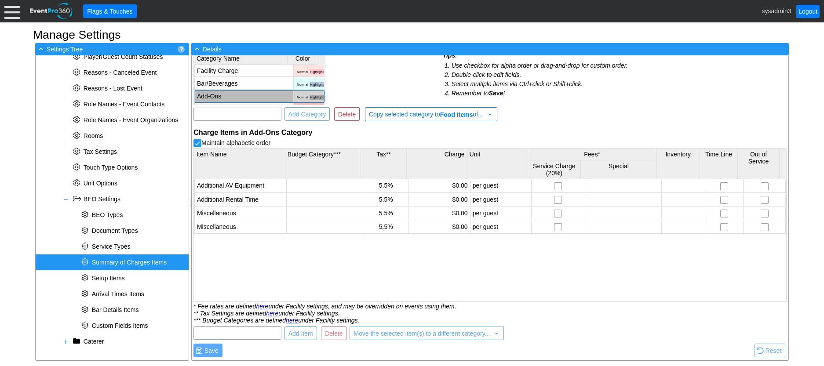
scroll to position [0, 0]
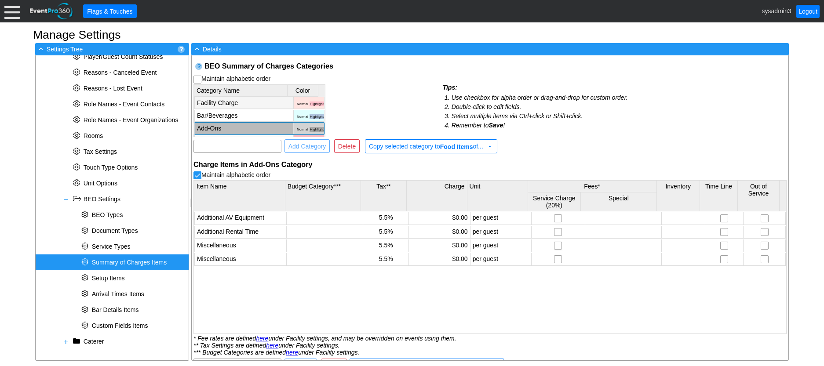
click at [244, 102] on td "Facility Charge" at bounding box center [243, 103] width 99 height 12
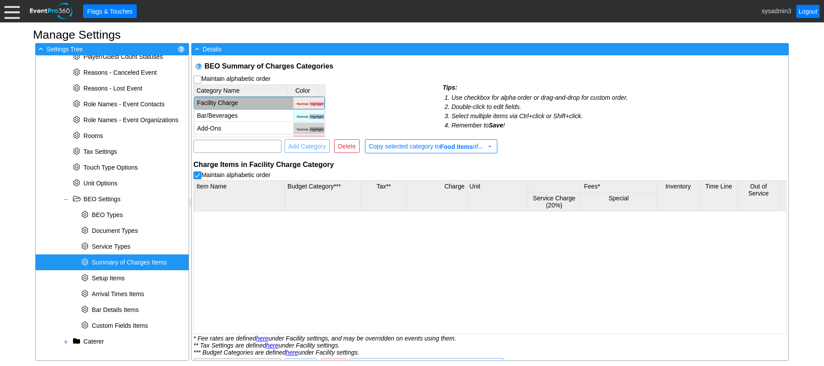
click at [239, 99] on td "Facility Charge" at bounding box center [243, 103] width 99 height 12
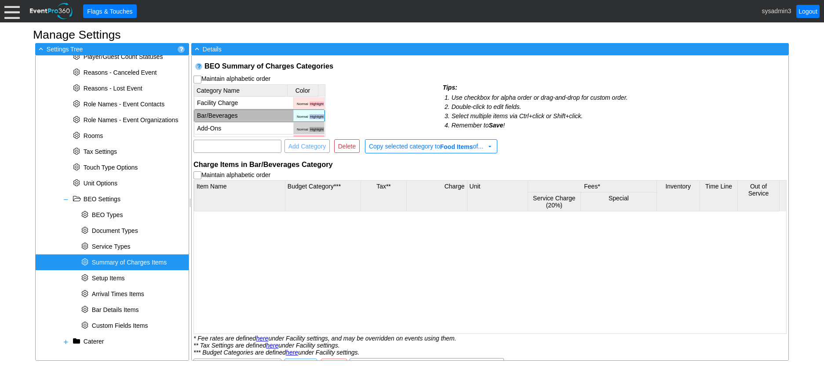
click at [247, 115] on td "Bar/Beverages" at bounding box center [243, 116] width 99 height 12
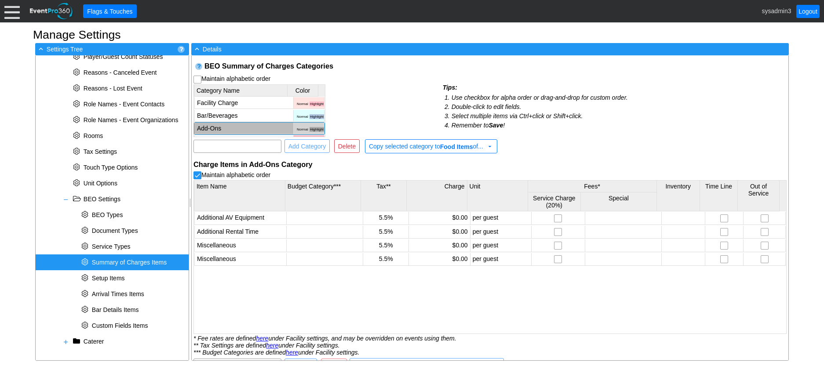
click at [241, 130] on td "Add-Ons" at bounding box center [243, 129] width 99 height 12
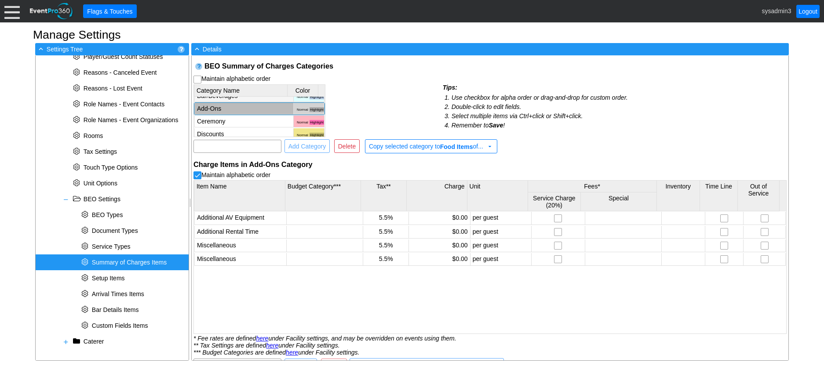
scroll to position [36, 0]
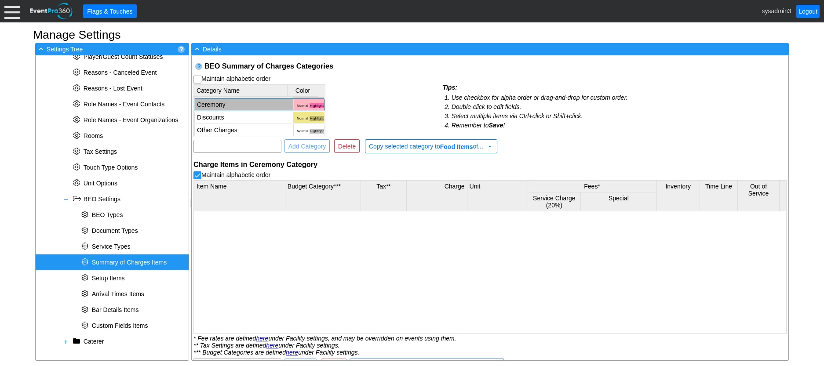
click at [242, 106] on td "Ceremony" at bounding box center [243, 105] width 99 height 12
click at [246, 117] on td "Discounts" at bounding box center [243, 118] width 99 height 12
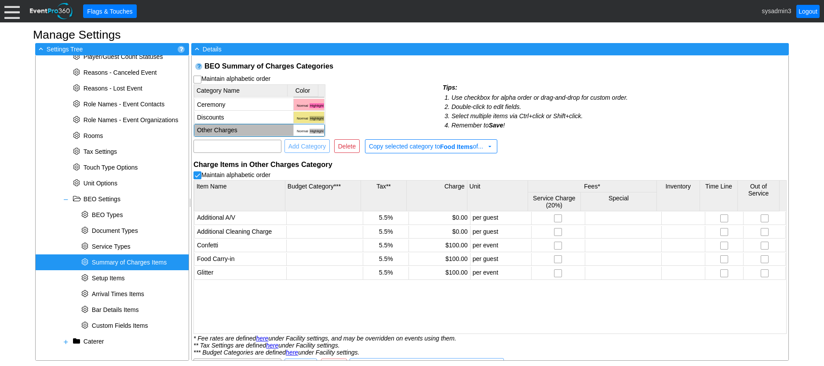
click at [230, 126] on td "Other Charges" at bounding box center [243, 130] width 99 height 12
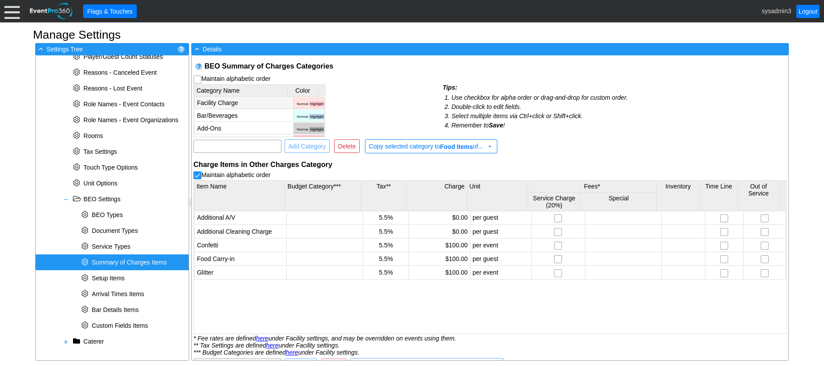
checkbox input "true"
click at [246, 105] on td "Facility Charge" at bounding box center [243, 103] width 99 height 12
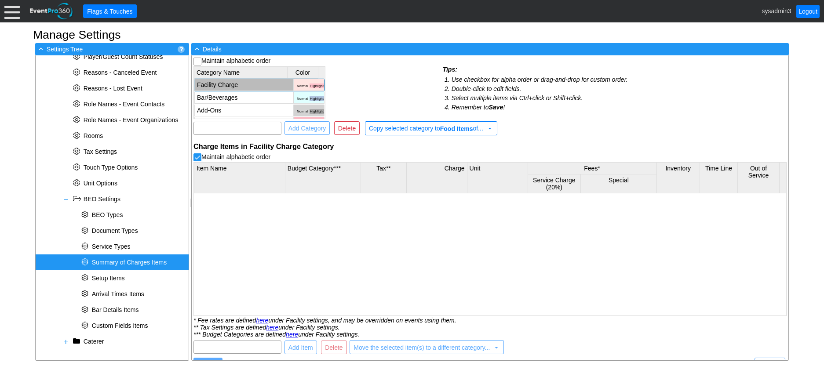
scroll to position [33, 0]
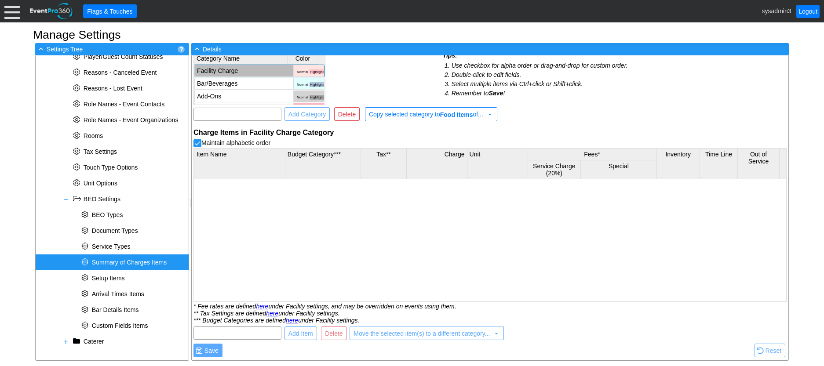
click at [302, 334] on span "Add Item" at bounding box center [301, 333] width 28 height 9
click at [419, 336] on span "Move the selected item(s) to a different category..." at bounding box center [421, 333] width 136 height 7
click at [433, 334] on span "Move the selected item(s) to a different category..." at bounding box center [421, 333] width 136 height 7
click at [216, 348] on span "Save" at bounding box center [212, 350] width 18 height 9
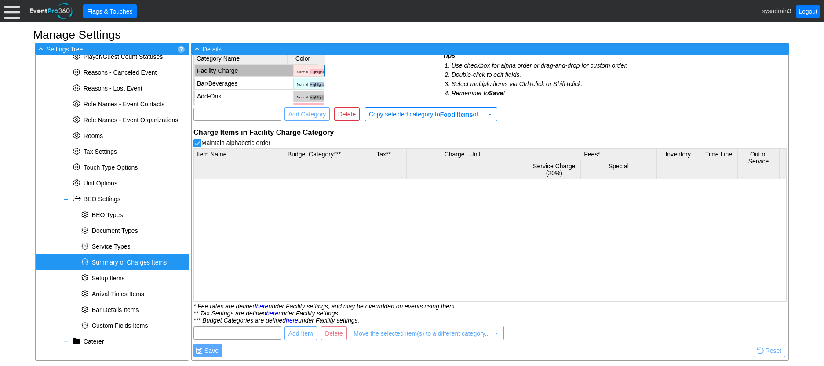
click at [211, 350] on span "Save" at bounding box center [212, 350] width 18 height 9
click at [241, 202] on div at bounding box center [490, 239] width 592 height 121
click at [244, 334] on input "text" at bounding box center [238, 333] width 82 height 12
type input "add"
click at [296, 338] on span "● Add Item" at bounding box center [300, 334] width 33 height 14
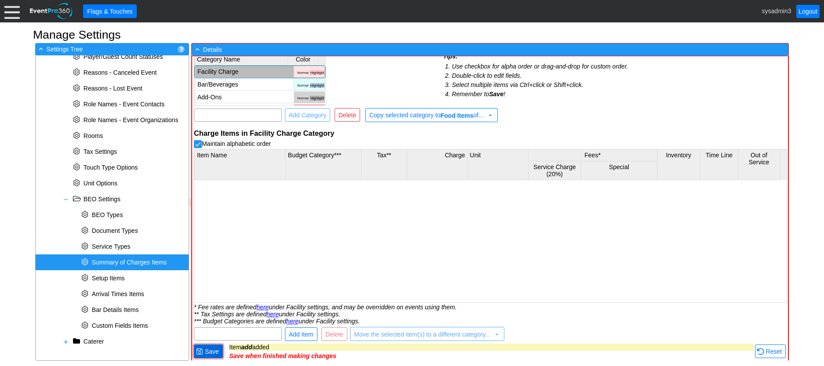
click at [215, 353] on span "Save" at bounding box center [212, 351] width 18 height 9
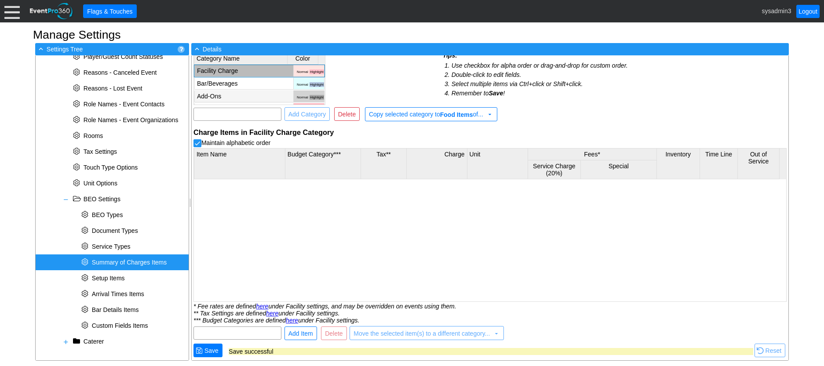
scroll to position [0, 0]
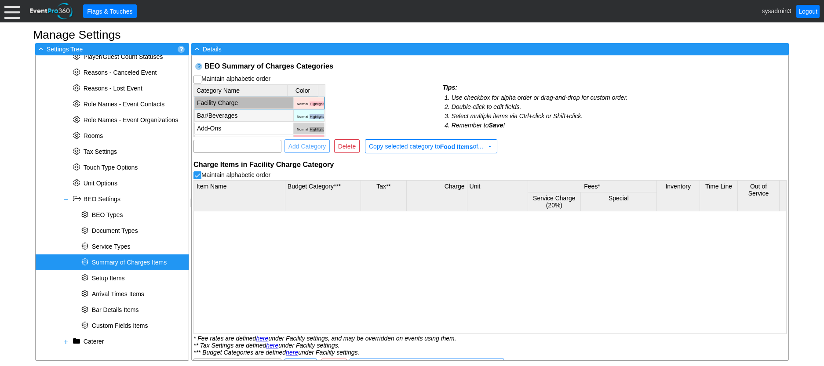
checkbox input "false"
click at [236, 113] on td "Bar/Beverages" at bounding box center [243, 116] width 99 height 12
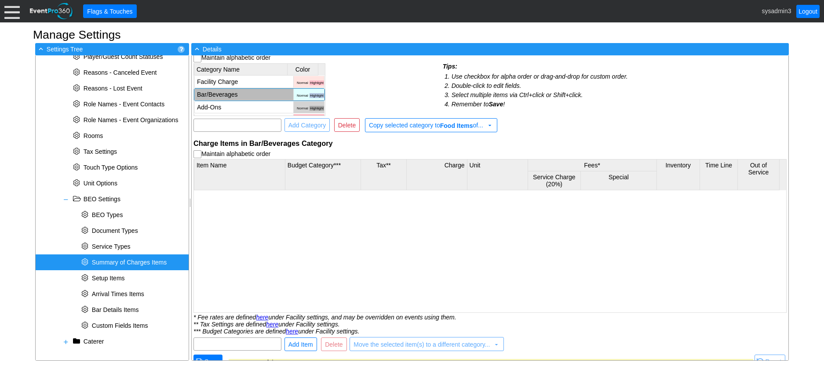
scroll to position [33, 0]
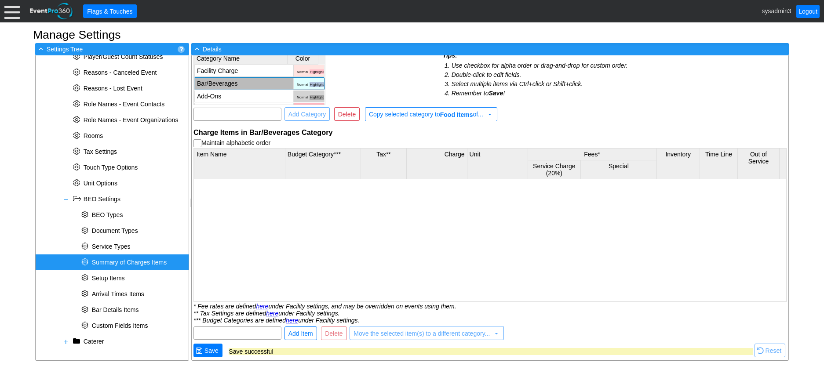
click at [383, 333] on span "Move the selected item(s) to a different category..." at bounding box center [421, 333] width 136 height 7
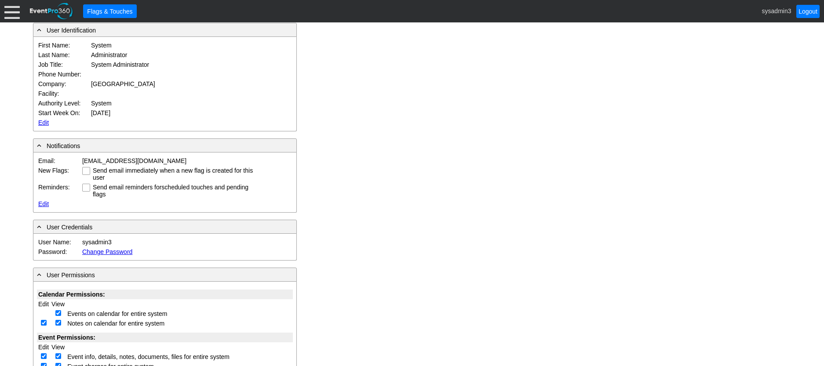
scroll to position [88, 0]
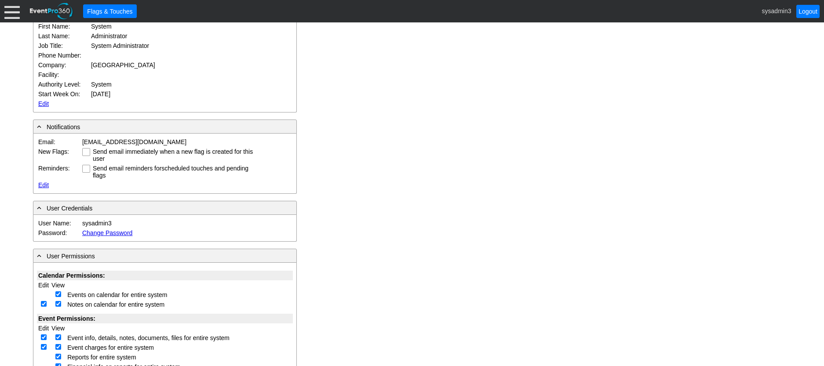
click at [10, 12] on div at bounding box center [11, 11] width 15 height 15
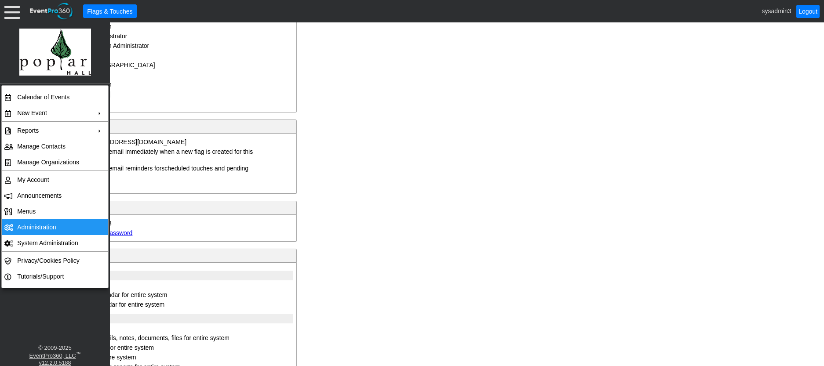
click at [47, 227] on td "Administration" at bounding box center [53, 227] width 79 height 16
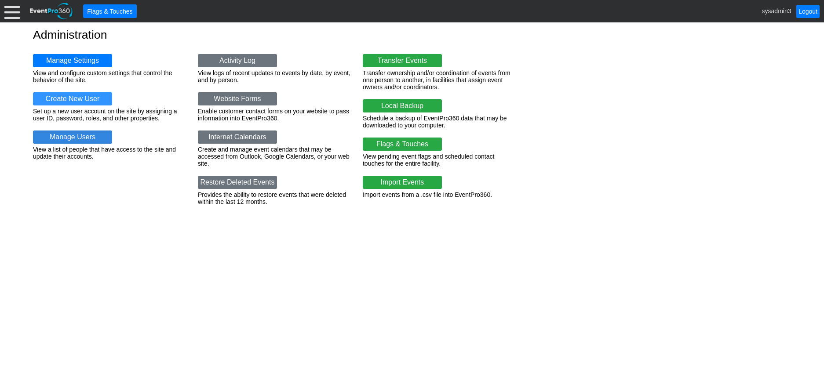
click at [82, 139] on link "Manage Users" at bounding box center [72, 137] width 79 height 13
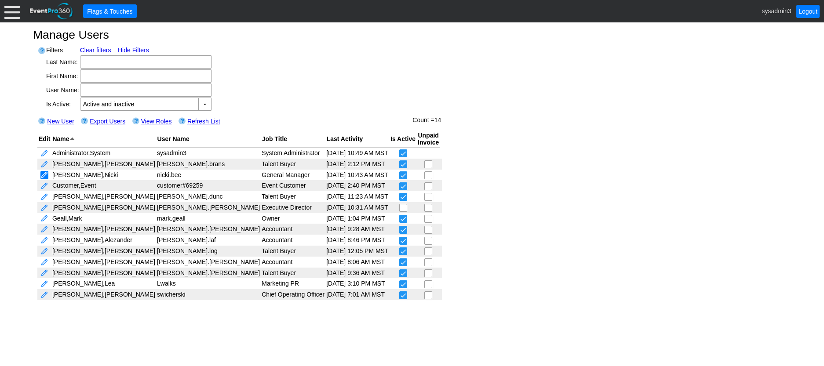
click at [44, 171] on link at bounding box center [44, 175] width 8 height 8
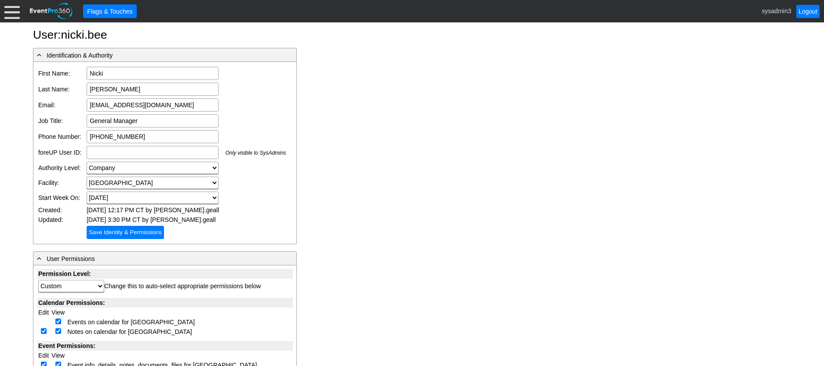
drag, startPoint x: 160, startPoint y: 102, endPoint x: 72, endPoint y: 104, distance: 88.4
click at [72, 104] on tr "Email: [EMAIL_ADDRESS][DOMAIN_NAME] Email is required Email format is not valid" at bounding box center [162, 105] width 251 height 16
